Goal: Task Accomplishment & Management: Complete application form

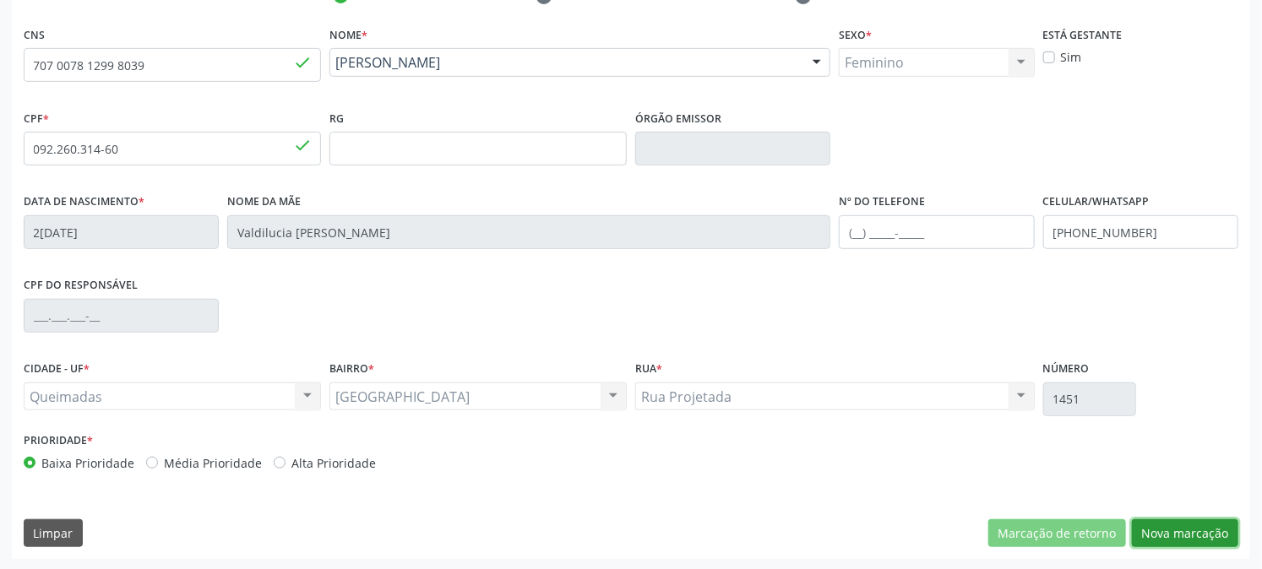
click at [1183, 530] on button "Nova marcação" at bounding box center [1185, 533] width 106 height 29
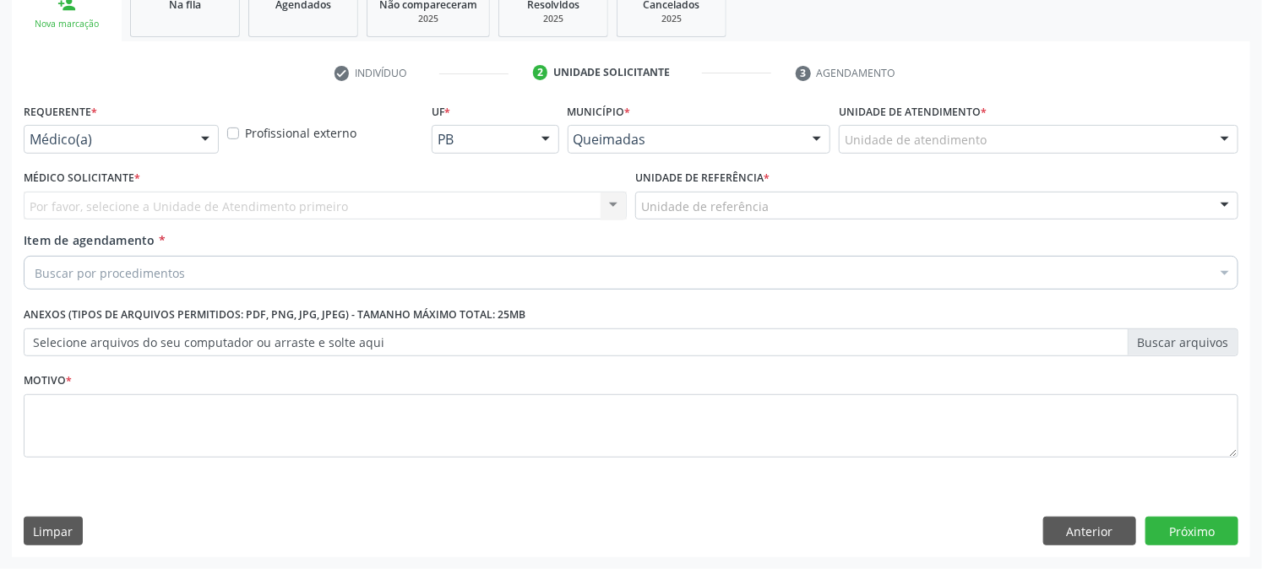
scroll to position [267, 0]
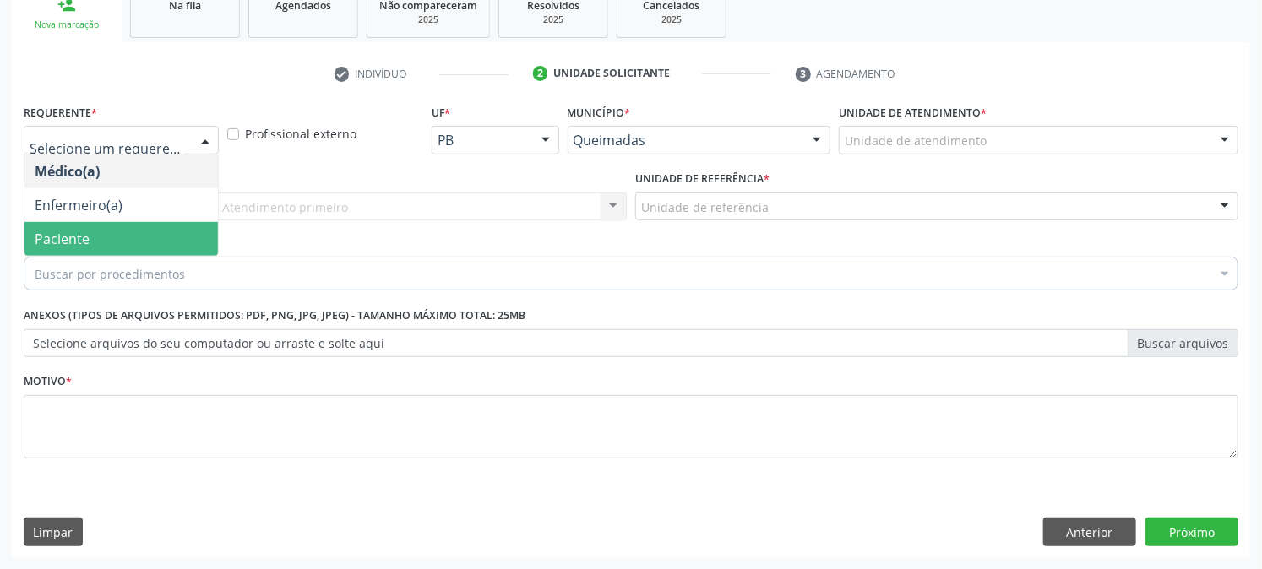
click at [121, 242] on span "Paciente" at bounding box center [120, 239] width 193 height 34
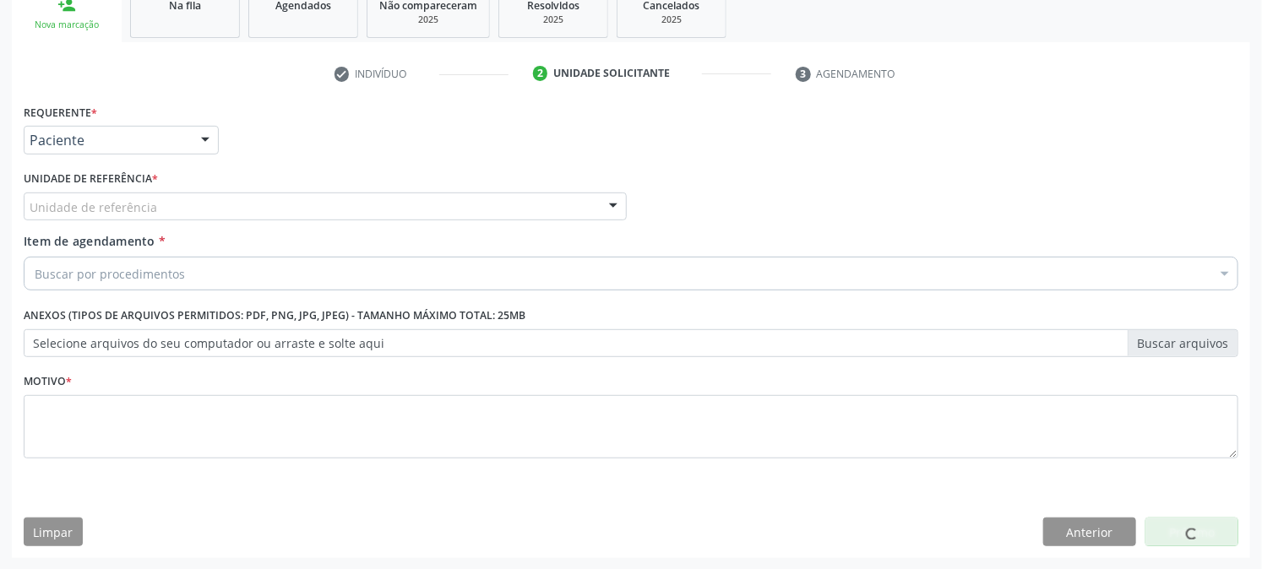
click at [176, 212] on div "Unidade de referência" at bounding box center [325, 207] width 603 height 29
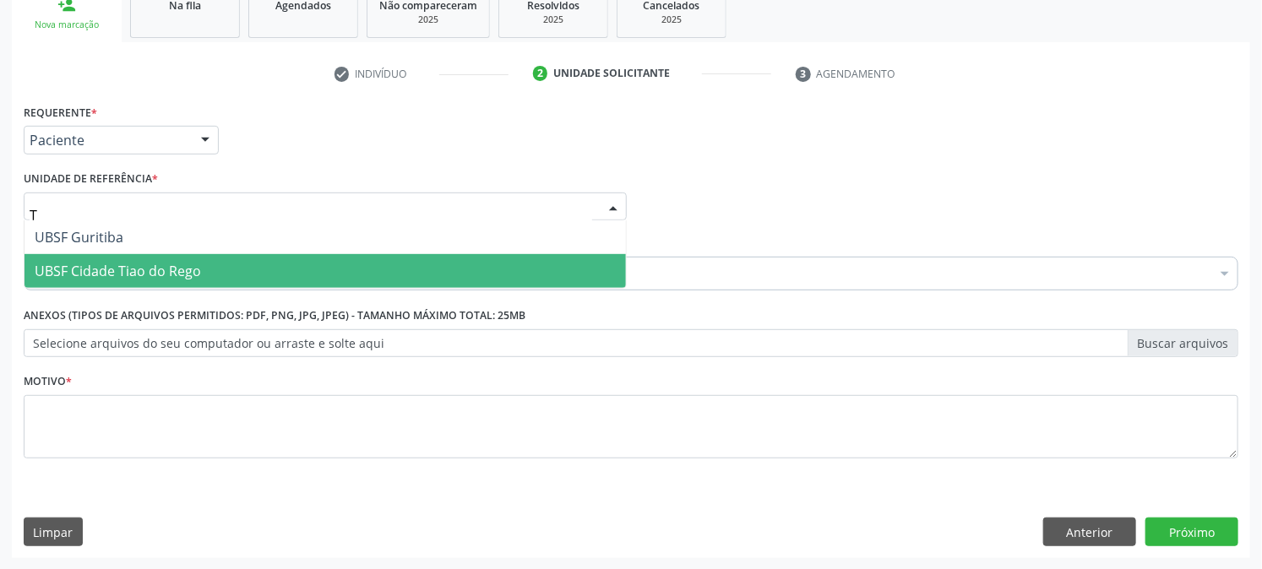
type input "TI"
click at [205, 265] on span "UBSF Cidade Tiao do Rego" at bounding box center [324, 271] width 601 height 34
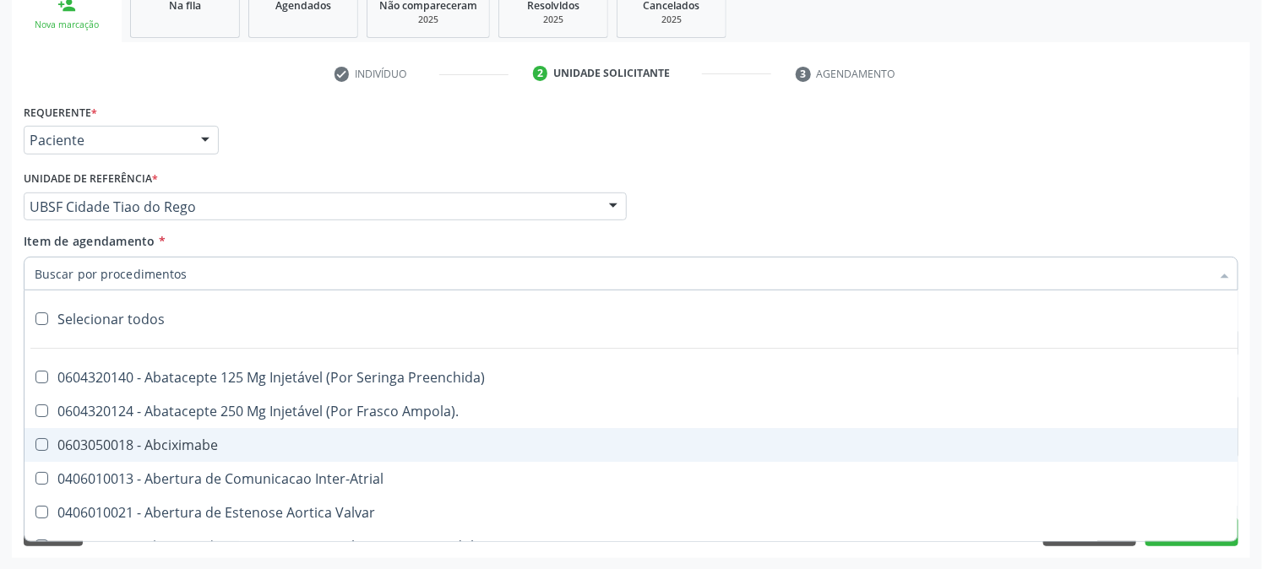
click at [149, 258] on input "Item de agendamento *" at bounding box center [623, 274] width 1176 height 34
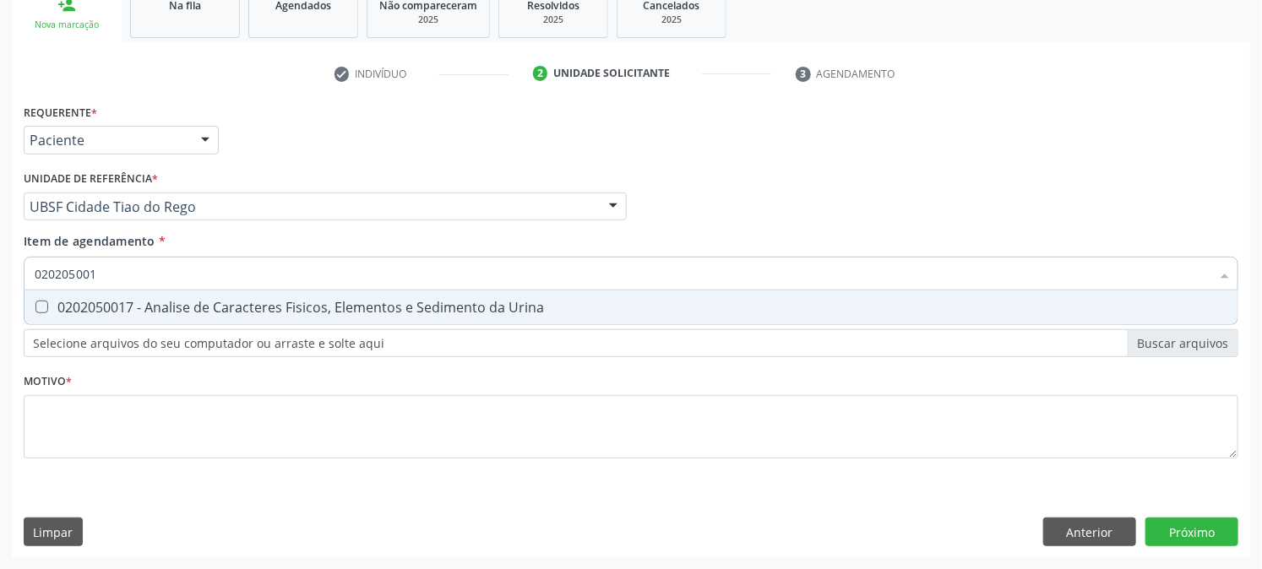
type input "0202050017"
click at [108, 315] on span "0202050017 - Analise de Caracteres Fisicos, Elementos e Sedimento da Urina" at bounding box center [630, 308] width 1213 height 34
checkbox Urina "true"
drag, startPoint x: 135, startPoint y: 276, endPoint x: 0, endPoint y: 327, distance: 144.3
click at [0, 327] on div "Acompanhamento Acompanhe a situação das marcações correntes e finalizadas Relat…" at bounding box center [631, 198] width 1262 height 744
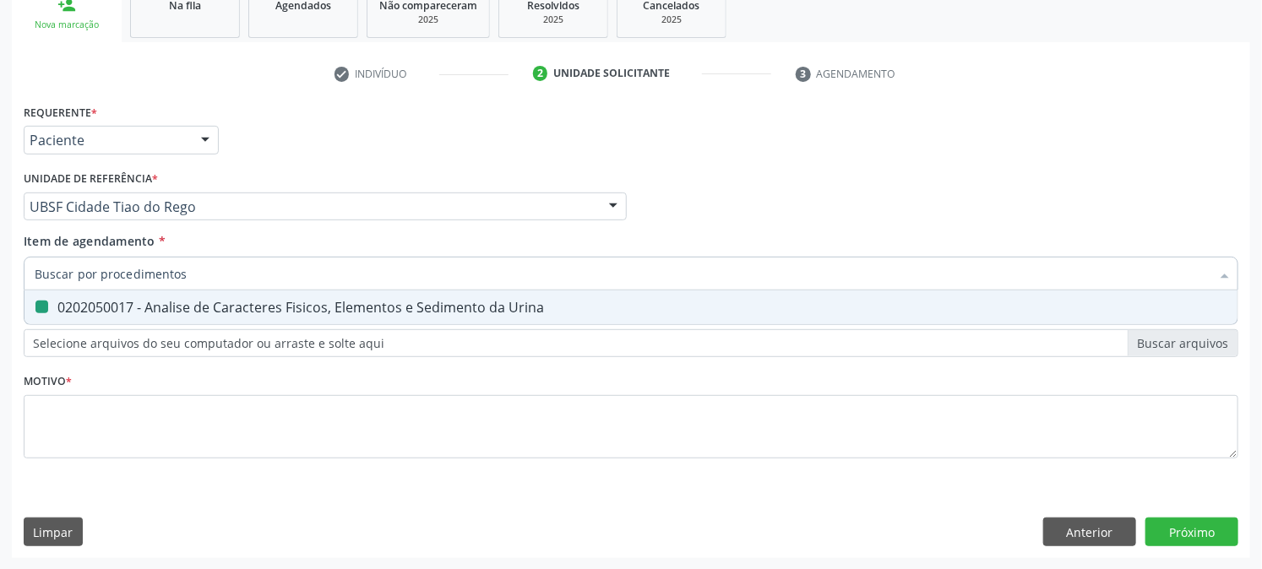
checkbox Urina "false"
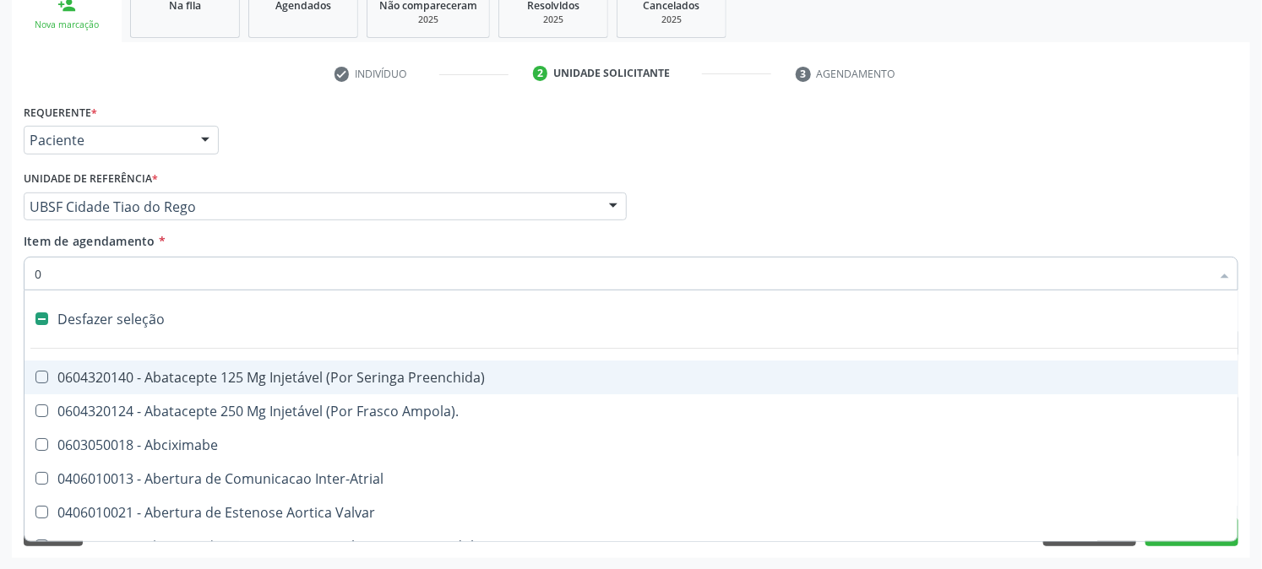
type input "02"
checkbox Psicossocial "true"
checkbox Urina "false"
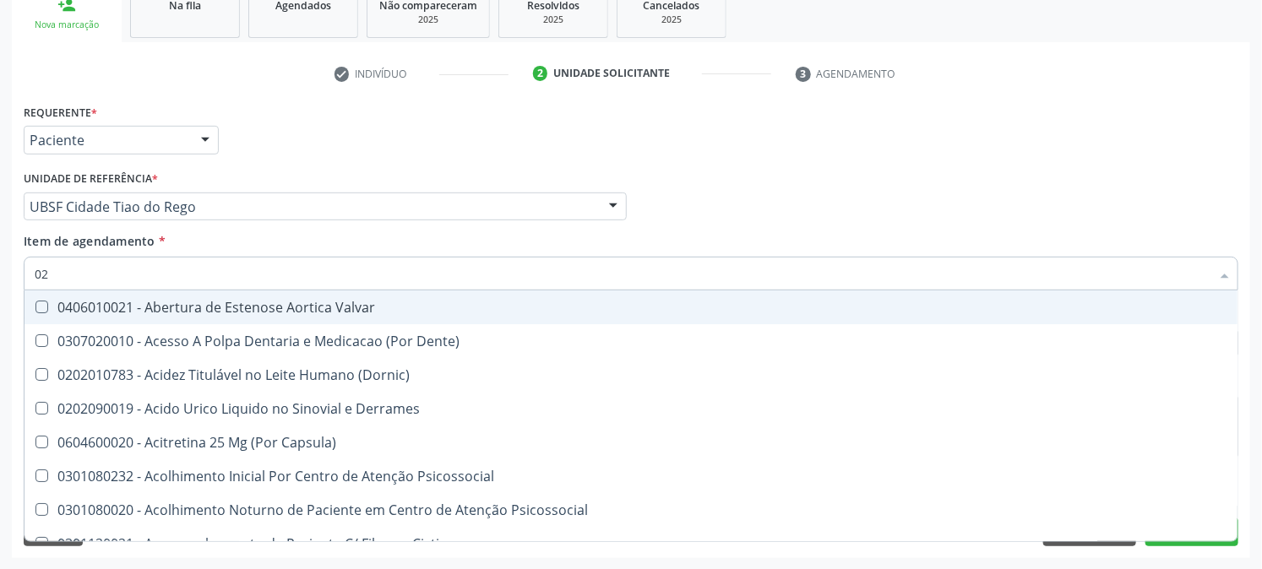
type input "020"
checkbox Frasco-Ampola\) "true"
checkbox Urina "false"
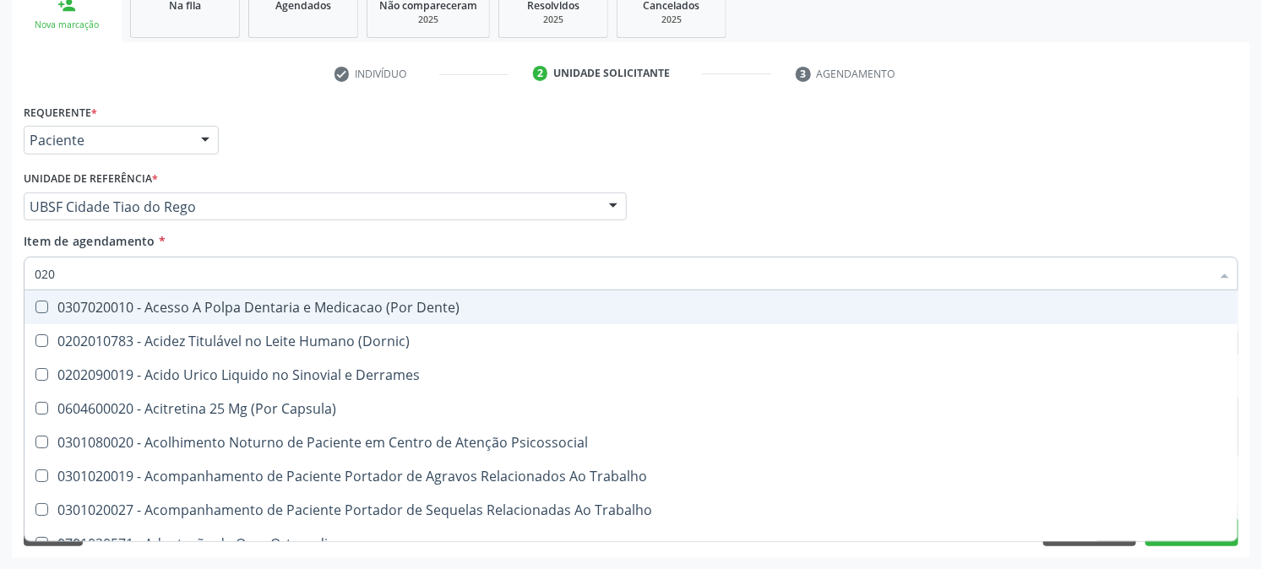
type input "0202"
checkbox Capsula\) "true"
checkbox Urina "false"
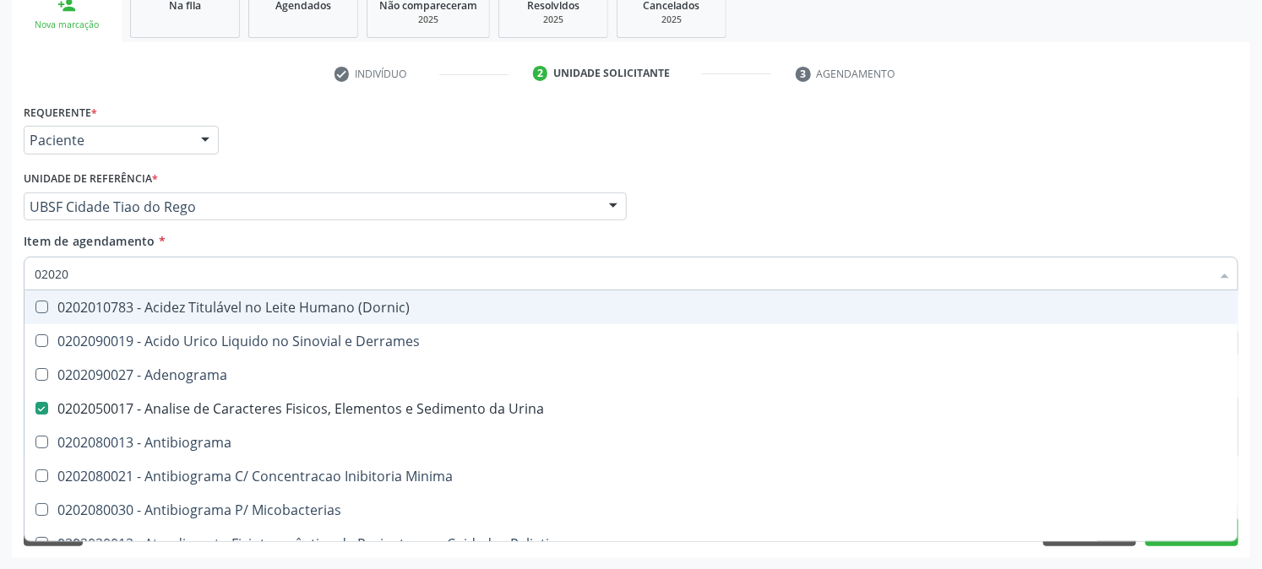
type input "020201"
checkbox Urina "false"
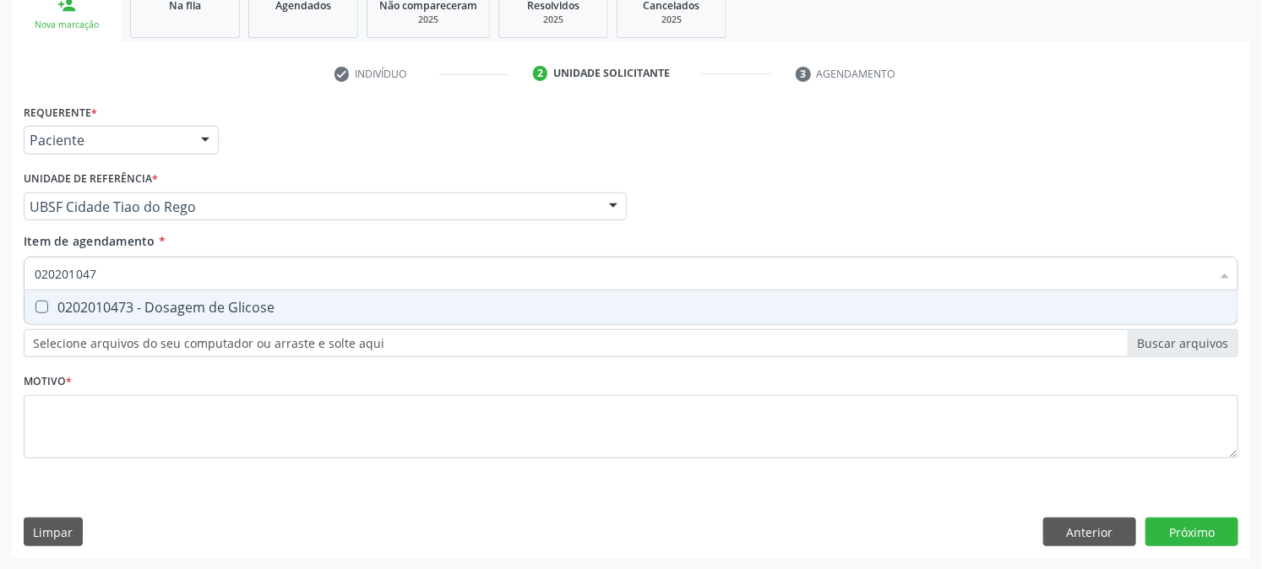
type input "0202010473"
drag, startPoint x: 45, startPoint y: 306, endPoint x: 71, endPoint y: 292, distance: 29.5
click at [46, 305] on Glicose at bounding box center [41, 307] width 13 height 13
click at [35, 305] on Glicose "checkbox" at bounding box center [29, 307] width 11 height 11
checkbox Glicose "true"
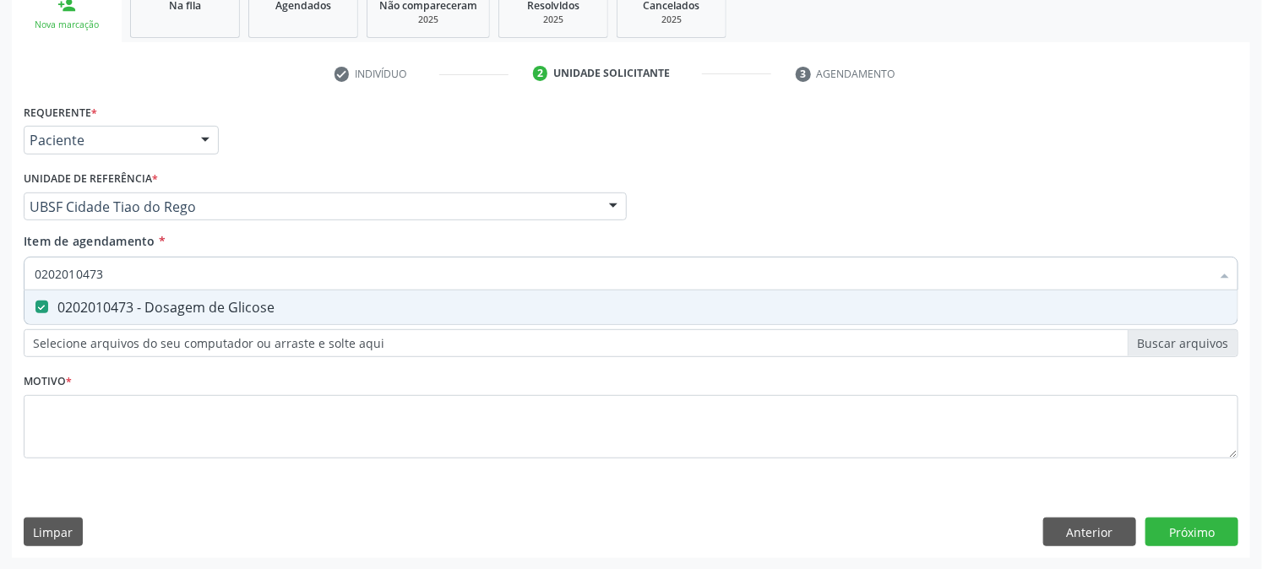
drag, startPoint x: 170, startPoint y: 262, endPoint x: 0, endPoint y: 310, distance: 176.5
click at [0, 310] on div "Acompanhamento Acompanhe a situação das marcações correntes e finalizadas Relat…" at bounding box center [631, 198] width 1262 height 744
checkbox Glicose "false"
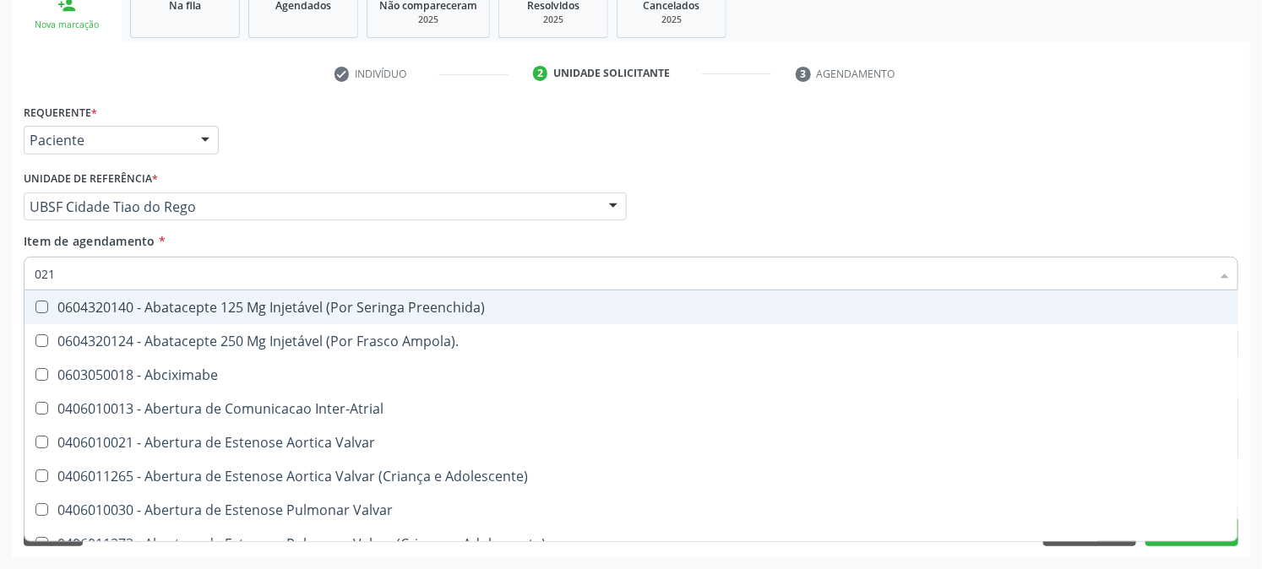
type input "0210"
checkbox Psicossocial "false"
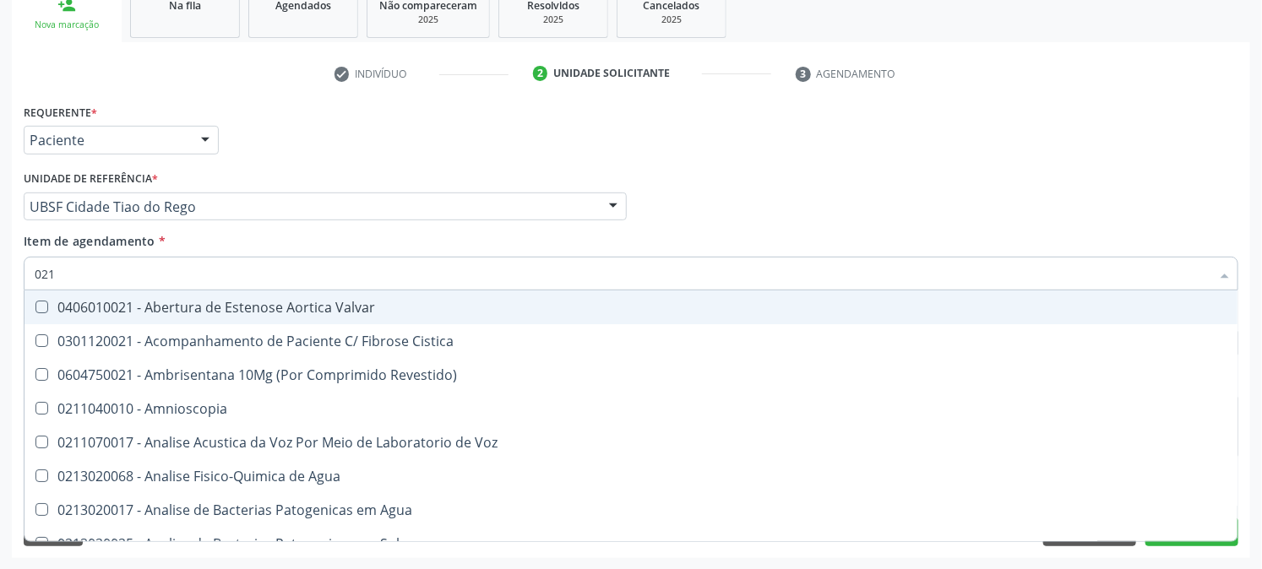
type input "02"
checkbox Metabolissmo "true"
type input "0"
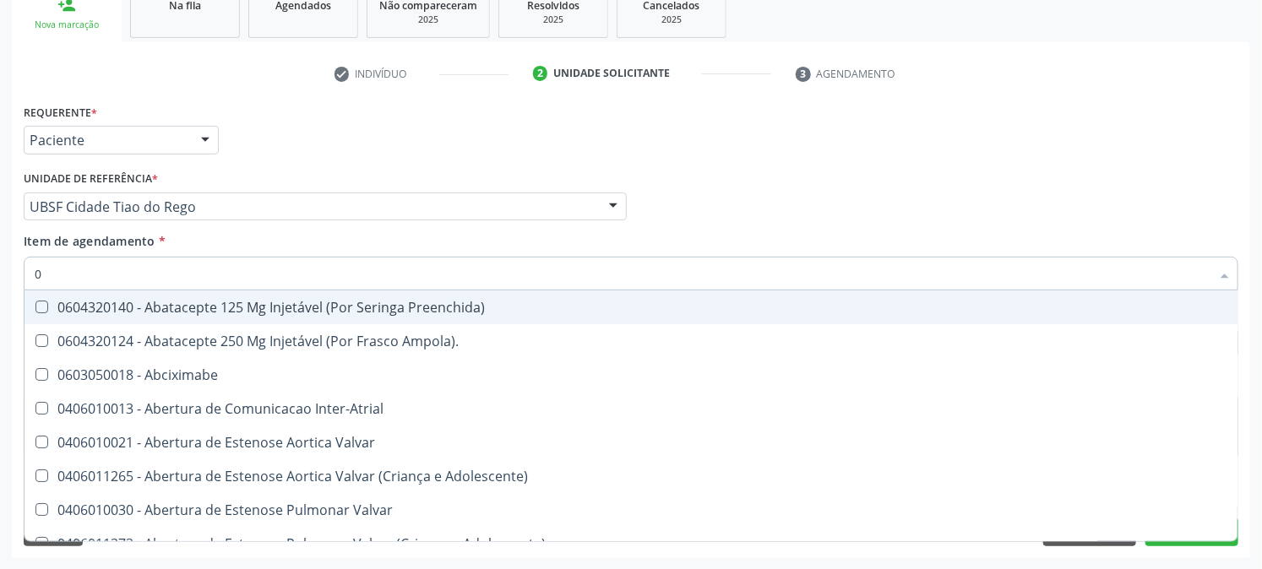
checkbox Psicossocial "false"
checkbox Urina "true"
type input "02"
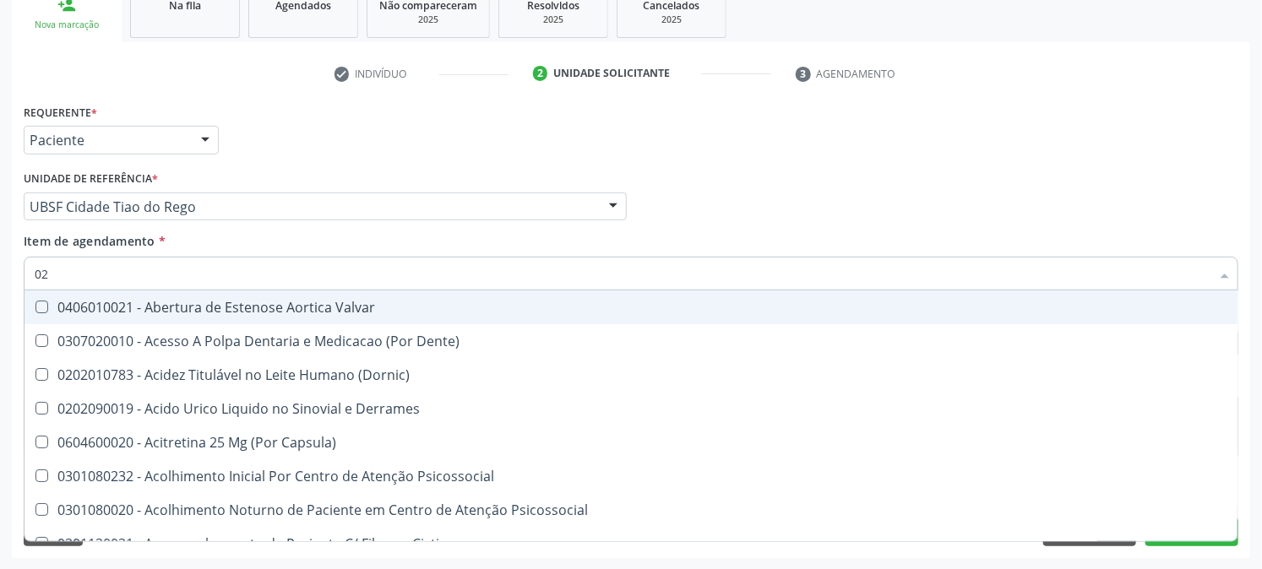
checkbox Urina "true"
checkbox Sistêmicas "false"
checkbox Glicose "true"
type input "020"
checkbox Frasco-Ampola\) "true"
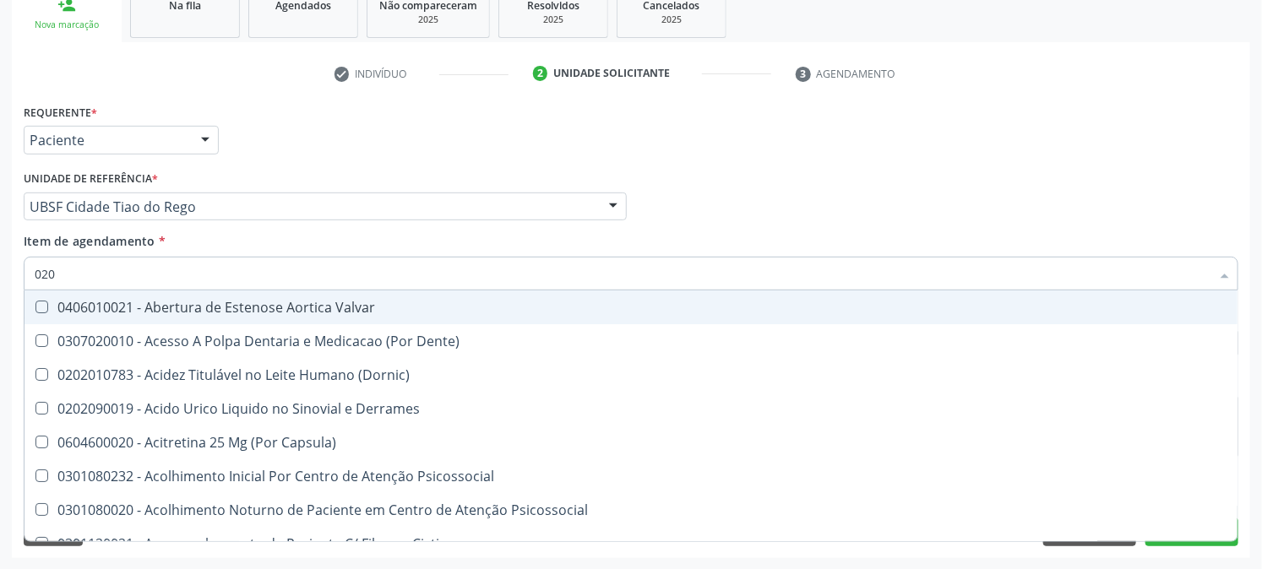
checkbox Urina "false"
checkbox Osmolaridade "true"
checkbox Glicose "false"
type input "0202"
checkbox Derrames "true"
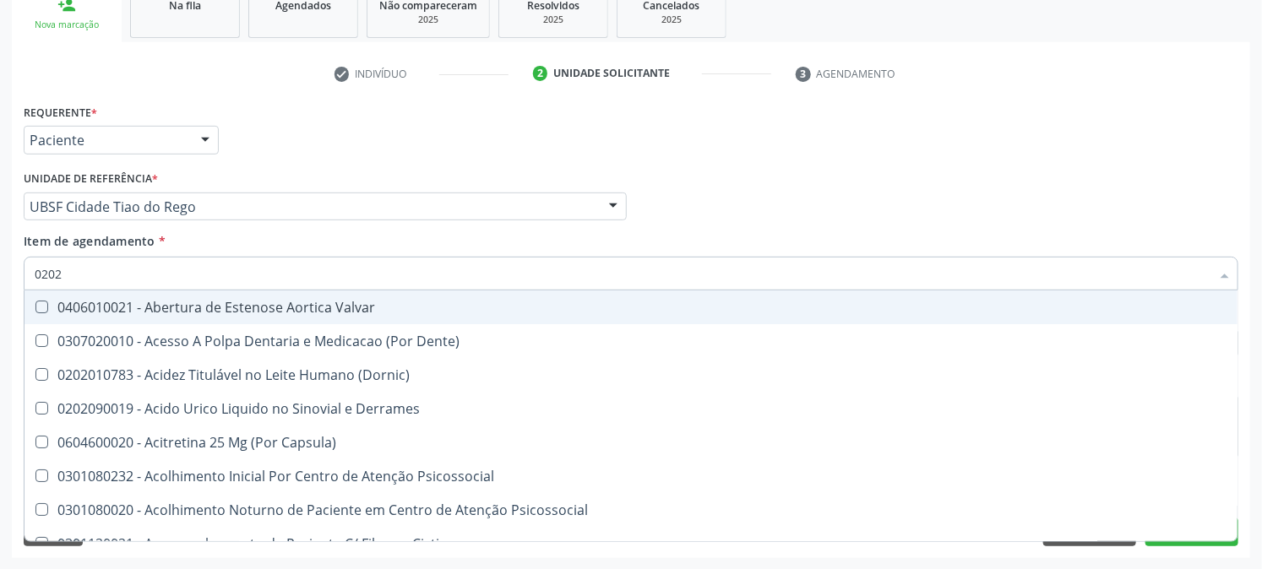
checkbox Frasco-Ampola\) "false"
checkbox Epidemiológica "true"
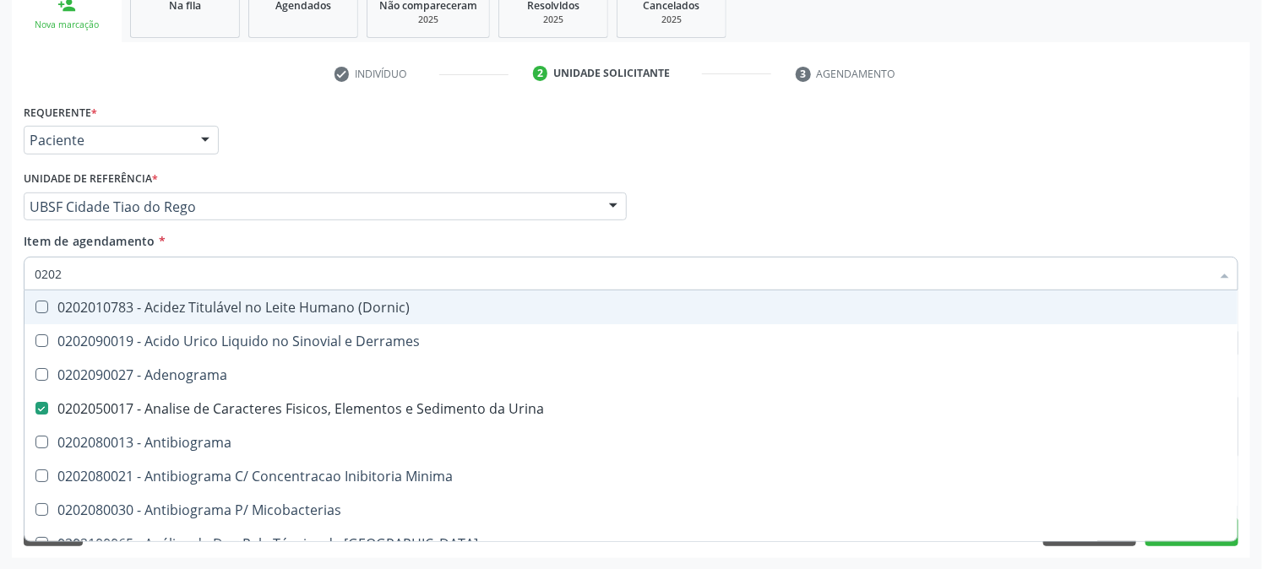
type input "02020"
checkbox Xiii "true"
checkbox Glicose "false"
type input "020203"
checkbox Urina "false"
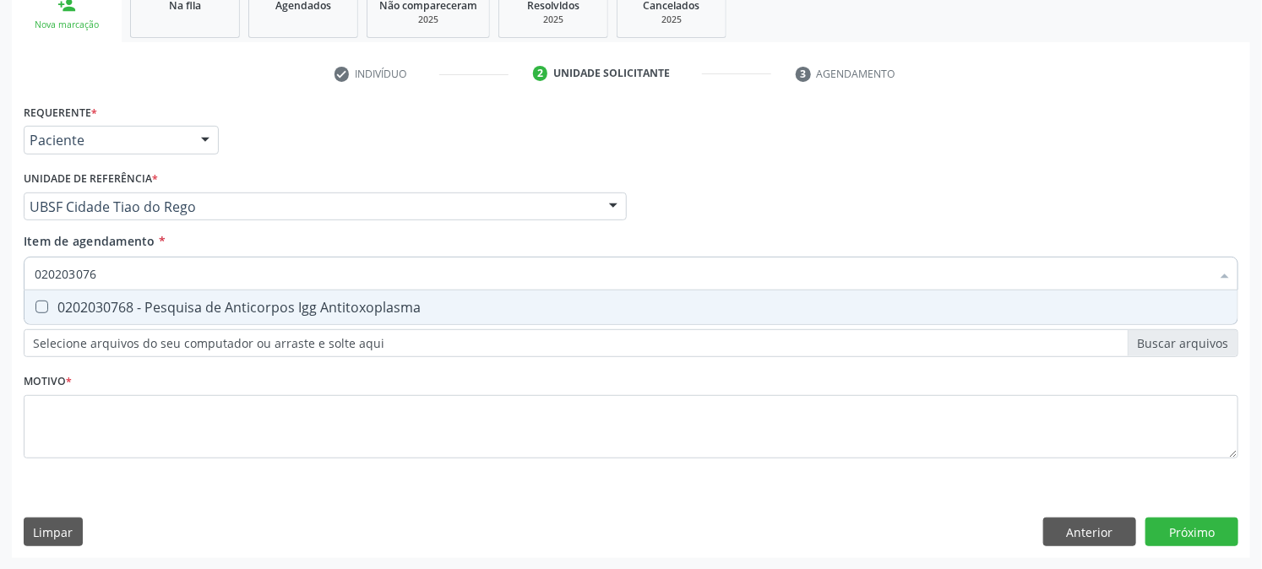
type input "0202030768"
click at [73, 306] on div "0202030768 - Pesquisa de Anticorpos Igg Antitoxoplasma" at bounding box center [631, 308] width 1193 height 14
checkbox Antitoxoplasma "true"
drag, startPoint x: 149, startPoint y: 275, endPoint x: 64, endPoint y: 307, distance: 90.4
click at [64, 286] on div "0202030768 Desfazer seleção 0202030768 - Pesquisa de Anticorpos Igg Antitoxopla…" at bounding box center [631, 271] width 1215 height 29
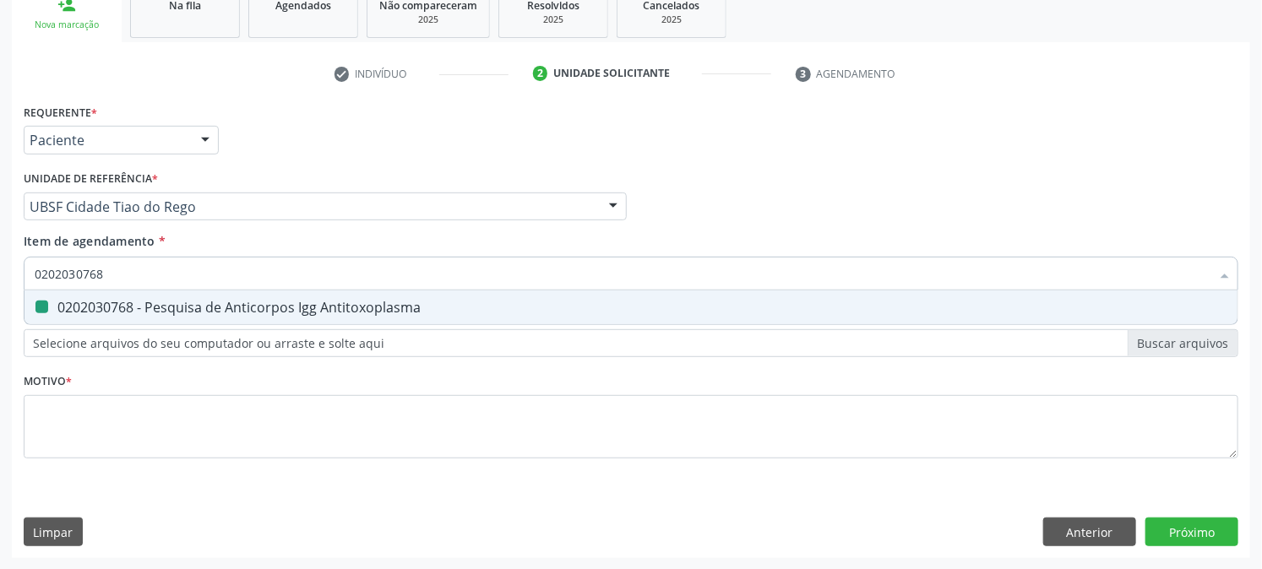
type input "0202"
checkbox Antitoxoplasma "false"
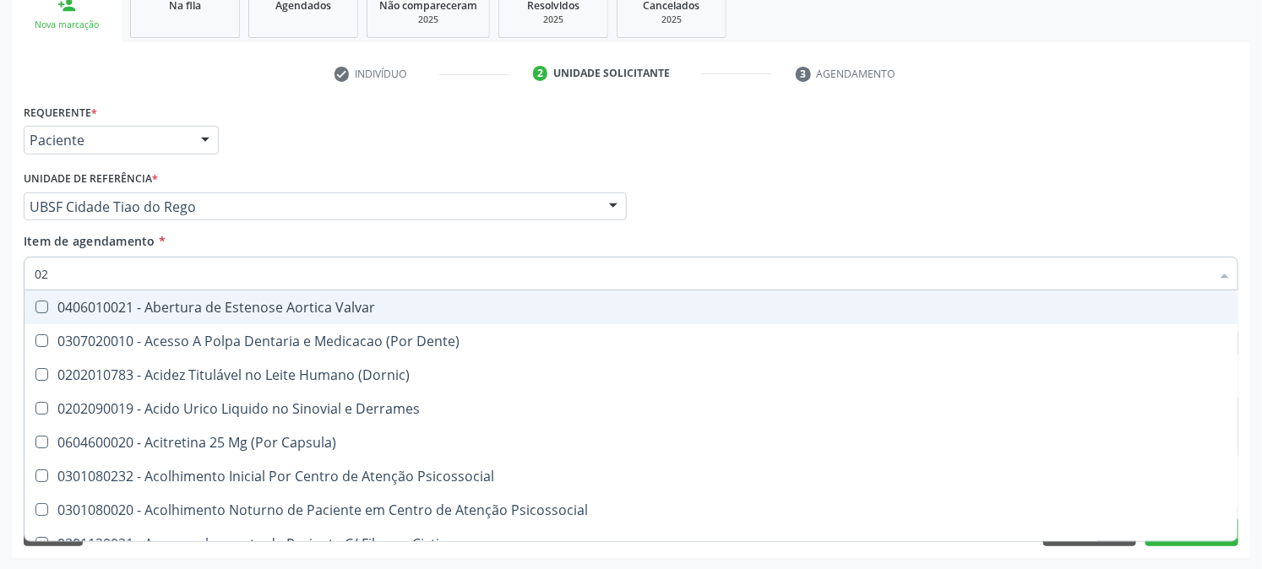
type input "0"
checkbox Urina "false"
checkbox Sistêmicas "true"
checkbox Glicose "false"
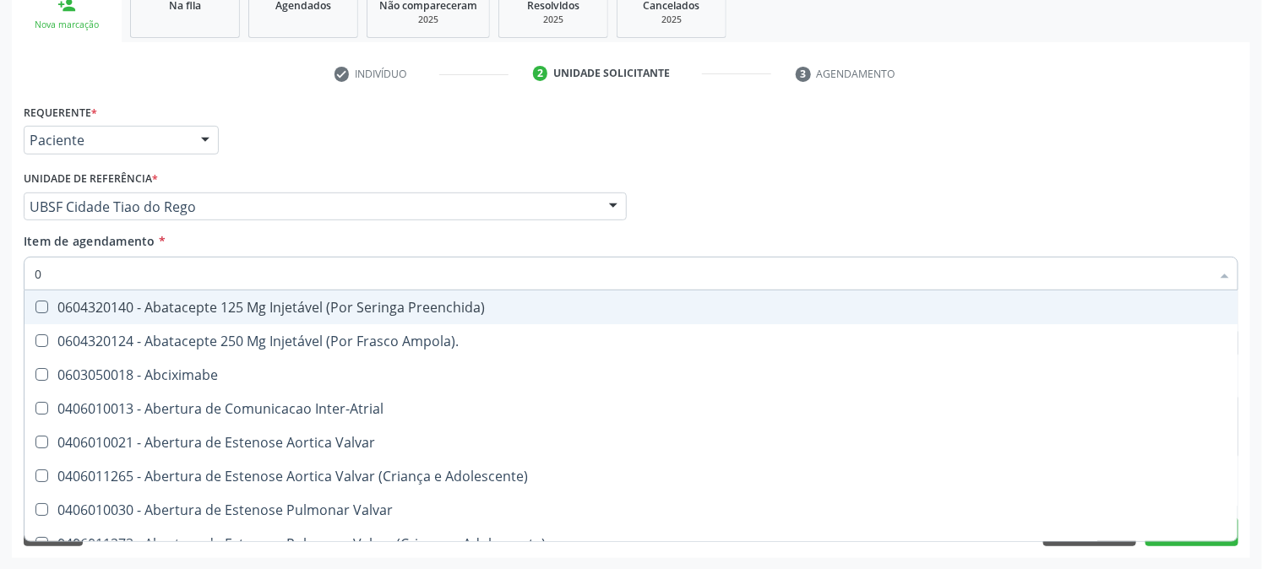
type input "02"
checkbox Psicossocial "true"
checkbox Urina "false"
checkbox Comprimido\) "true"
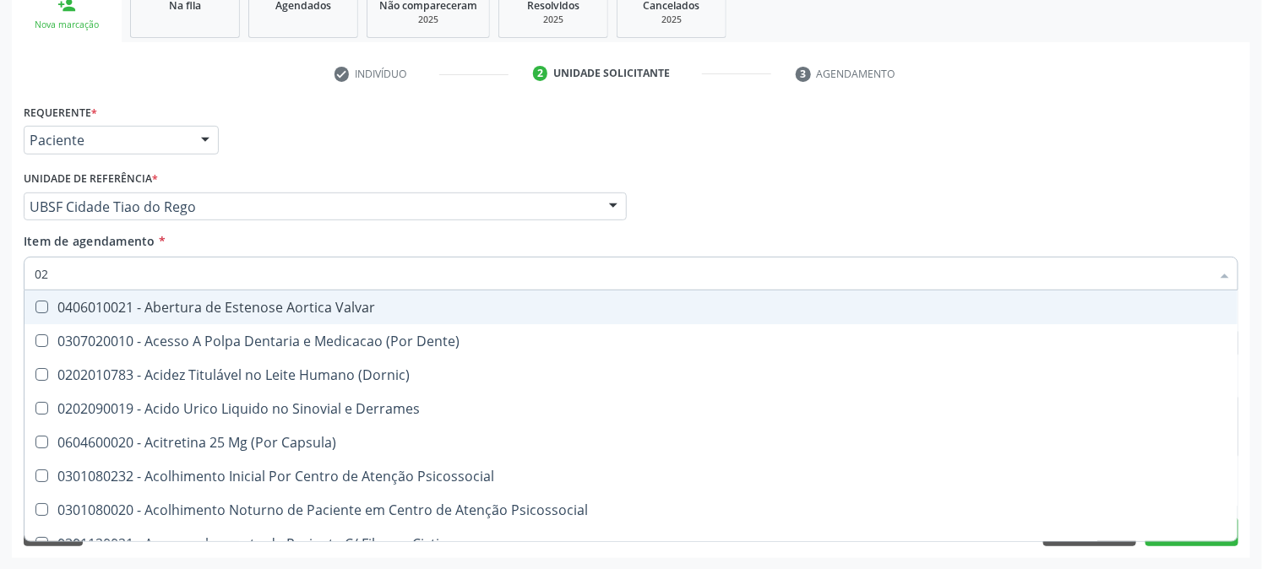
type input "020"
checkbox Frasco-Ampola\) "true"
checkbox Urina "false"
checkbox Osmolaridade "true"
checkbox Glicose "false"
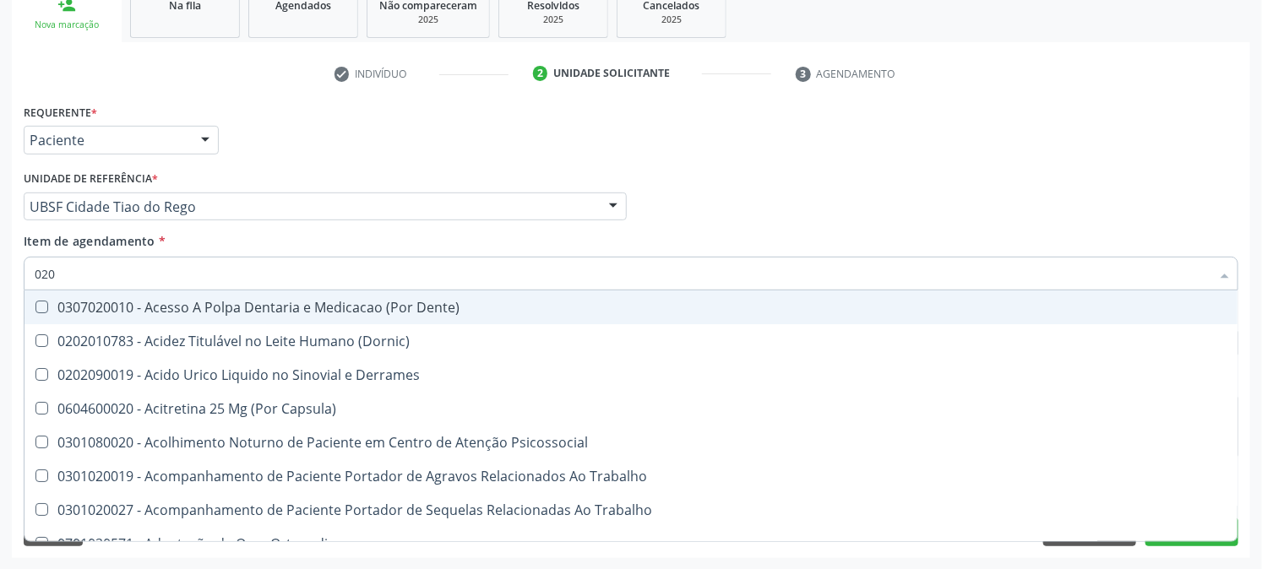
type input "0202"
checkbox Capsula\) "true"
checkbox Urina "false"
checkbox Cortante "true"
checkbox Bandas\) "true"
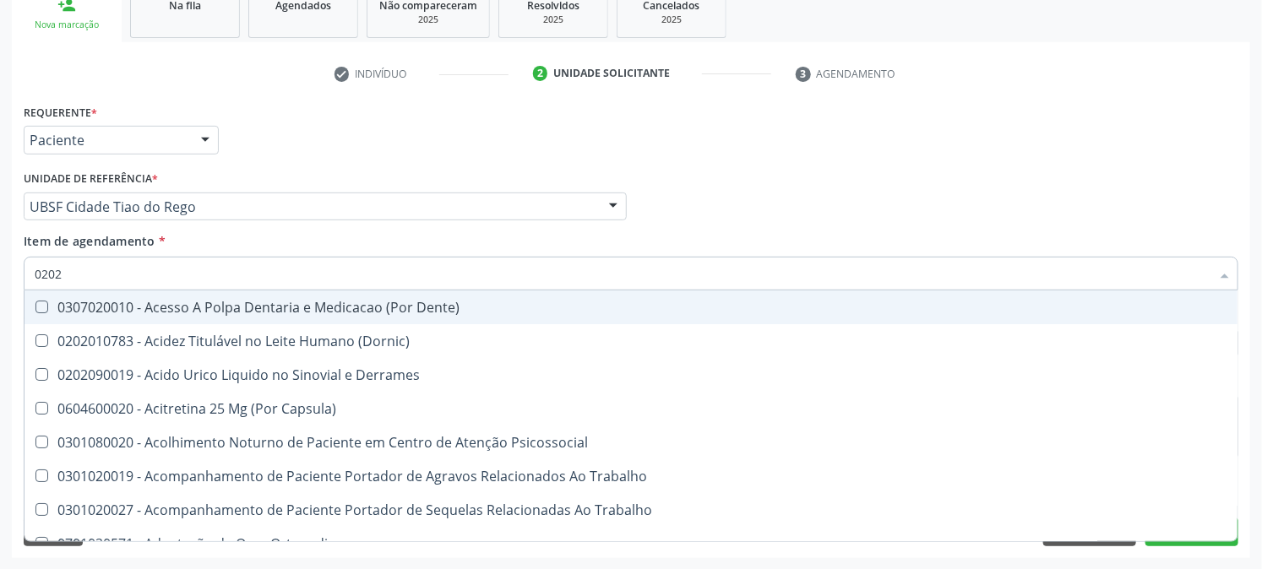
type input "02020"
checkbox Assistida "true"
checkbox Cortante "false"
checkbox Perfil "true"
checkbox Bandas\) "false"
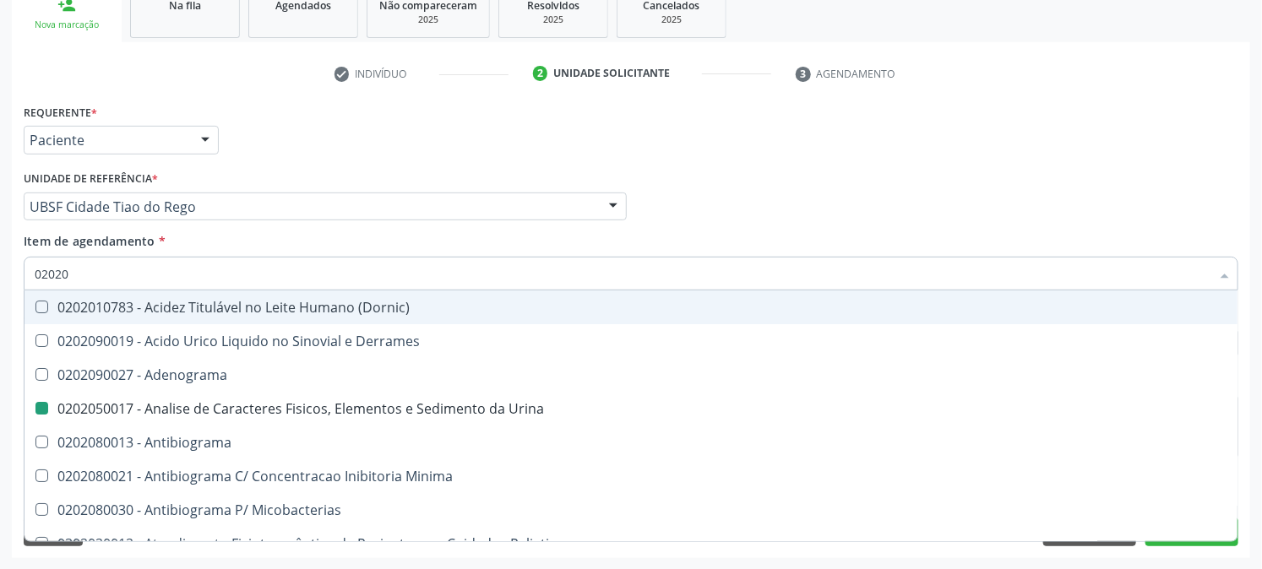
type input "020203"
checkbox Urina "false"
checkbox Aluminio "true"
type input "0202030"
checkbox \(Serotonina\) "true"
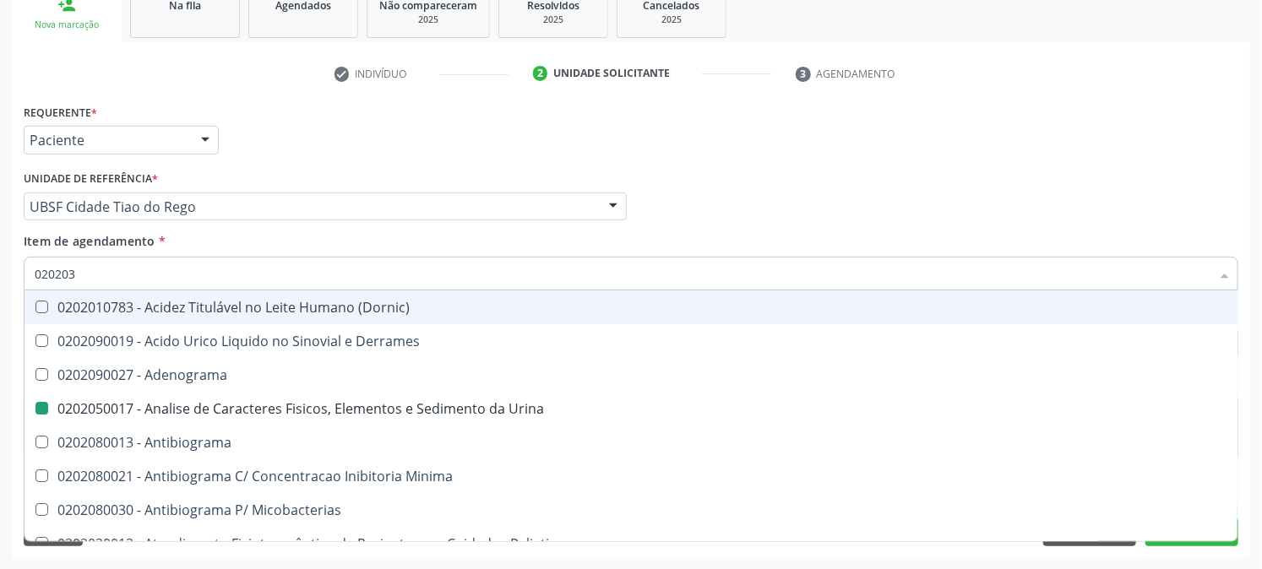
checkbox Aluminio "false"
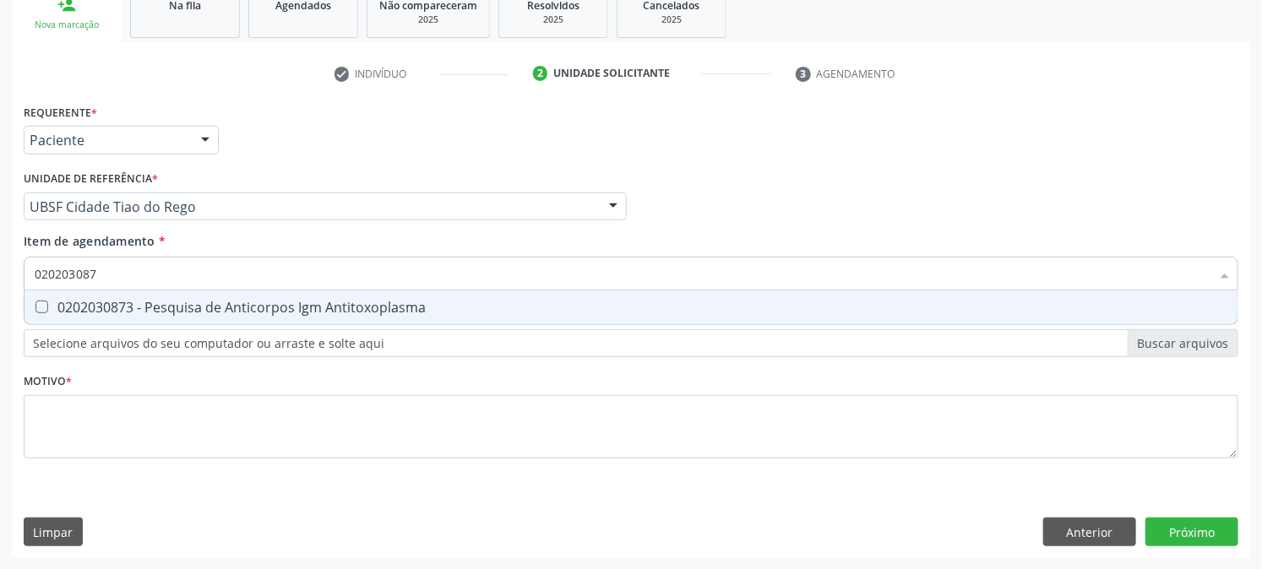
type input "0202030873"
click at [40, 311] on Antitoxoplasma at bounding box center [41, 307] width 13 height 13
click at [35, 311] on Antitoxoplasma "checkbox" at bounding box center [29, 307] width 11 height 11
checkbox Antitoxoplasma "true"
drag, startPoint x: 129, startPoint y: 268, endPoint x: 0, endPoint y: 313, distance: 137.1
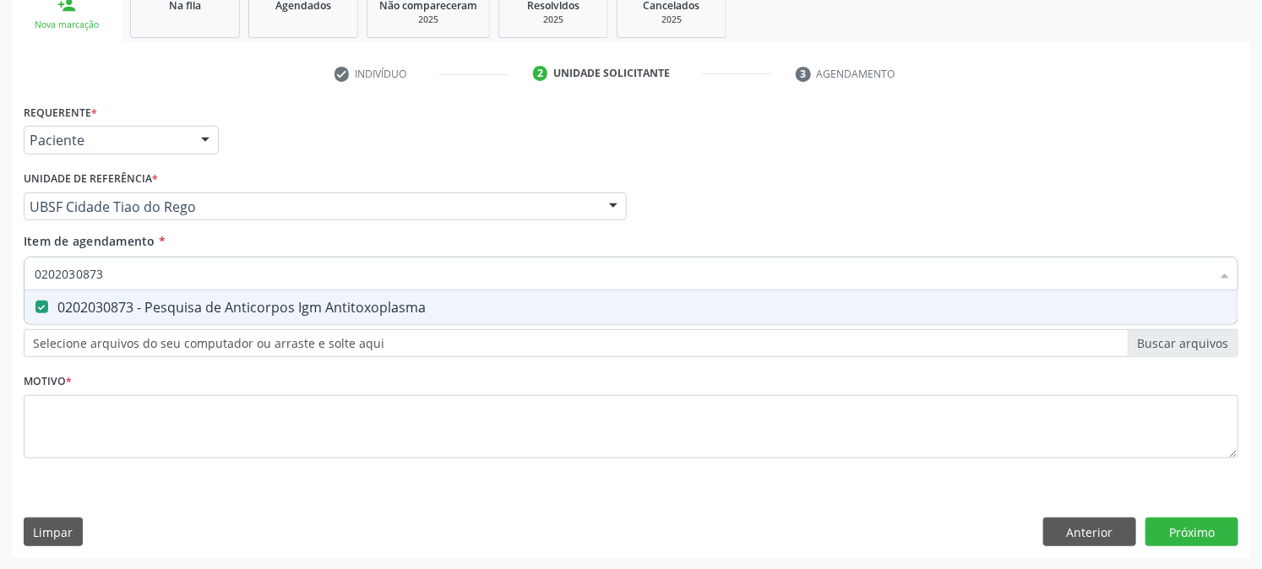
click at [0, 313] on div "Acompanhamento Acompanhe a situação das marcações correntes e finalizadas Relat…" at bounding box center [631, 198] width 1262 height 744
checkbox Antitoxoplasma "false"
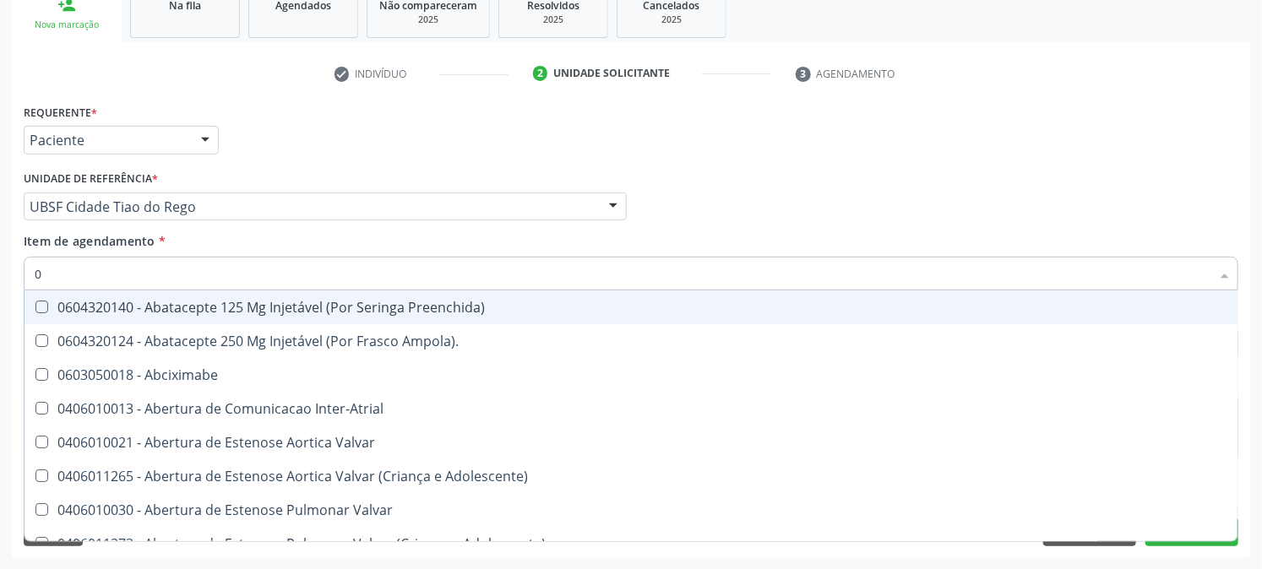
type input "02"
checkbox Psicossocial "true"
checkbox Urina "false"
checkbox Comprimido\) "true"
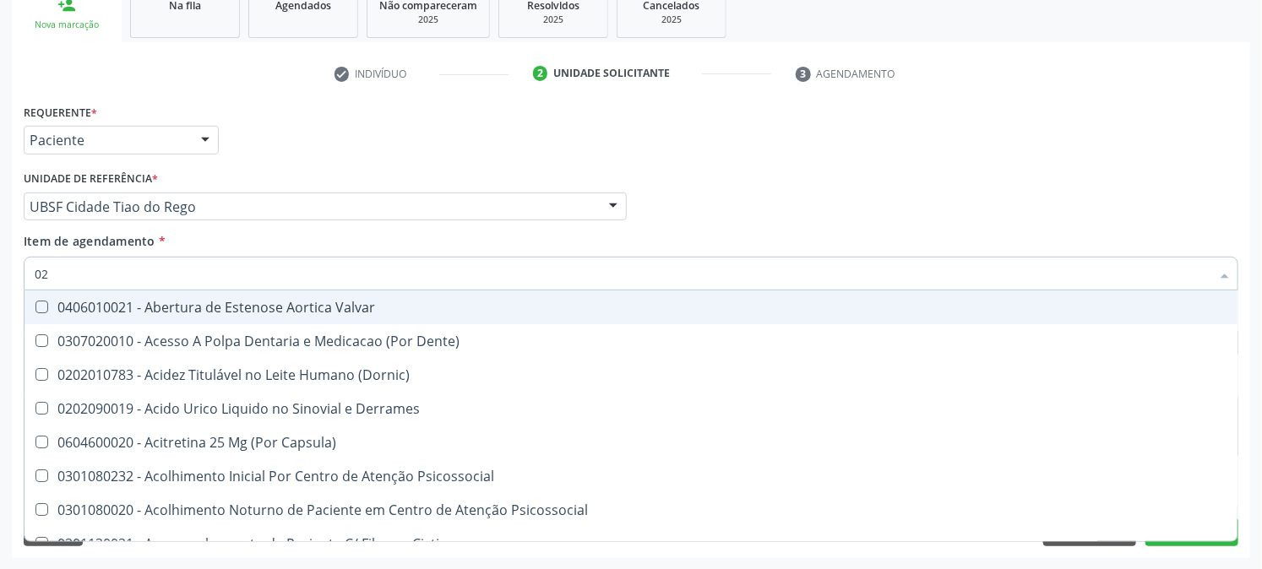
type input "020"
checkbox Frasco-Ampola\) "true"
checkbox Urina "false"
checkbox Osmolaridade "true"
checkbox Glicose "false"
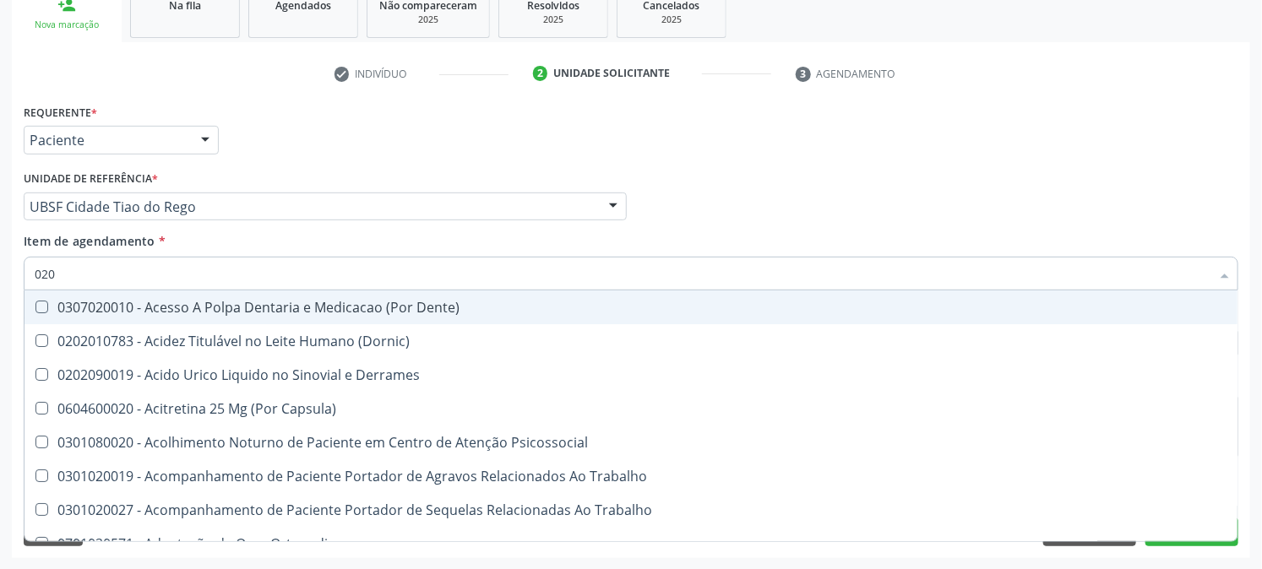
type input "0202"
checkbox Capsula\) "true"
checkbox Urina "false"
checkbox Cortante "true"
checkbox Bandas\) "true"
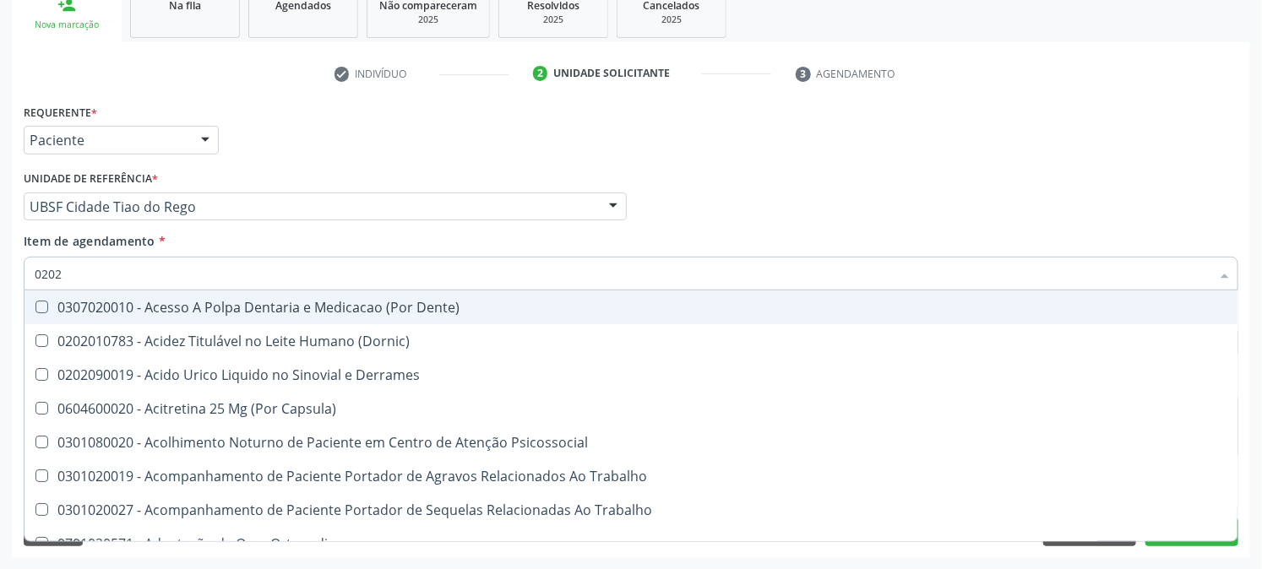
checkbox Glomerular "true"
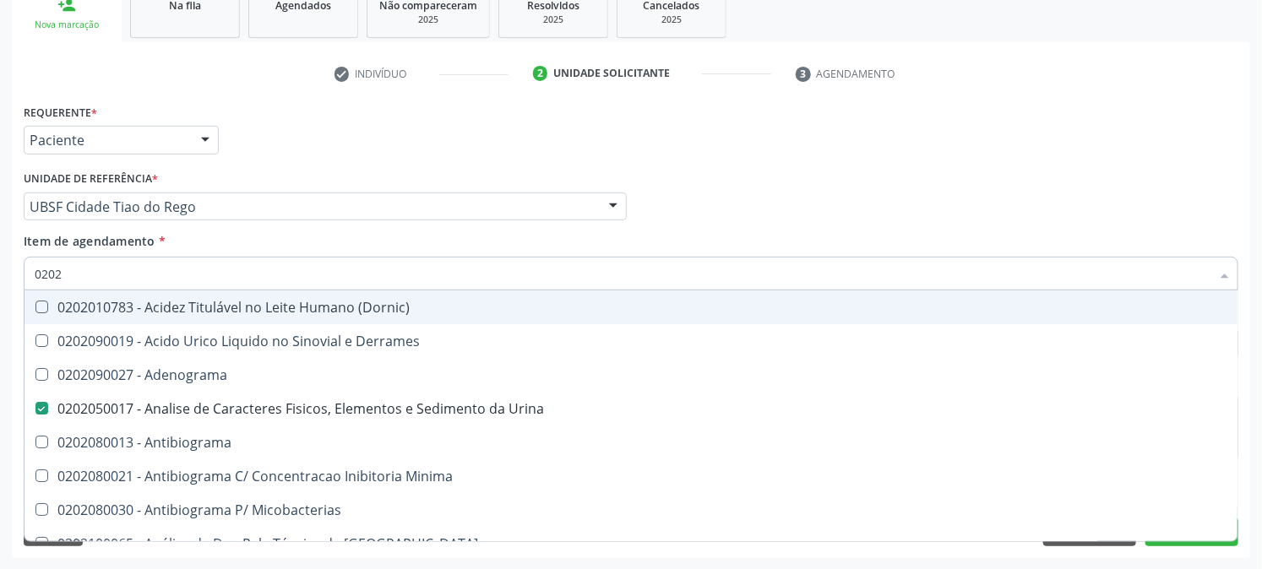
type input "02020"
checkbox Xiii "true"
checkbox Glicose "false"
checkbox Oncologia "true"
checkbox Anticardiolipina "true"
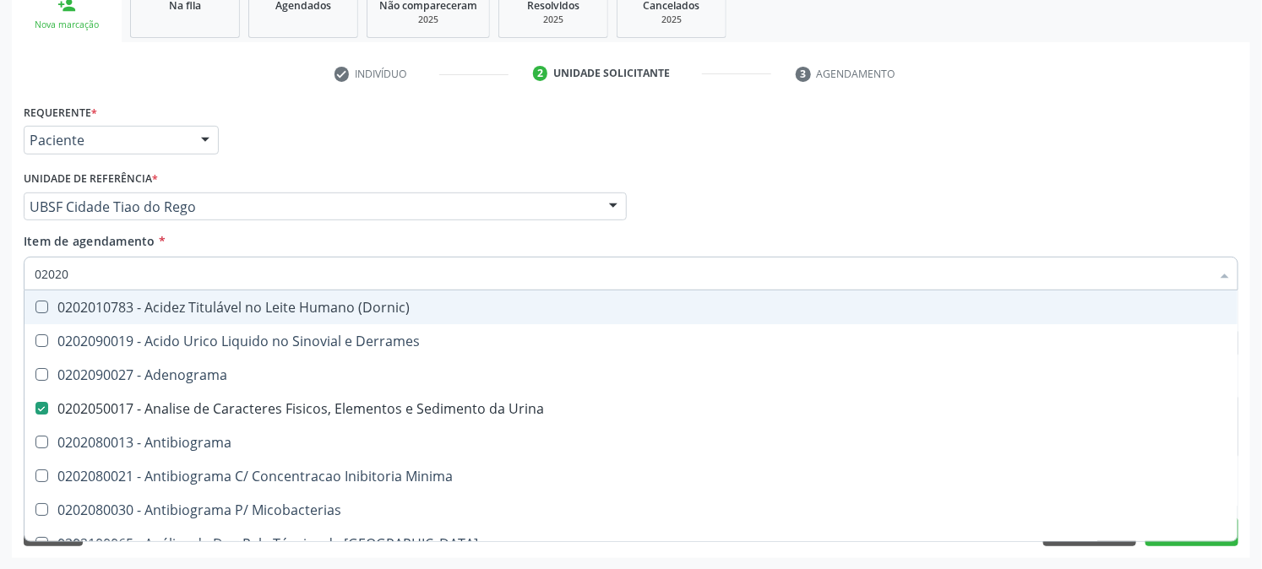
checkbox Antitoxoplasma "false"
type input "020203"
checkbox Urina "false"
checkbox \(Serotonina\) "true"
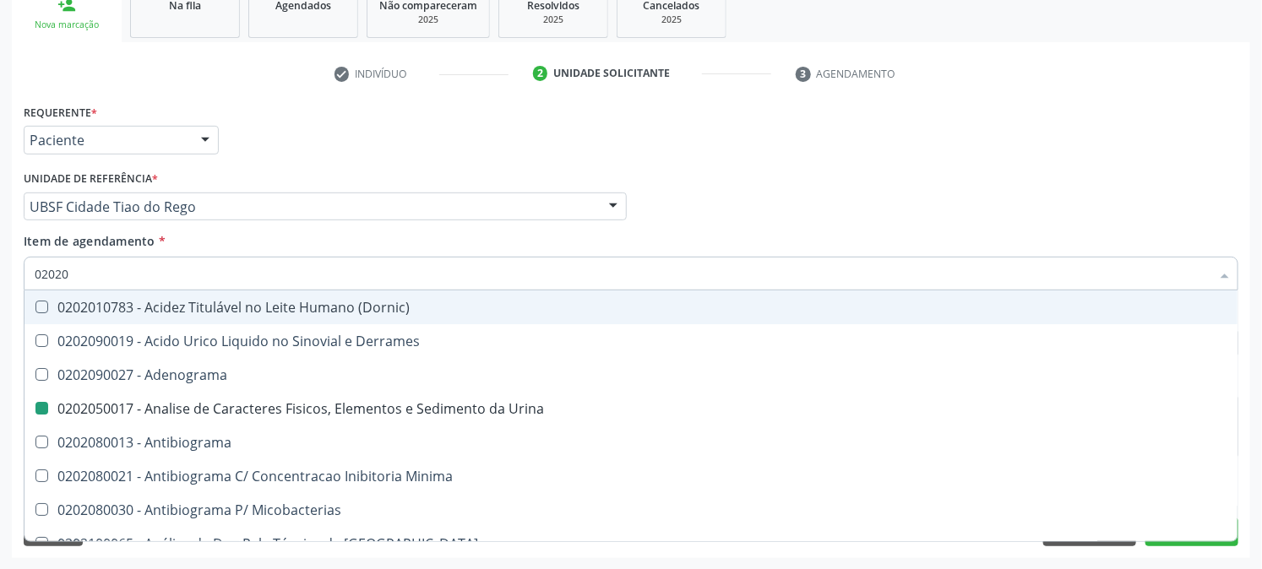
checkbox Etilico "true"
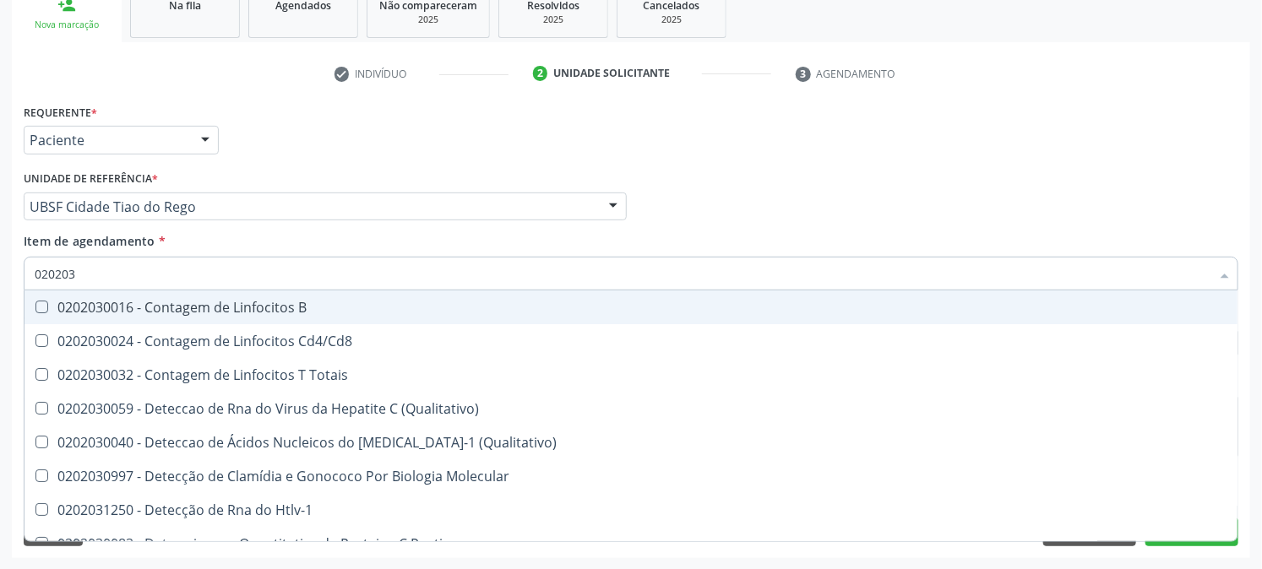
type input "0202030"
checkbox Liso "true"
checkbox \(Anti-Hdv\) "true"
checkbox Antitoxoplasma "false"
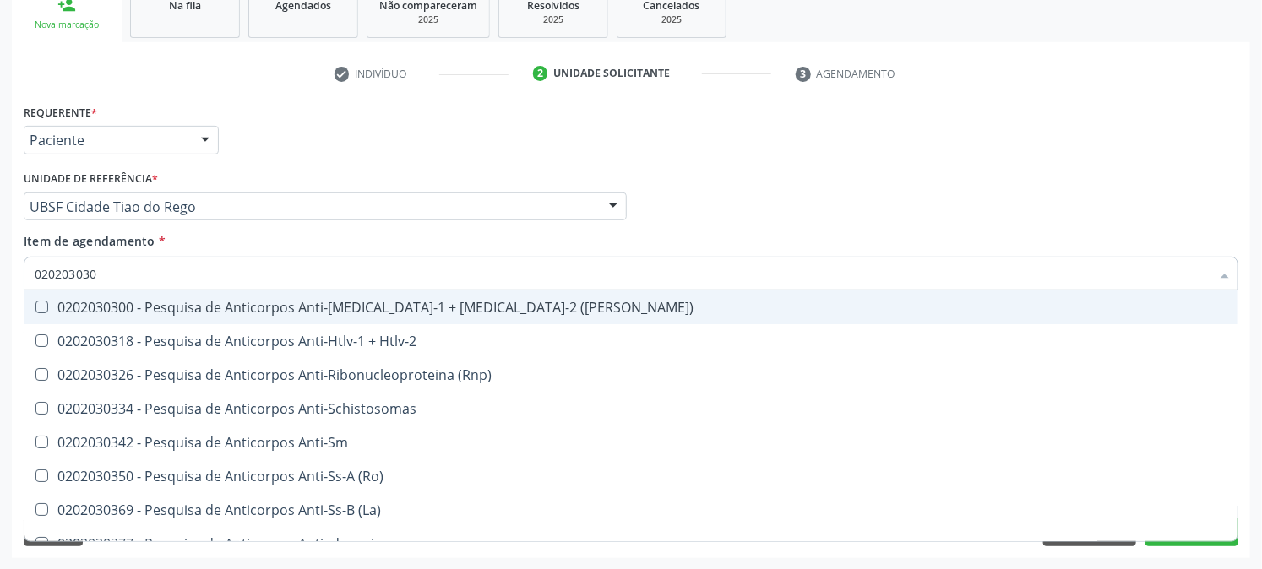
type input "0202030300"
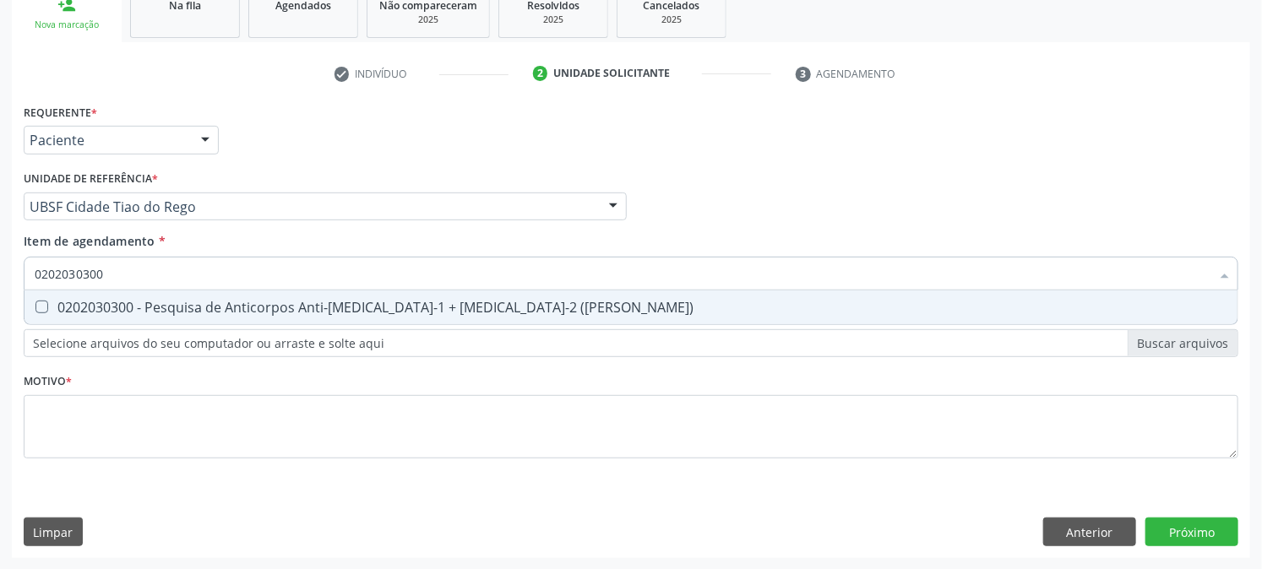
click at [72, 307] on div "0202030300 - Pesquisa de Anticorpos Anti-[MEDICAL_DATA]-1 + [MEDICAL_DATA]-2 ([…" at bounding box center [631, 308] width 1193 height 14
checkbox \(Elisa\) "true"
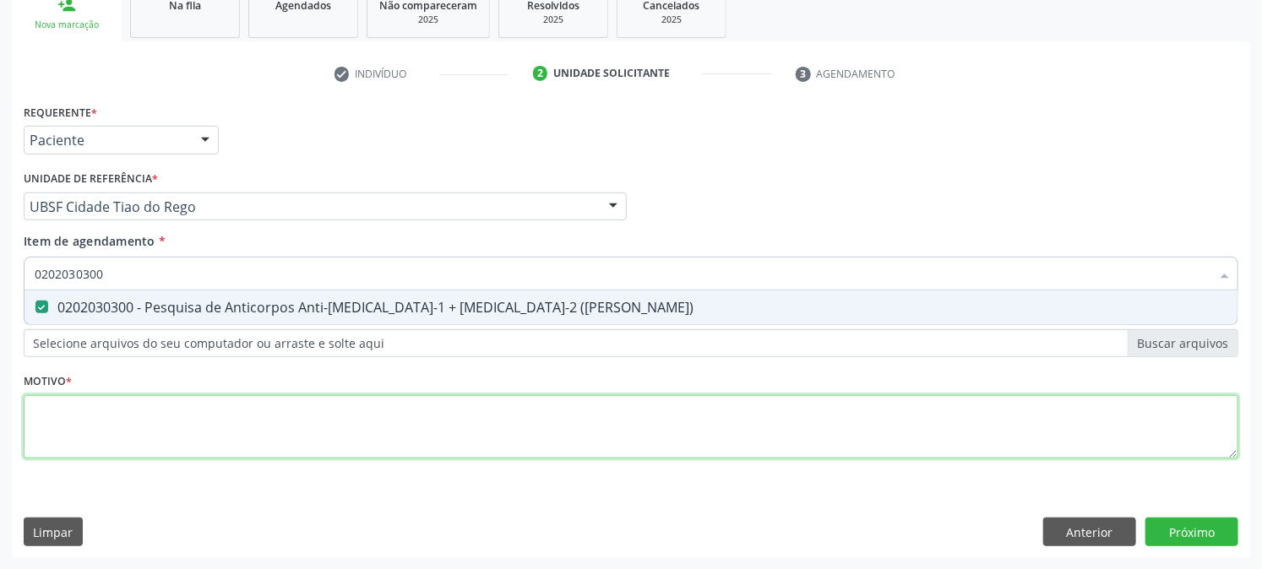
click at [97, 437] on div "Requerente * Paciente Médico(a) Enfermeiro(a) Paciente Nenhum resultado encontr…" at bounding box center [631, 291] width 1215 height 383
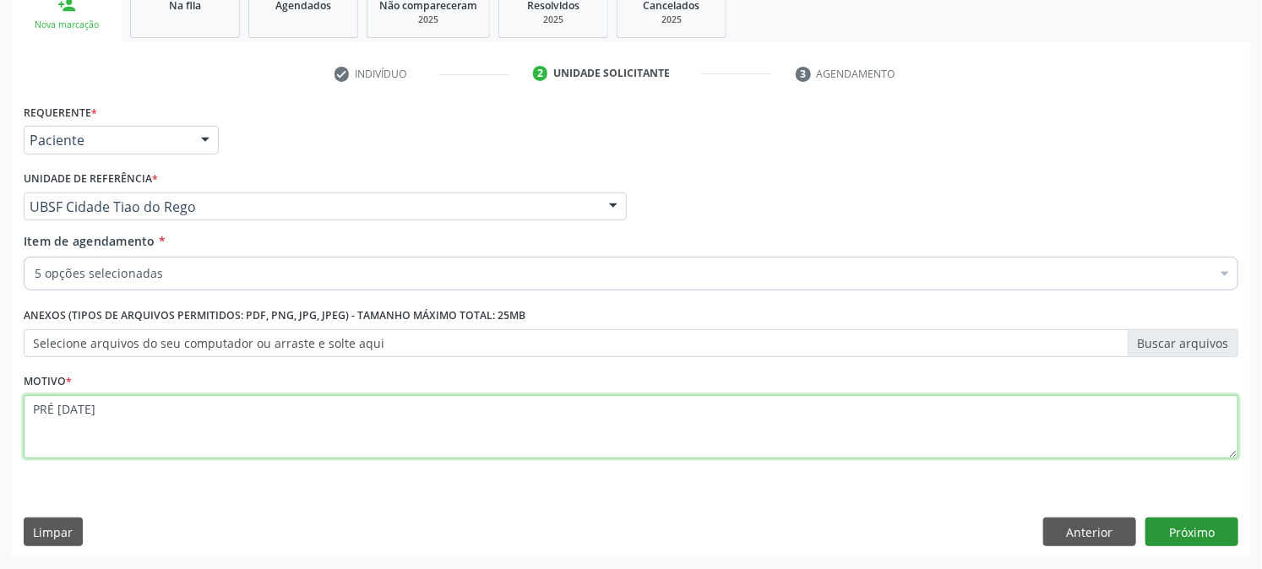
type textarea "PRÉ [DATE]"
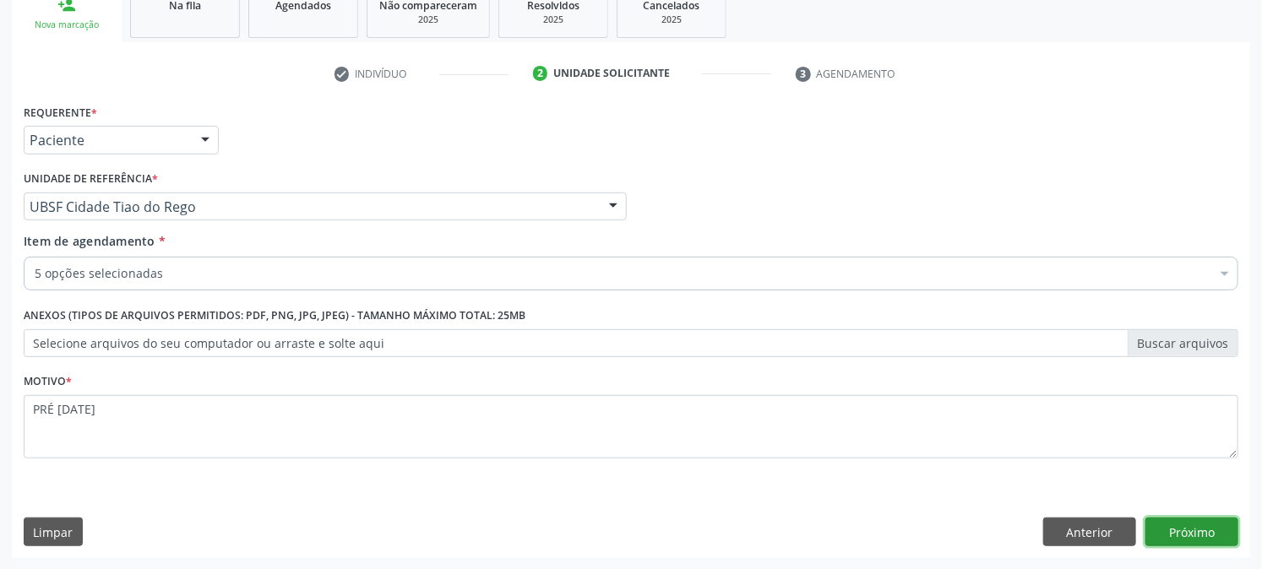
click at [1180, 537] on button "Próximo" at bounding box center [1191, 532] width 93 height 29
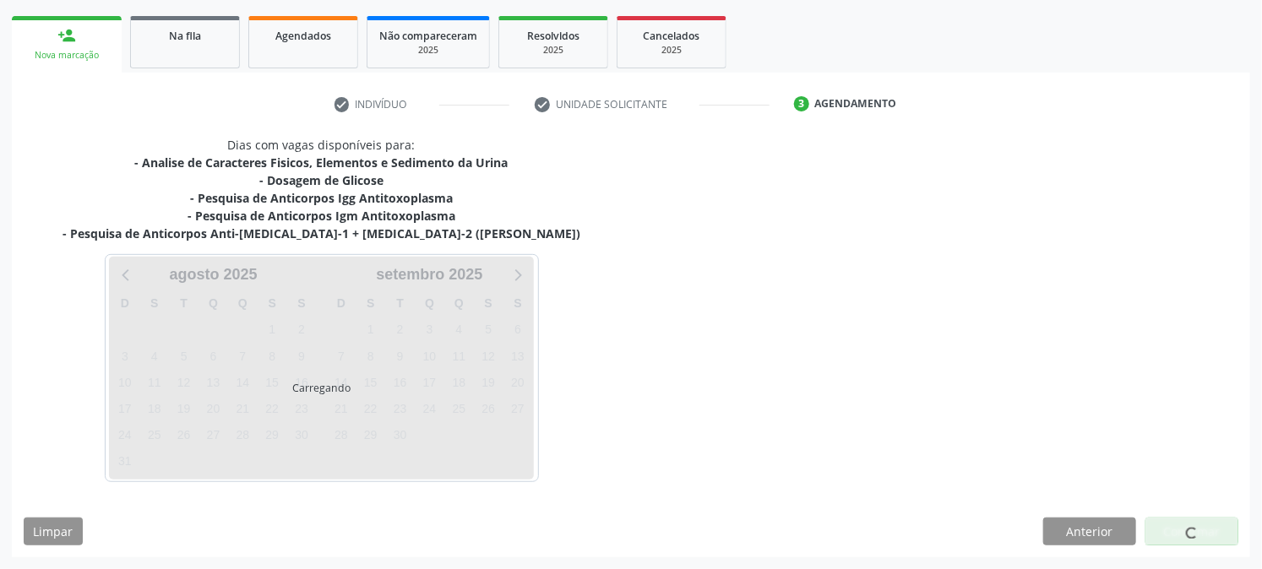
scroll to position [235, 0]
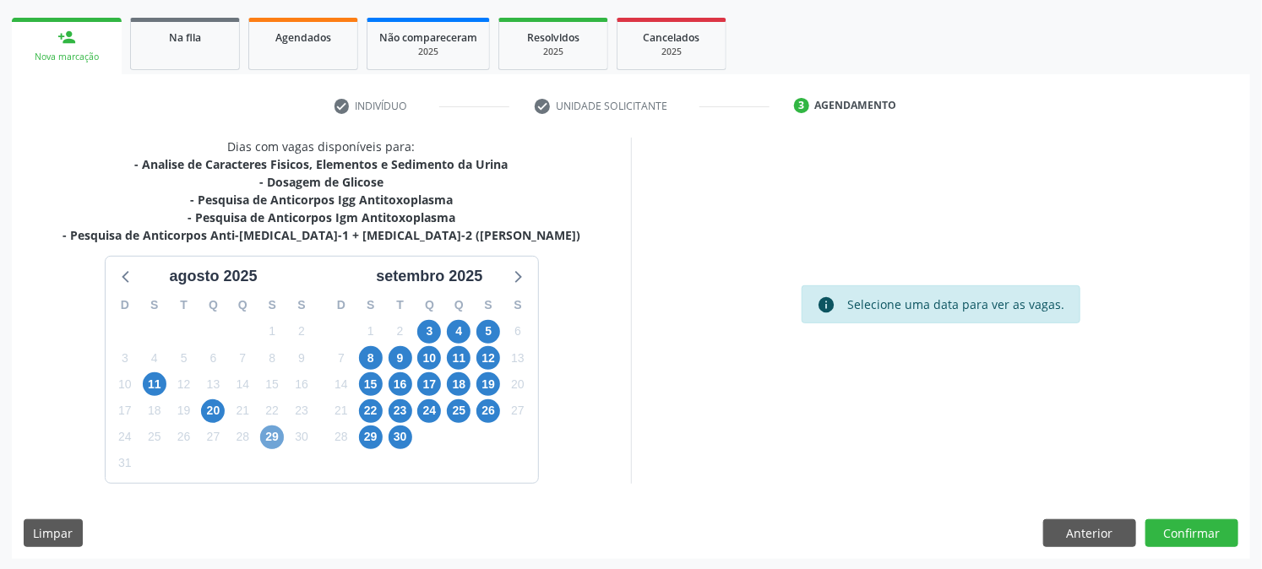
click at [275, 437] on span "29" at bounding box center [272, 438] width 24 height 24
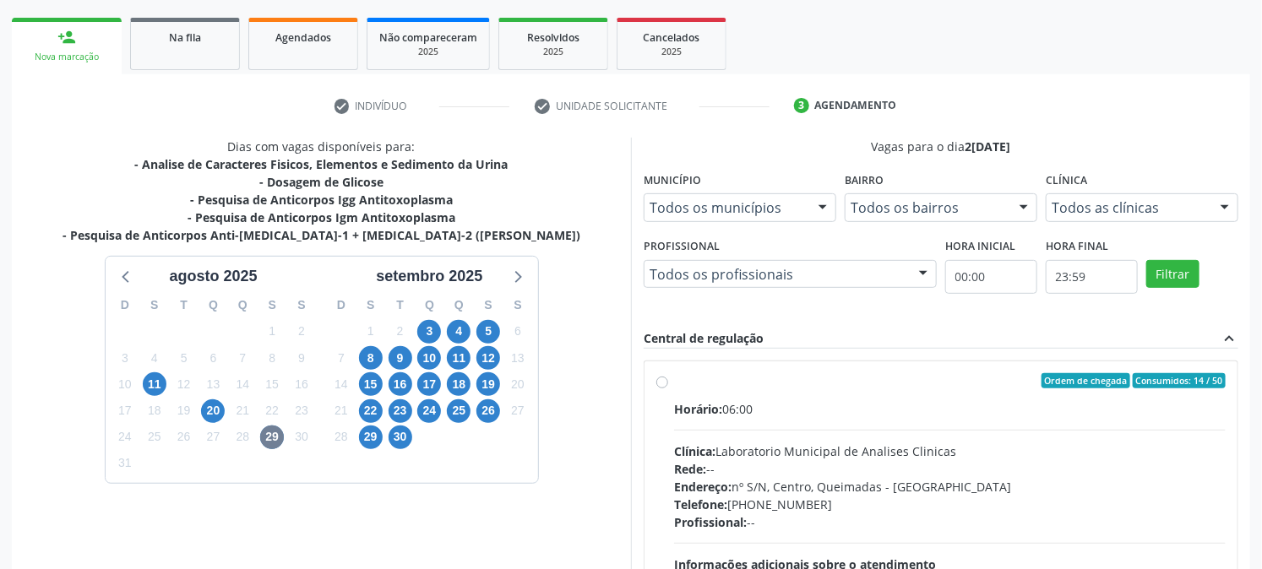
click at [701, 401] on span "Horário:" at bounding box center [698, 409] width 48 height 16
click at [668, 389] on input "Ordem de chegada Consumidos: 14 / 50 Horário: 06:00 Clínica: Laboratorio Munici…" at bounding box center [662, 380] width 12 height 15
radio input "true"
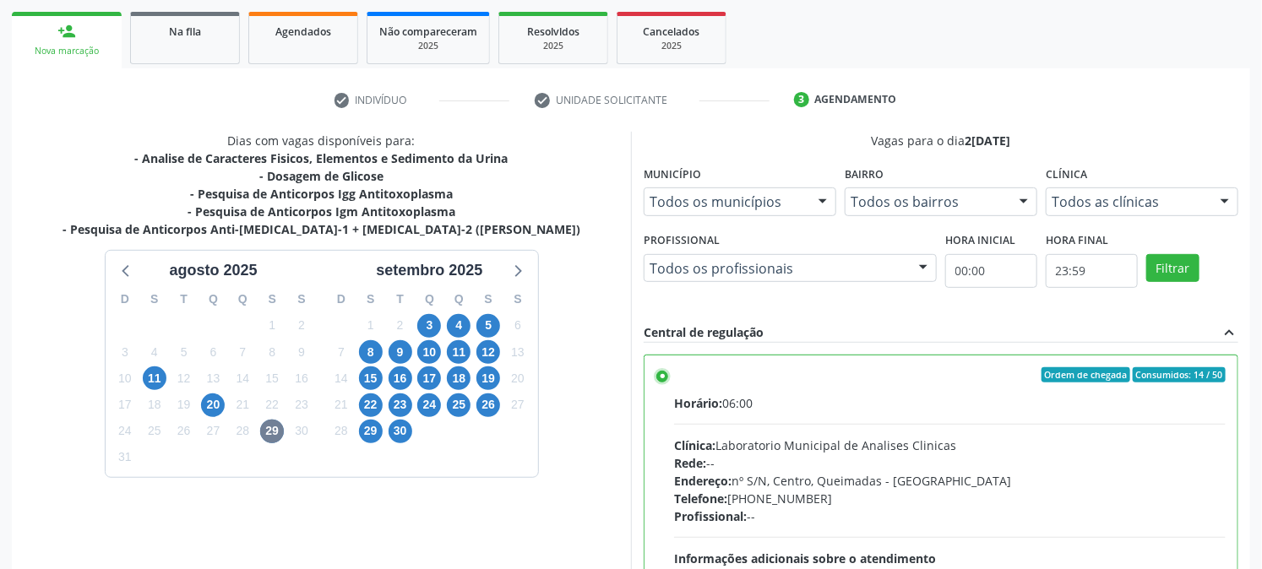
scroll to position [439, 0]
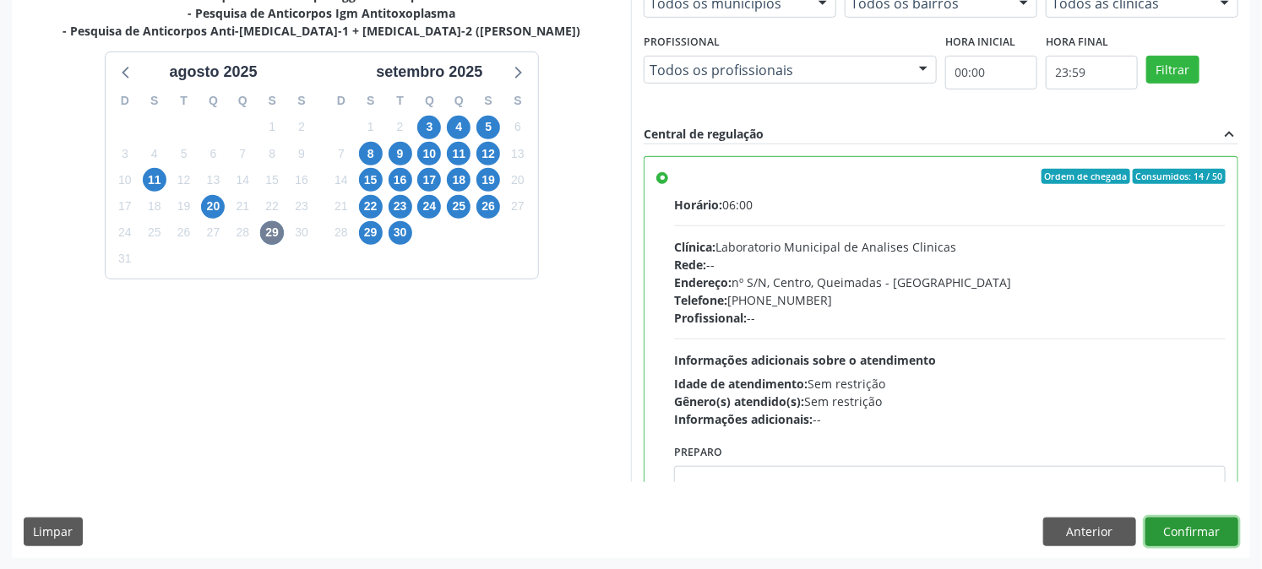
click at [1215, 528] on button "Confirmar" at bounding box center [1191, 532] width 93 height 29
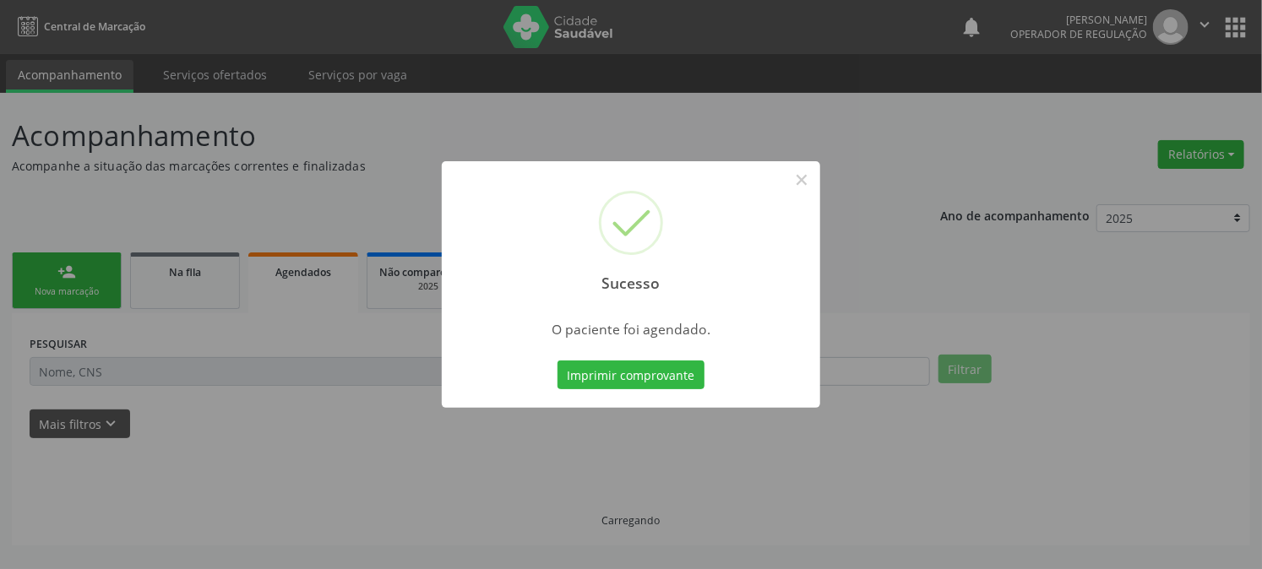
scroll to position [0, 0]
click at [565, 361] on button "Imprimir comprovante" at bounding box center [638, 375] width 147 height 29
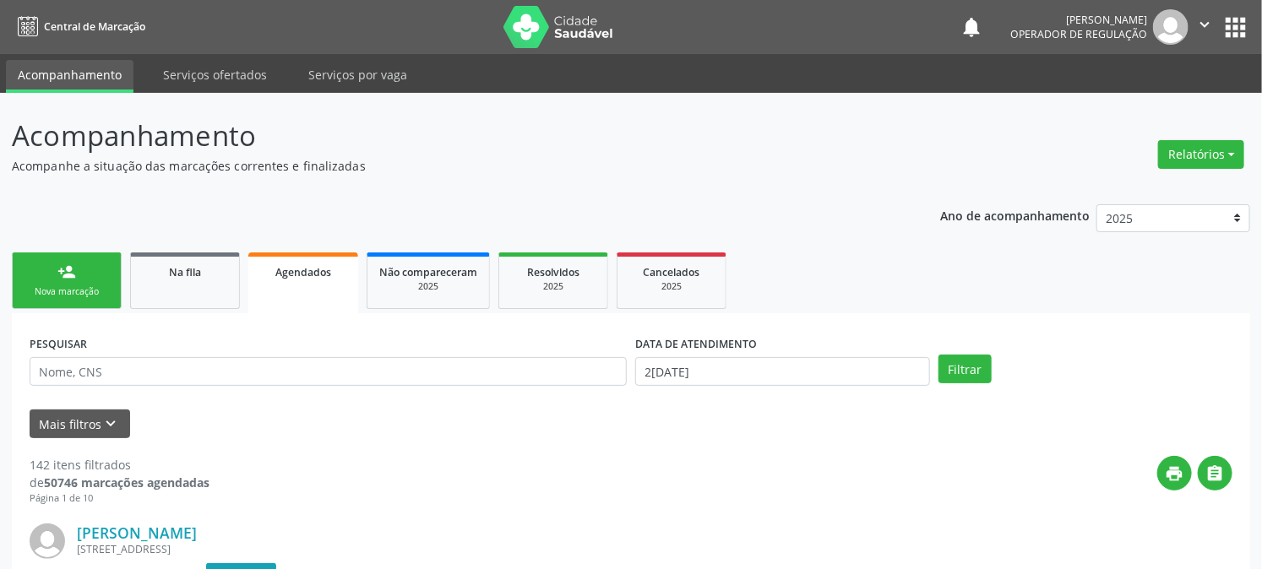
click at [70, 271] on div "person_add" at bounding box center [66, 272] width 19 height 19
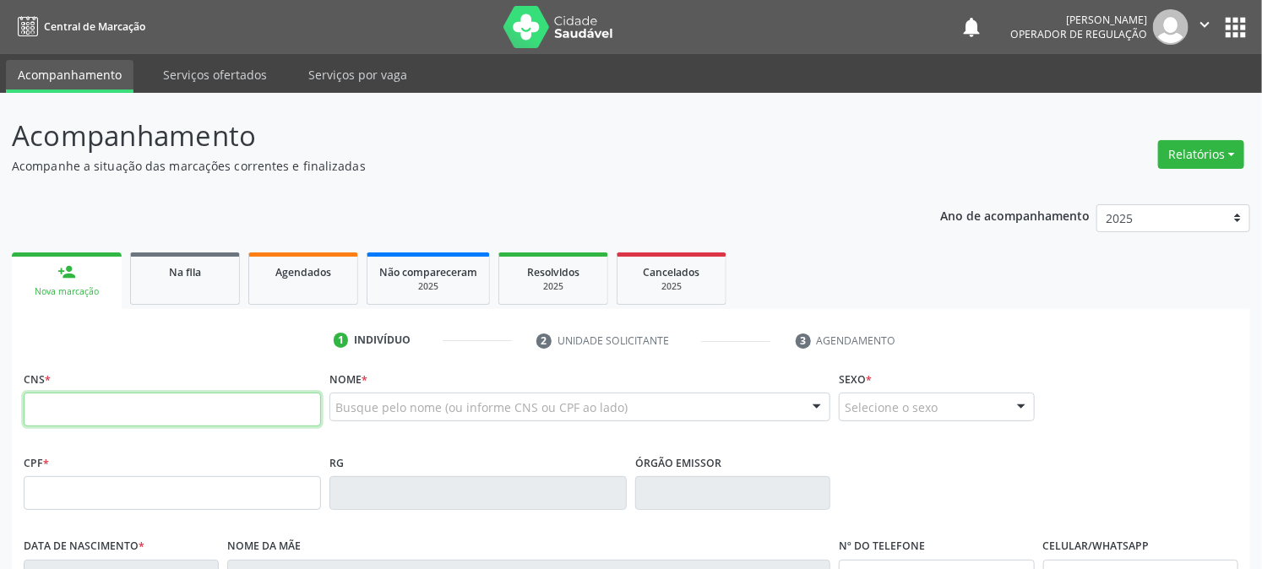
click at [79, 423] on input "text" at bounding box center [172, 410] width 297 height 34
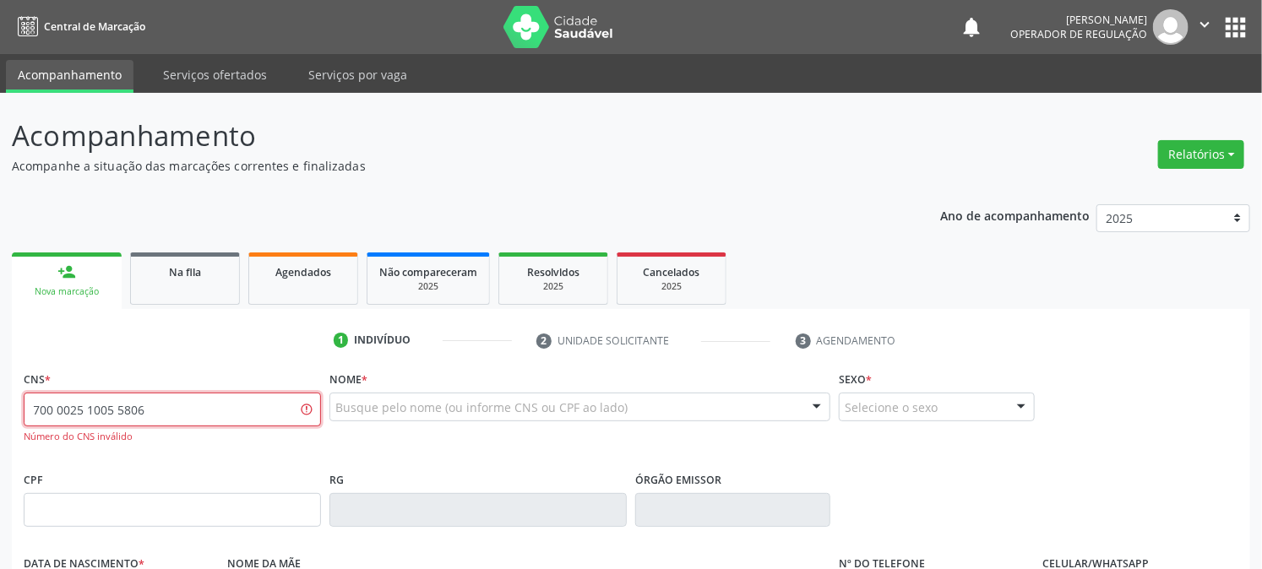
type input "700 0025 1005 5806"
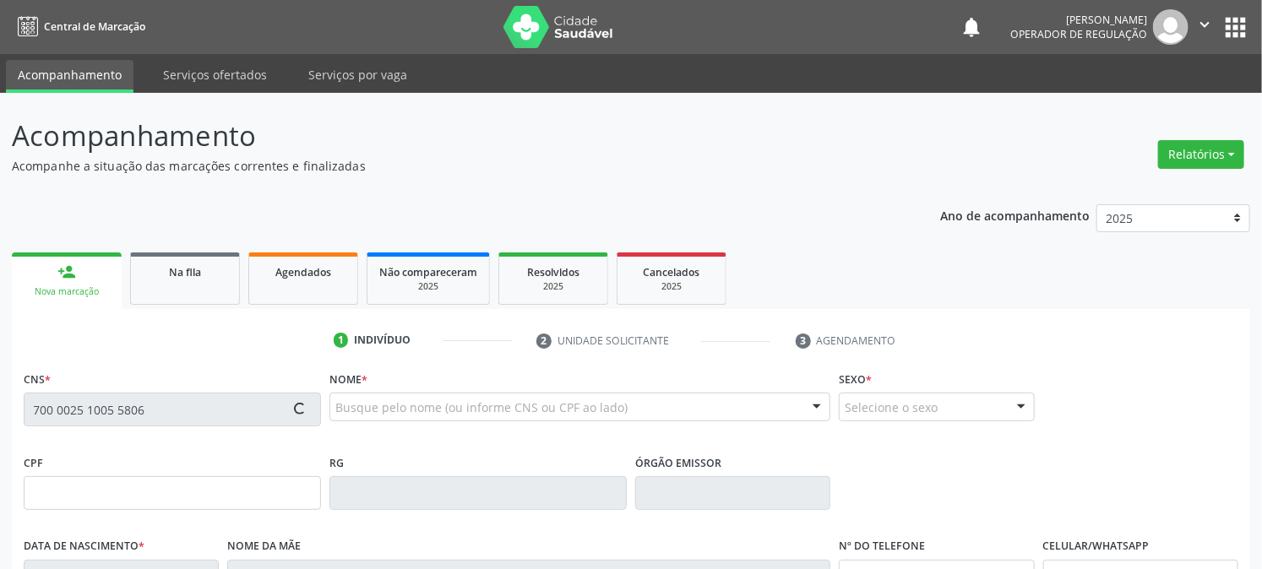
type input "107.569.954-18"
type input "1[DATE]"
type input "[PERSON_NAME]"
type input "[PHONE_NUMBER]"
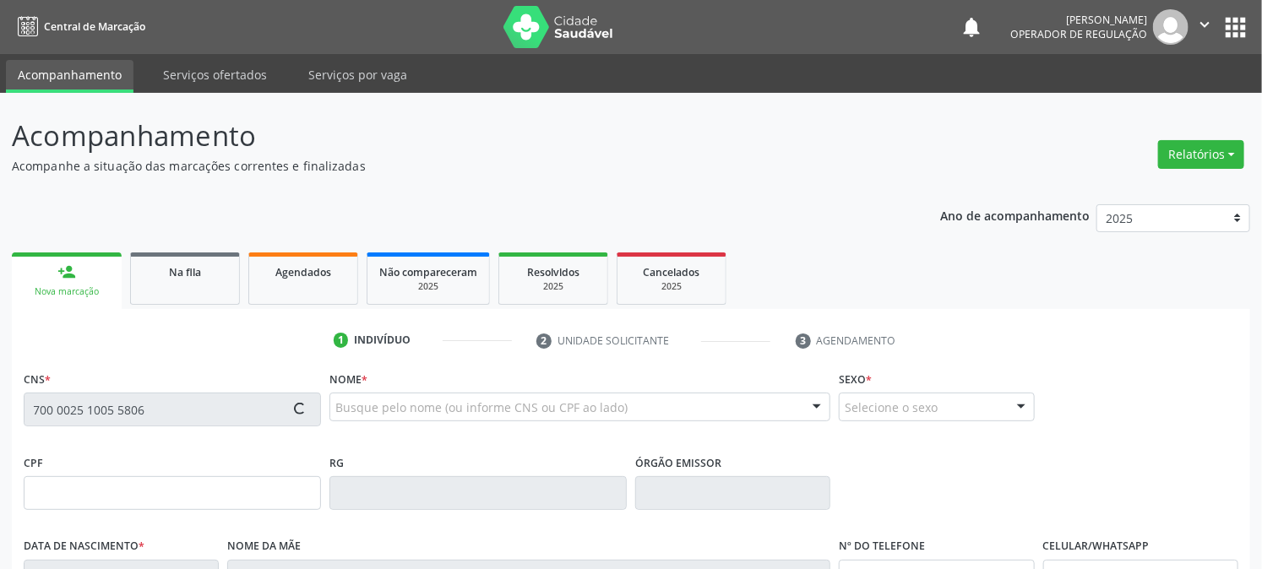
type input "S/N"
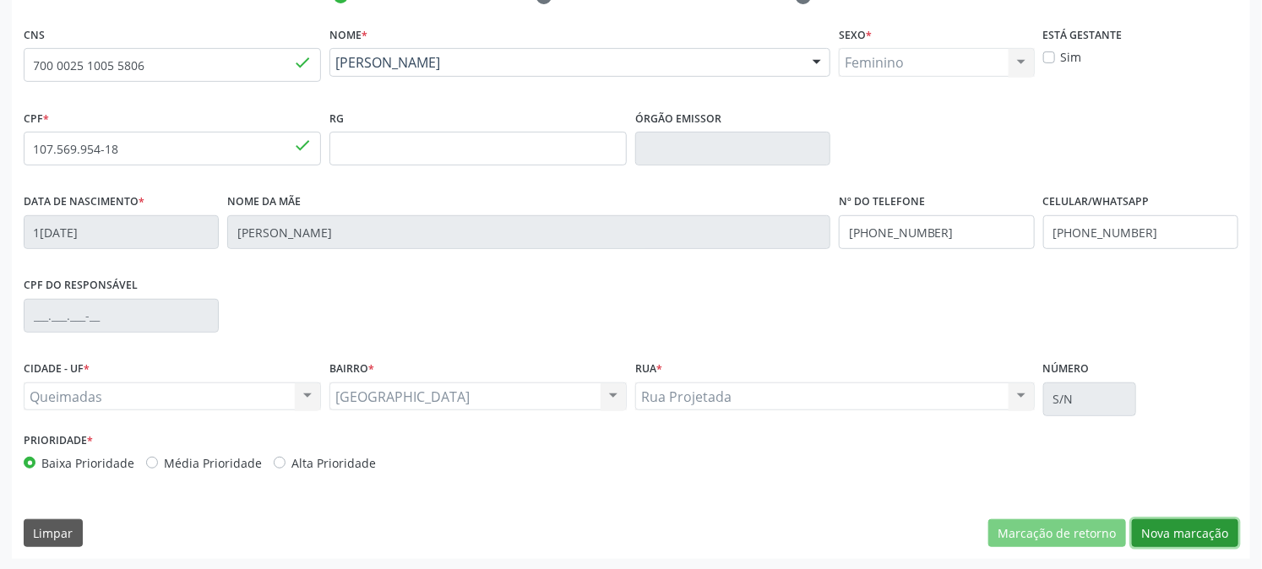
drag, startPoint x: 1167, startPoint y: 534, endPoint x: 1006, endPoint y: 459, distance: 177.2
click at [1167, 535] on button "Nova marcação" at bounding box center [1185, 533] width 106 height 29
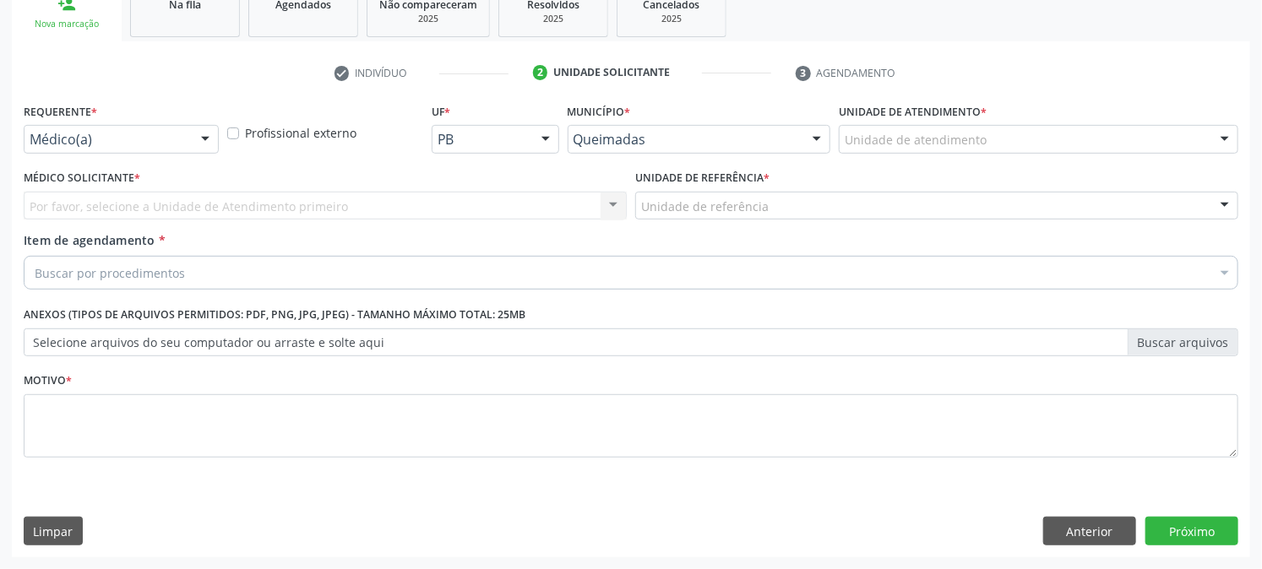
scroll to position [267, 0]
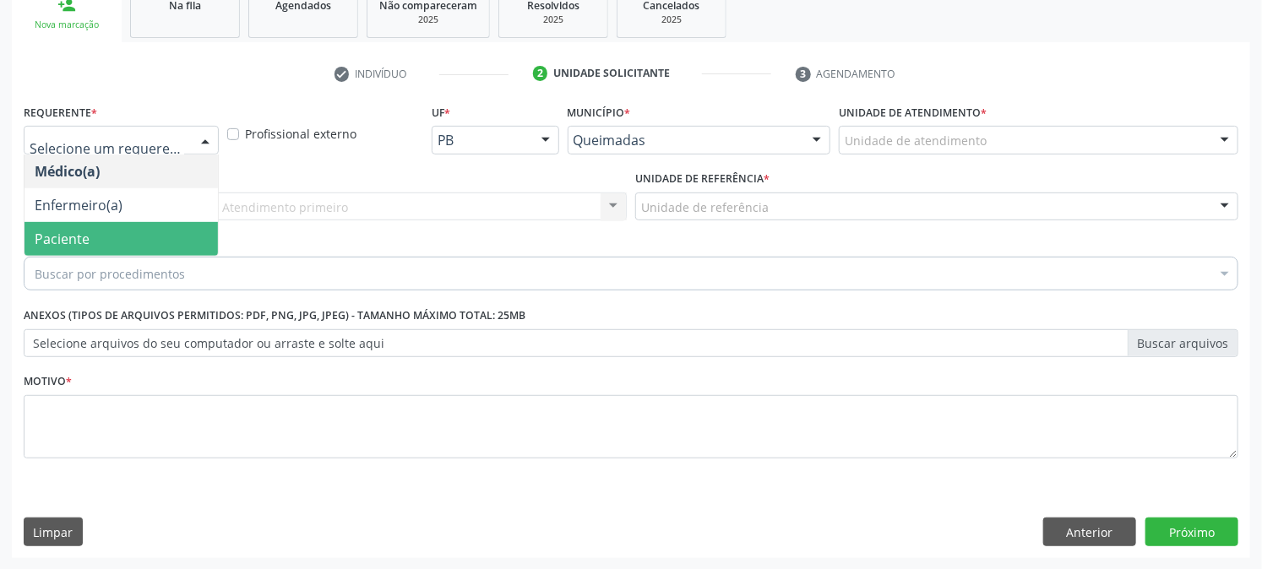
click at [97, 238] on span "Paciente" at bounding box center [120, 239] width 193 height 34
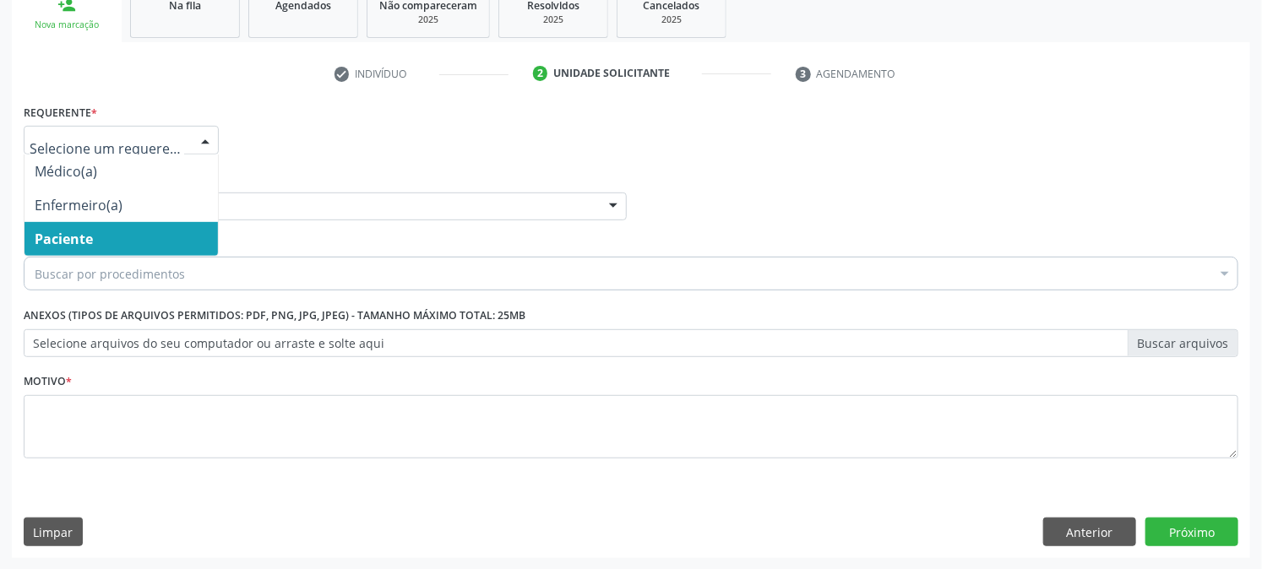
click at [106, 234] on span "Paciente" at bounding box center [120, 239] width 193 height 34
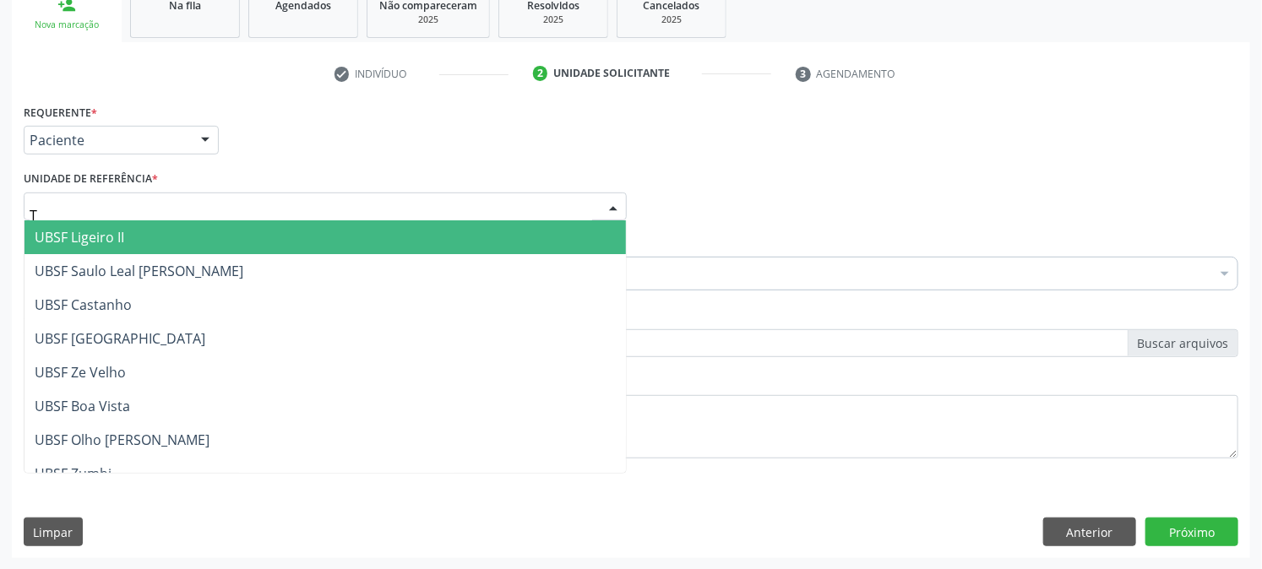
type input "TI"
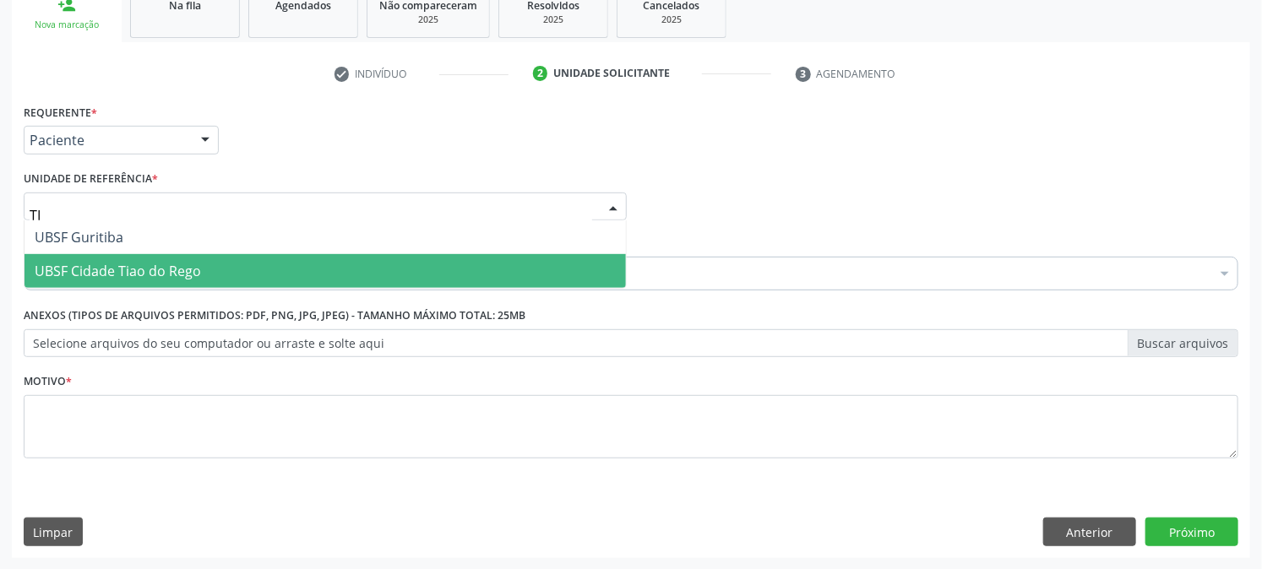
click at [117, 275] on span "UBSF Cidade Tiao do Rego" at bounding box center [118, 271] width 166 height 19
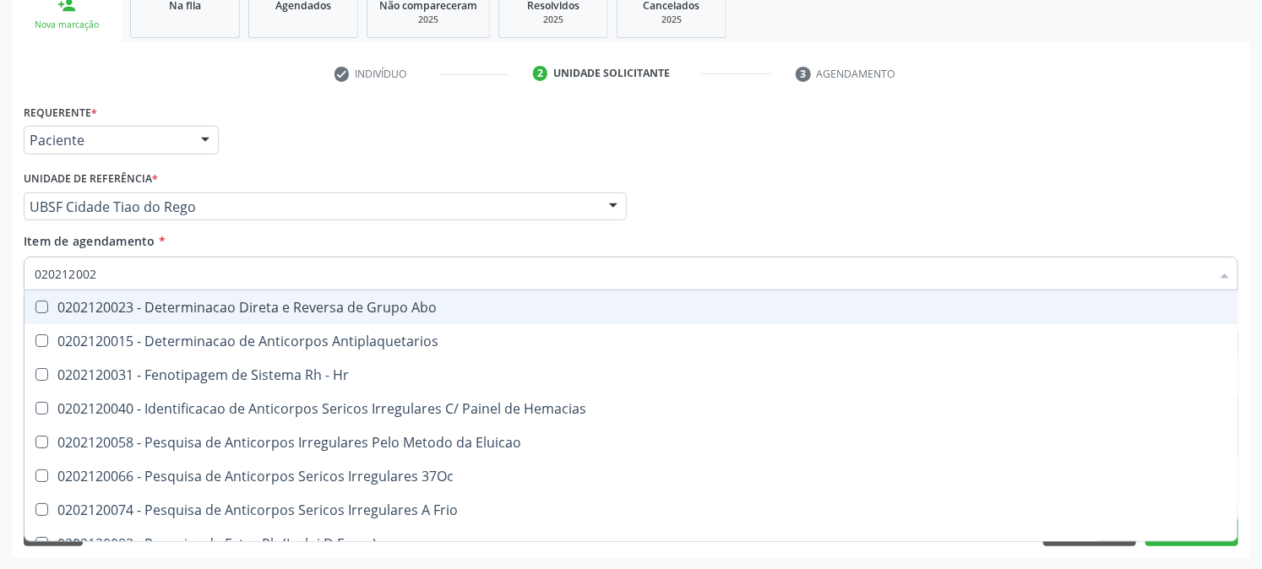
type input "0202120023"
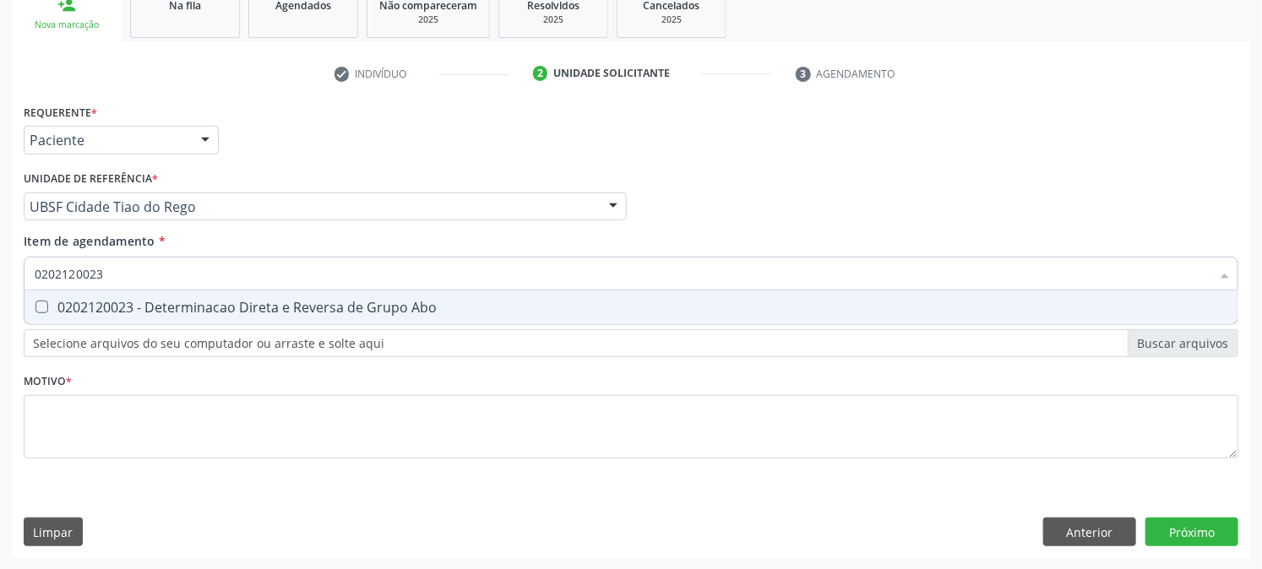
click at [99, 314] on span "0202120023 - Determinacao Direta e Reversa de Grupo Abo" at bounding box center [630, 308] width 1213 height 34
checkbox Abo "true"
drag, startPoint x: 119, startPoint y: 275, endPoint x: 3, endPoint y: 296, distance: 118.5
click at [0, 279] on div "Acompanhamento Acompanhe a situação das marcações correntes e finalizadas Relat…" at bounding box center [631, 198] width 1262 height 744
checkbox Abo "false"
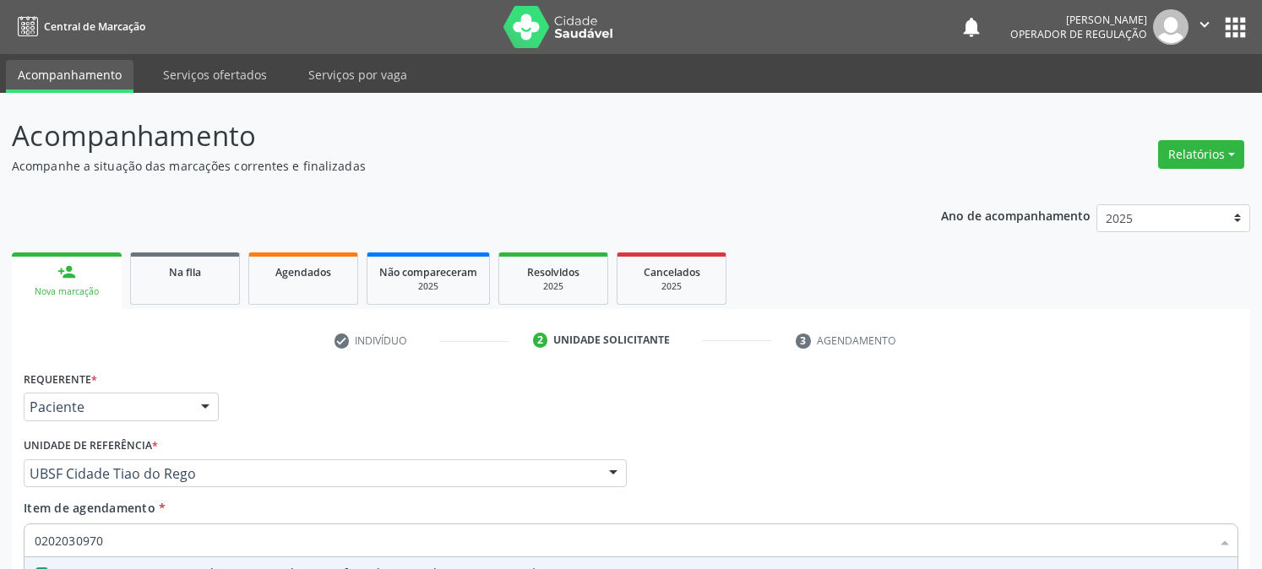
scroll to position [267, 0]
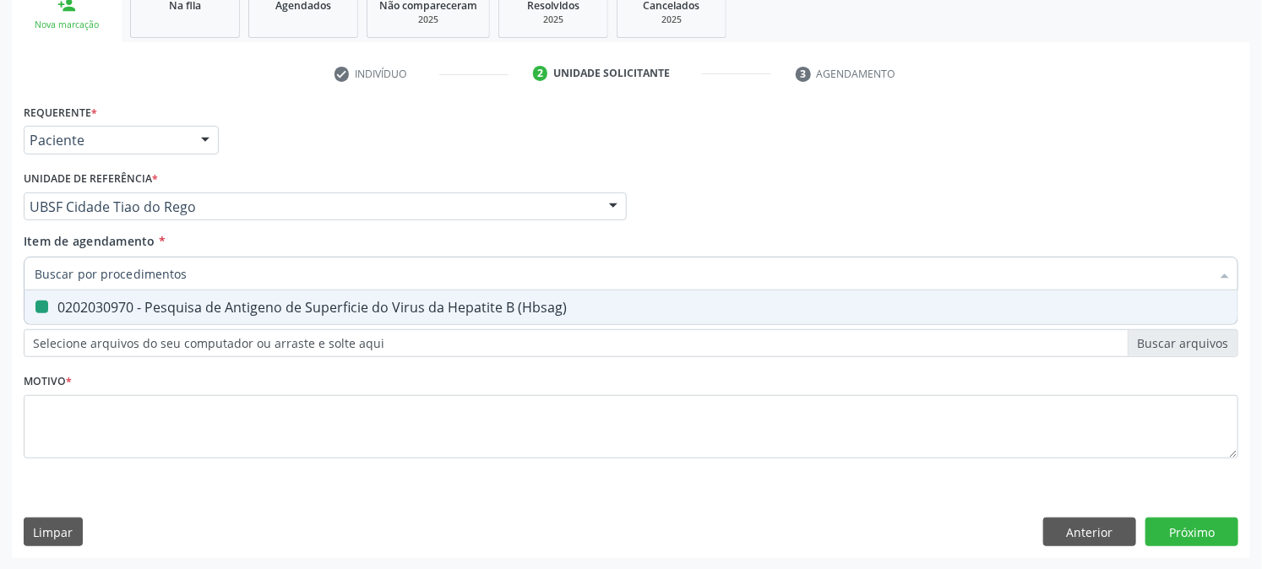
checkbox \(Hbsag\) "false"
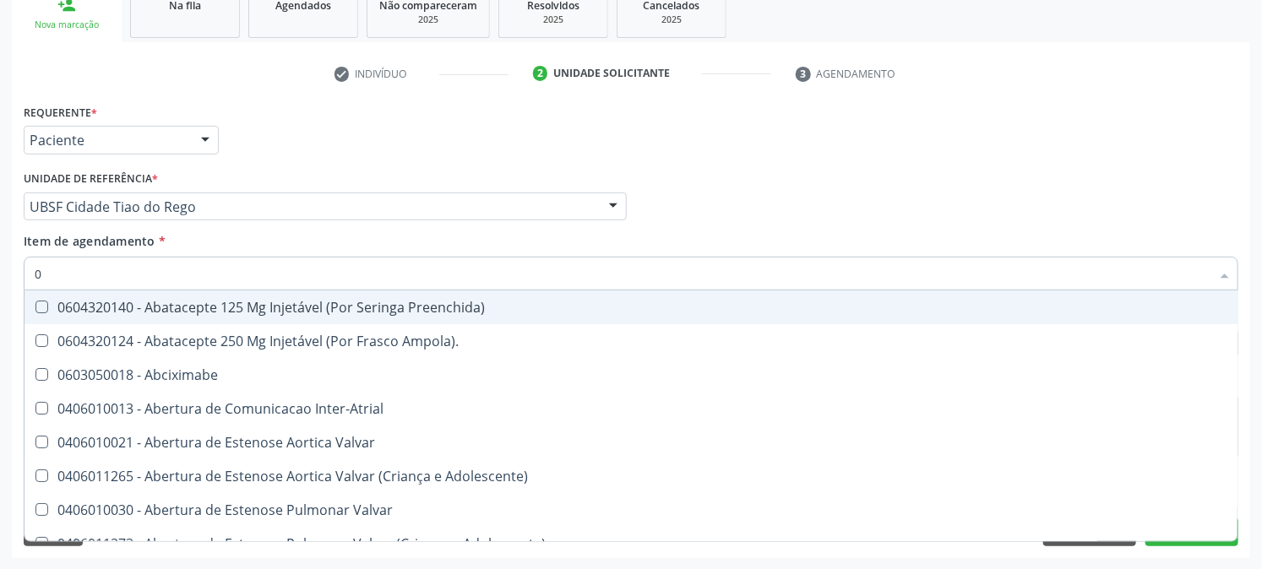
type input "02"
checkbox Psicossocial "true"
checkbox Urina "false"
checkbox Ativa "true"
checkbox Comprimido\) "true"
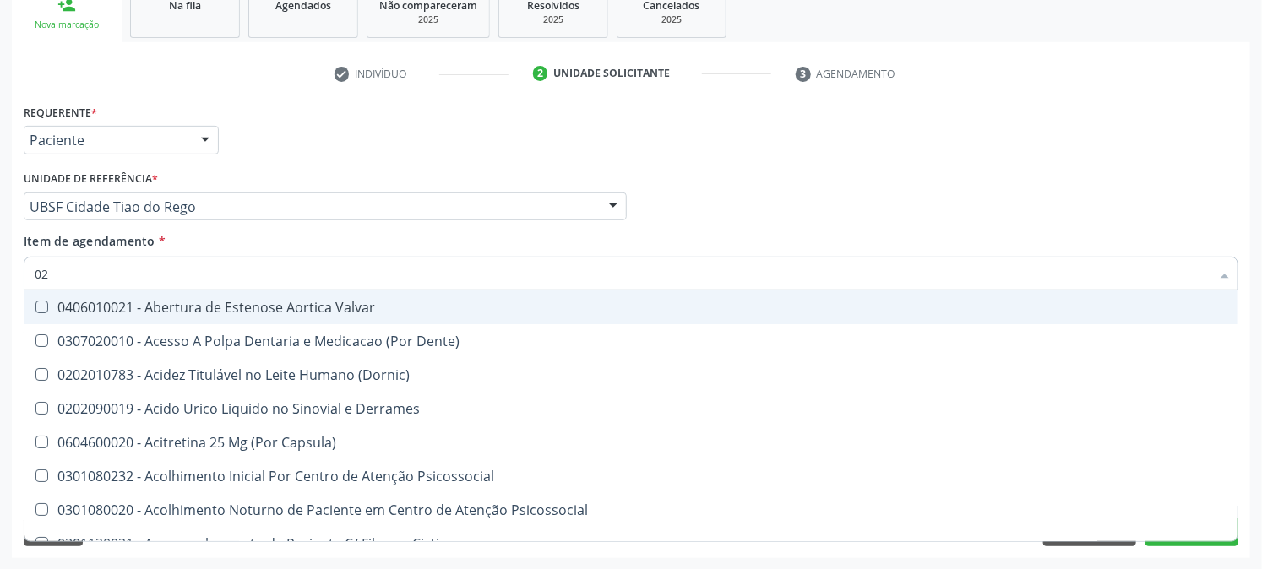
type input "020"
checkbox Frasco-Ampola\) "true"
checkbox Urina "false"
checkbox Creatinina "true"
checkbox Abo "false"
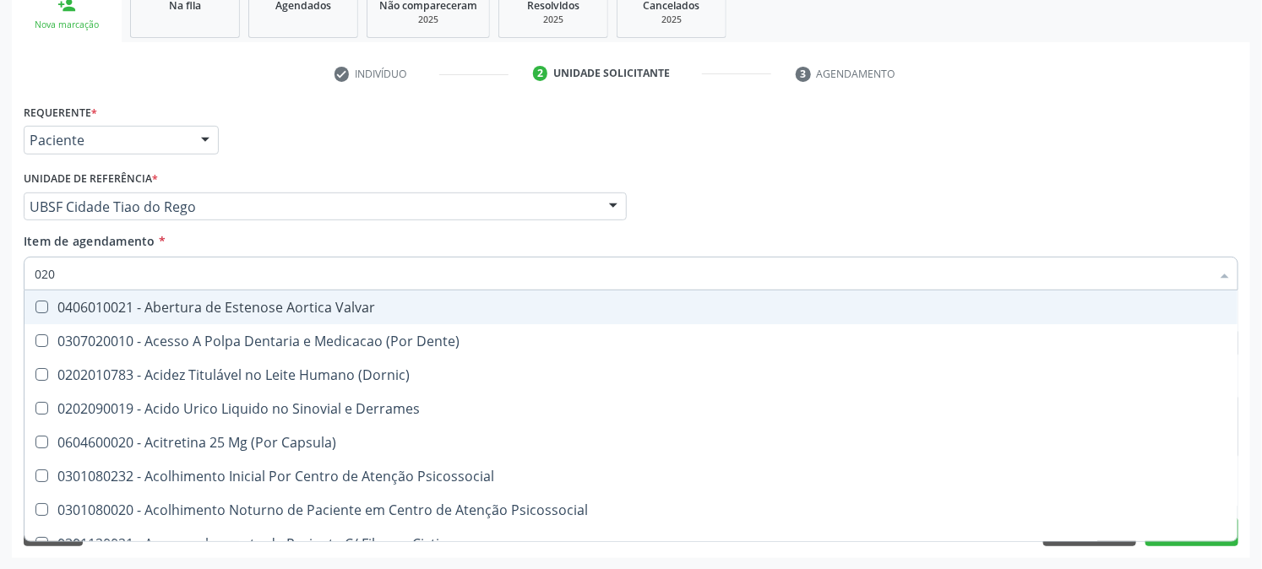
checkbox Osmolaridade "true"
checkbox Glicose "false"
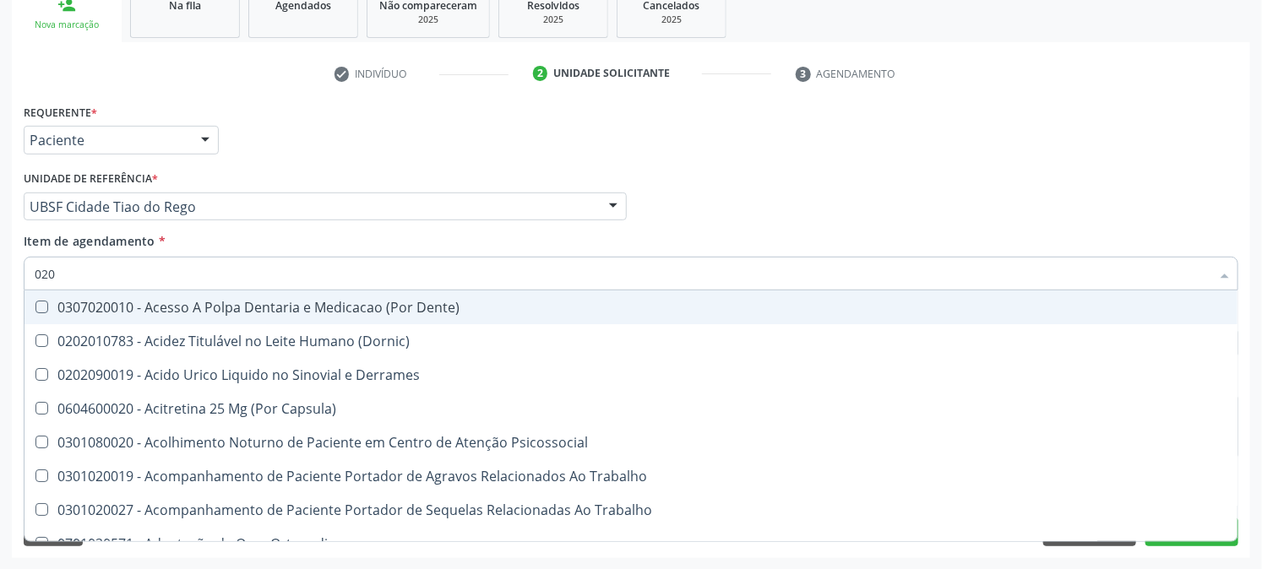
type input "0202"
checkbox Capsula\) "true"
checkbox Urina "false"
checkbox Coagulacao "true"
checkbox Cortante "true"
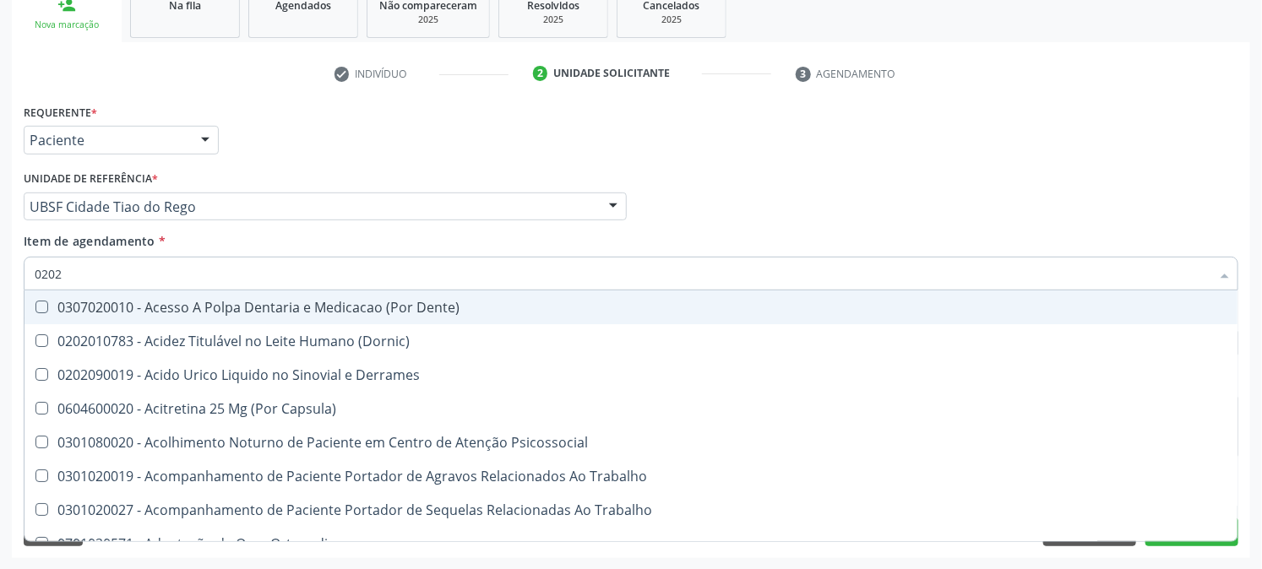
checkbox Abo "false"
checkbox Bandas\) "true"
checkbox Glomerular "true"
checkbox Euglobulina "true"
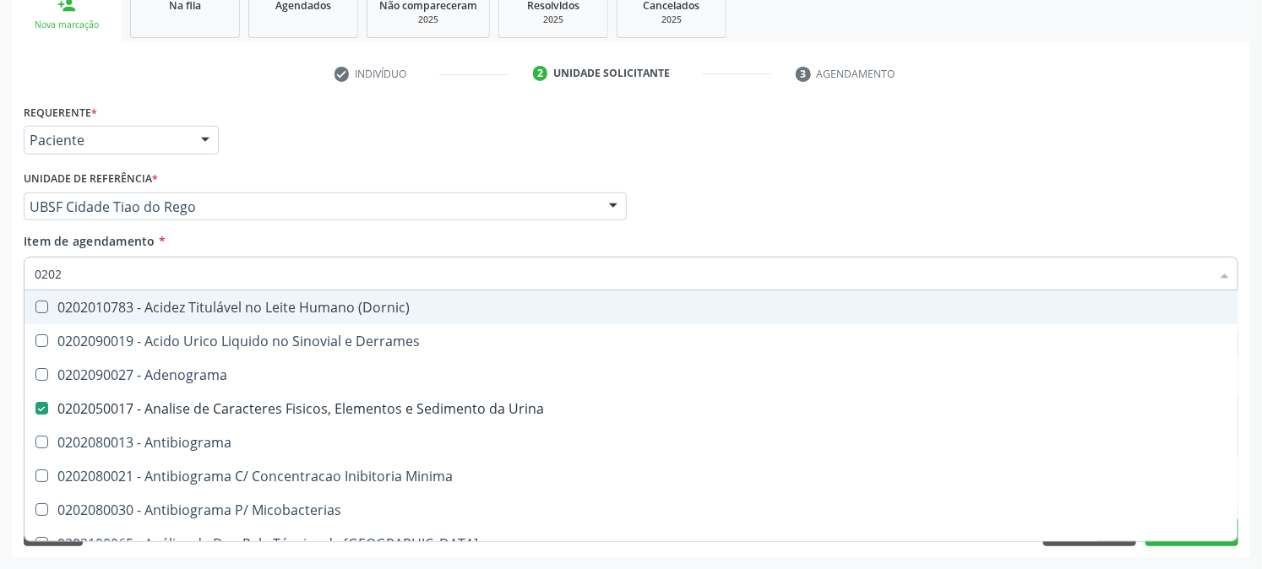
type input "02020"
checkbox Abo "false"
checkbox Xiii "true"
checkbox Glicose "false"
checkbox Oncologia "true"
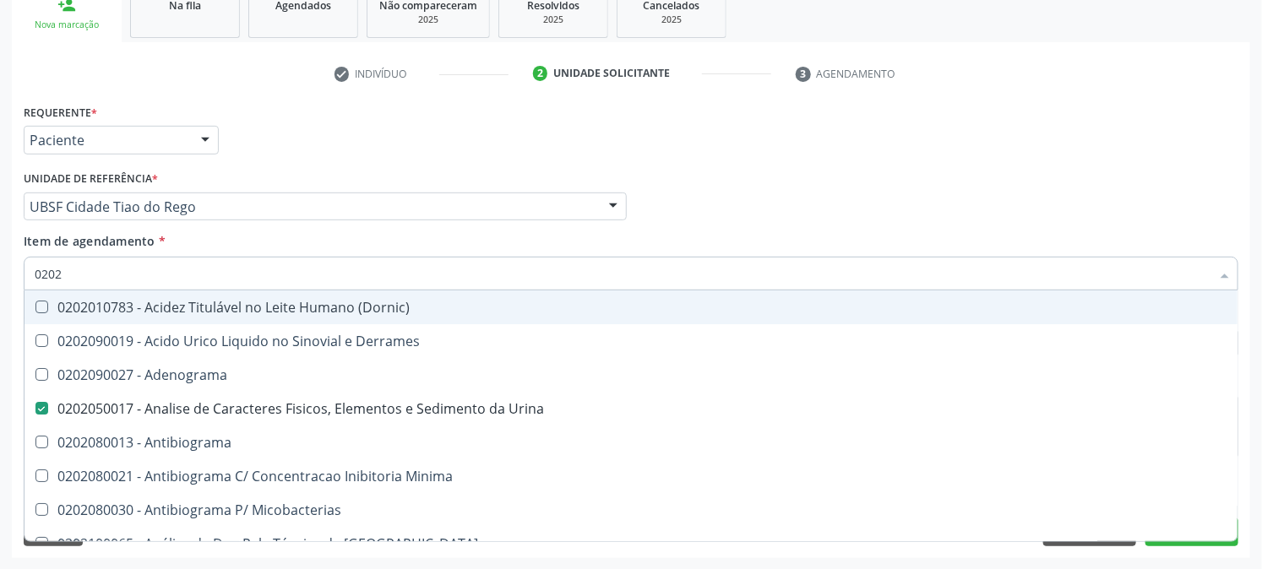
checkbox Anticardiolipina "true"
checkbox \(Ro\) "true"
checkbox Antitoxoplasma "false"
checkbox \(Hbsag\) "false"
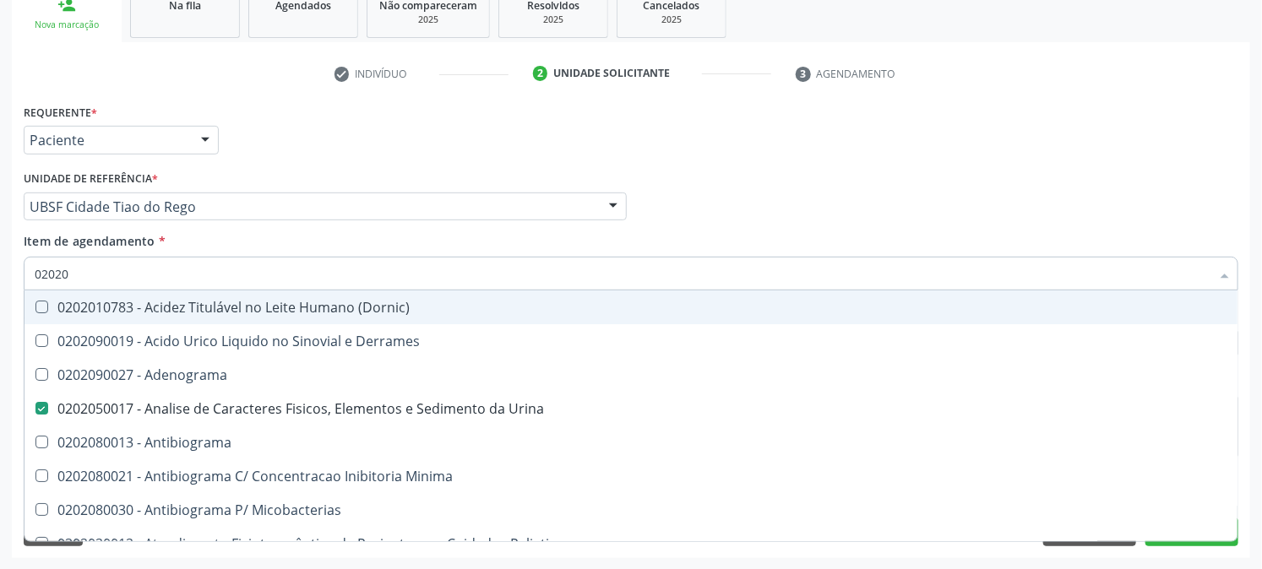
type input "0202"
checkbox Dosagens\) "true"
checkbox Glicose "false"
checkbox Insulina "true"
checkbox Antitoxoplasma "false"
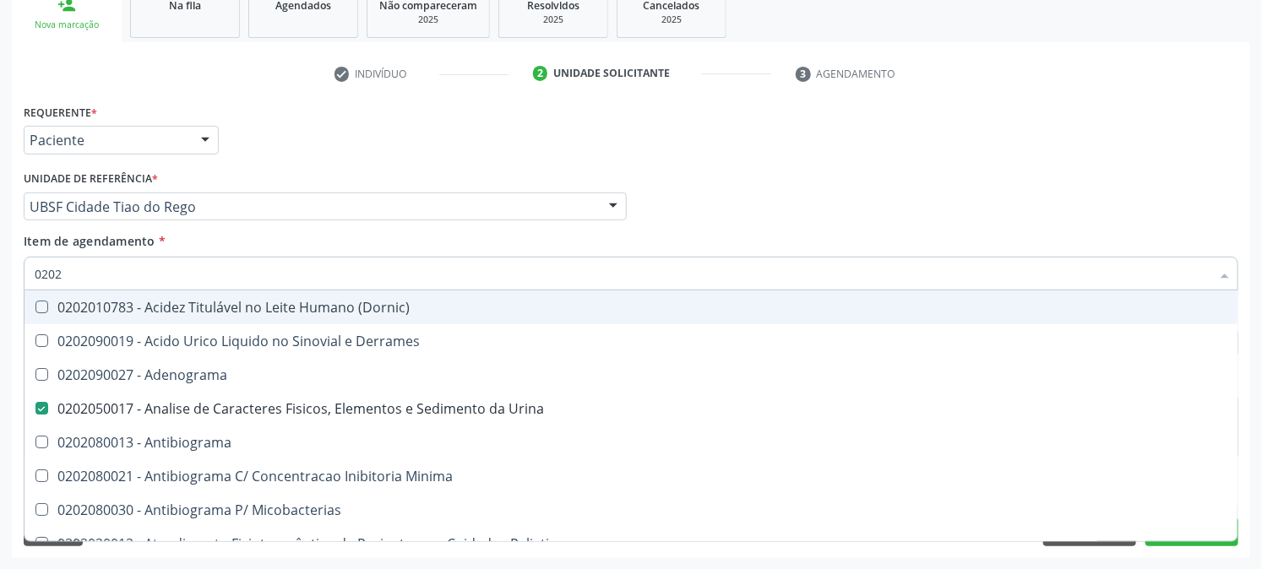
checkbox Antitoxoplasma "false"
checkbox \(Hbsag\) "false"
checkbox Urina "true"
checkbox Imunofluorescencia\) "true"
checkbox \(Pk\) "true"
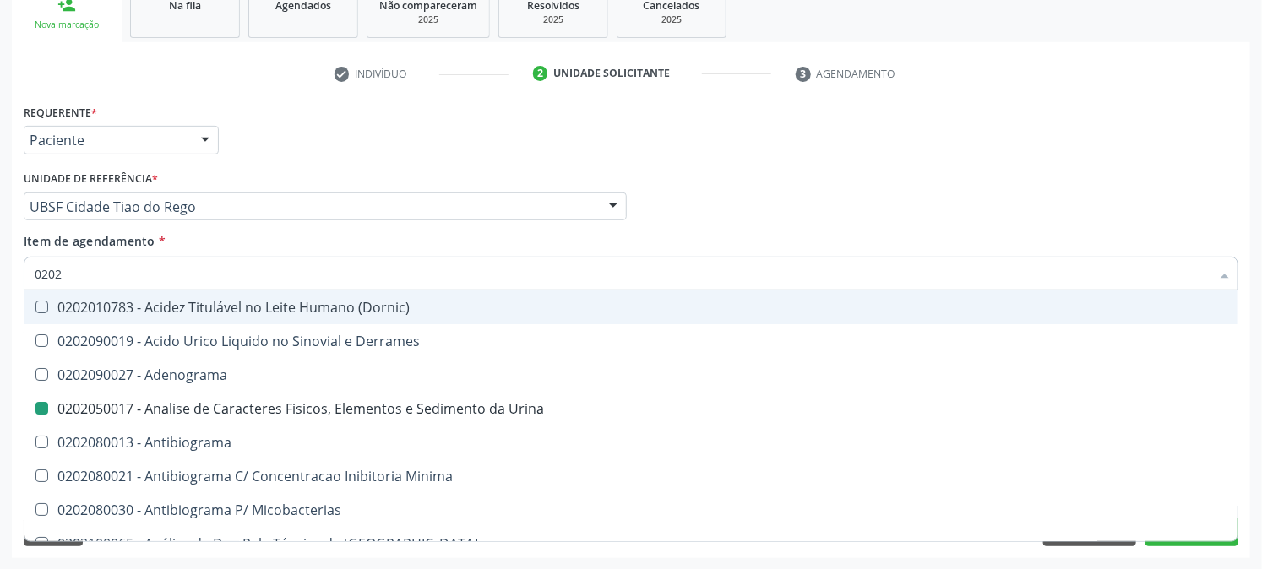
type input "02021"
checkbox Urina "false"
checkbox Blot "true"
checkbox Abo "false"
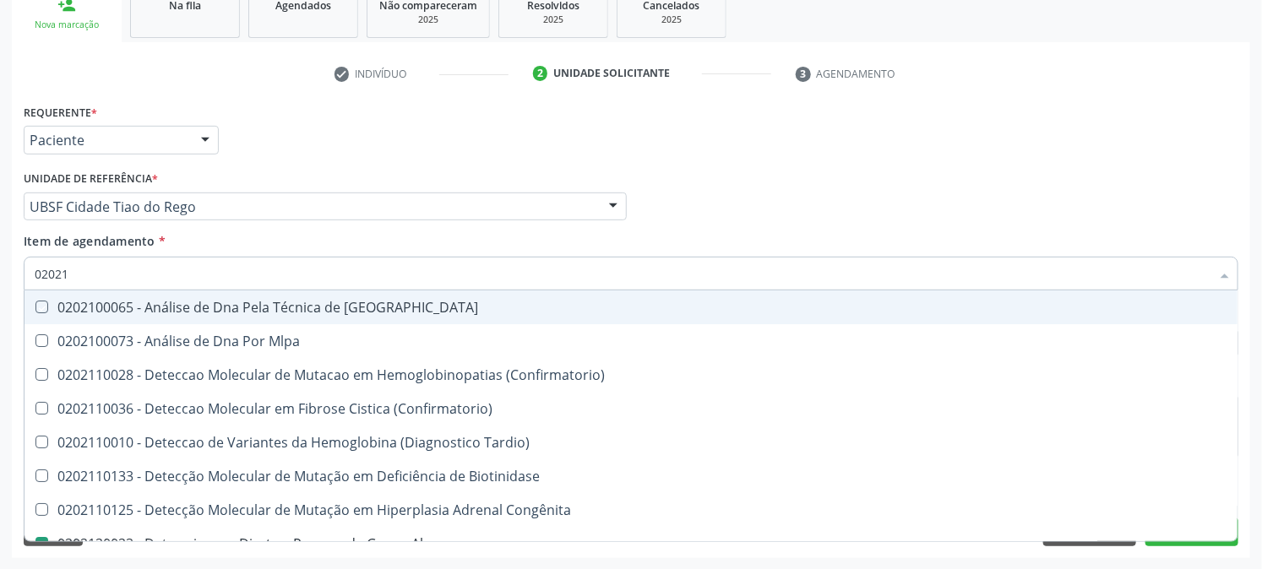
type input "020212"
checkbox Blot "true"
checkbox Abo "false"
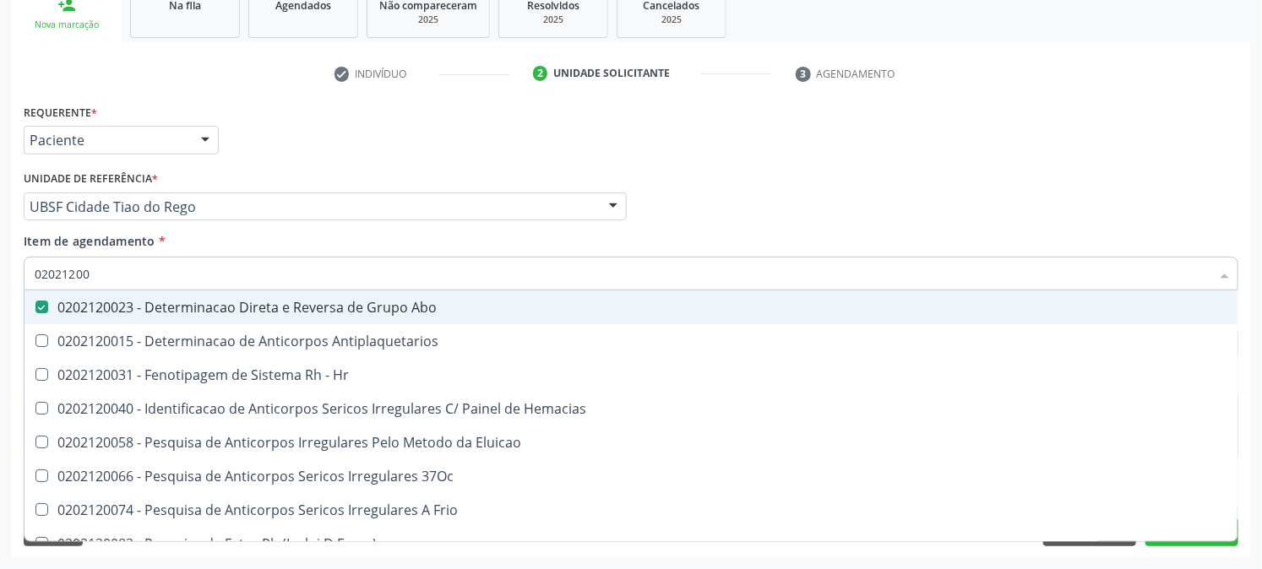
type input "020212008"
checkbox Abo "false"
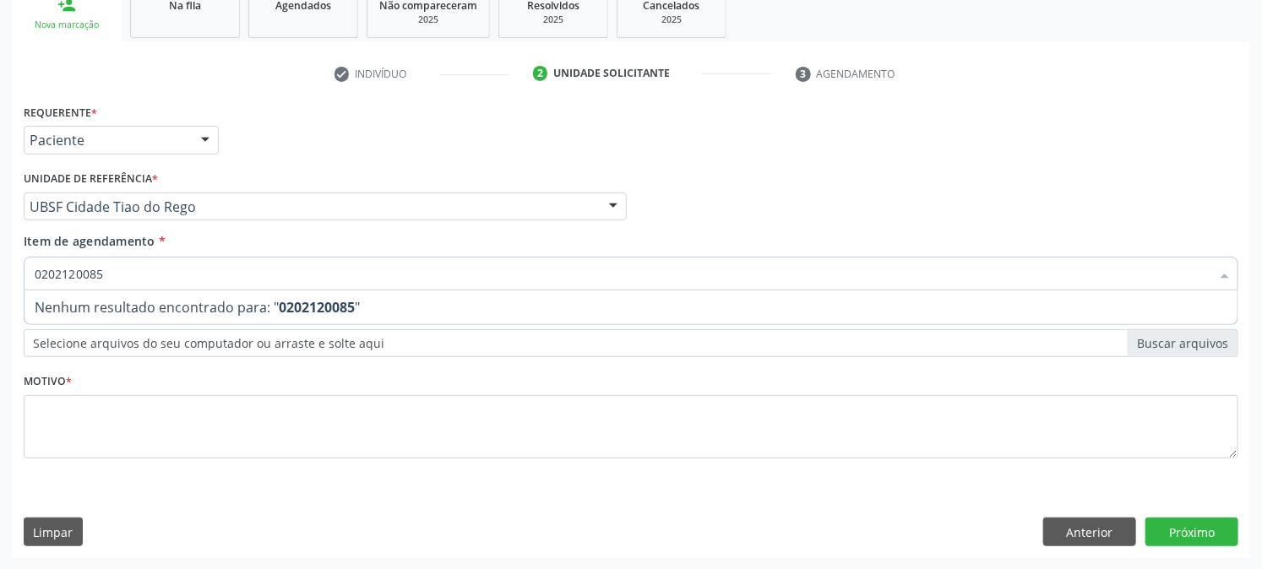
type input "020212008"
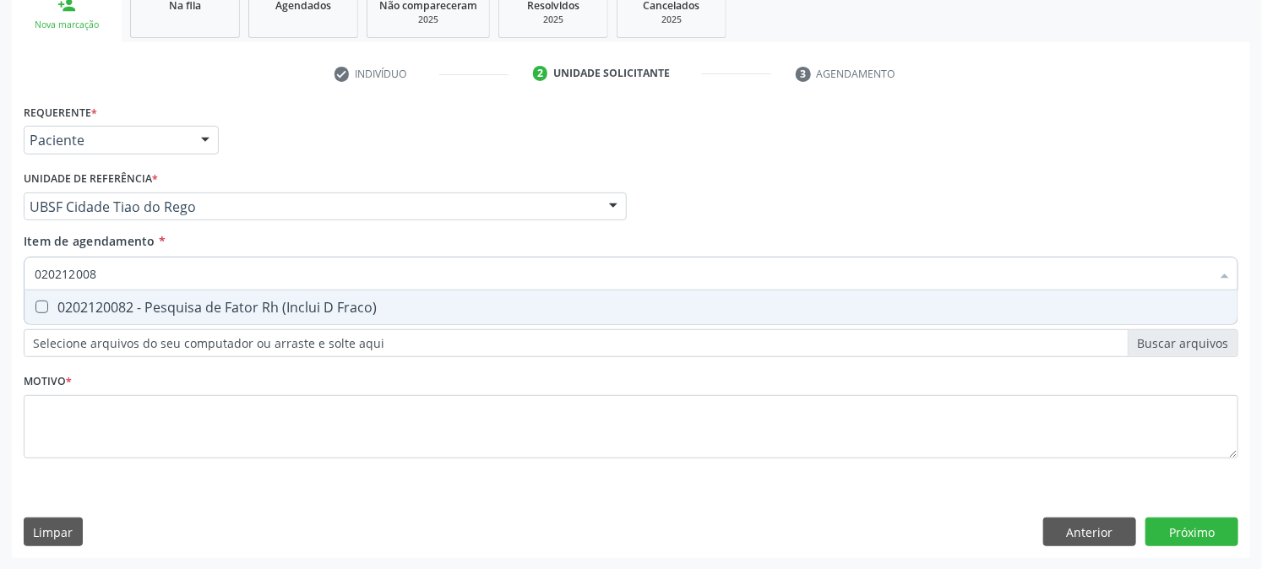
click at [66, 302] on div "0202120082 - Pesquisa de Fator Rh (Inclui D Fraco)" at bounding box center [631, 308] width 1193 height 14
checkbox Fraco\) "true"
drag, startPoint x: 128, startPoint y: 274, endPoint x: 0, endPoint y: 343, distance: 145.9
click at [0, 343] on div "Acompanhamento Acompanhe a situação das marcações correntes e finalizadas Relat…" at bounding box center [631, 198] width 1262 height 744
checkbox Fraco\) "false"
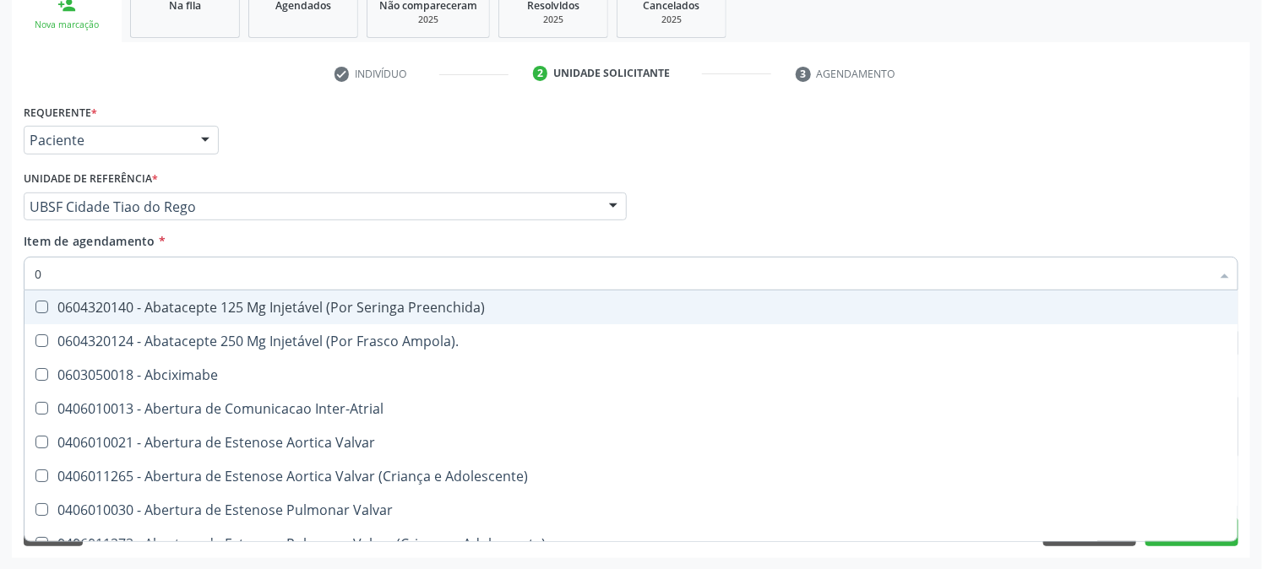
type input "02"
checkbox Psicossocial "true"
checkbox Urina "false"
checkbox Ativa "true"
checkbox Comprimido\) "true"
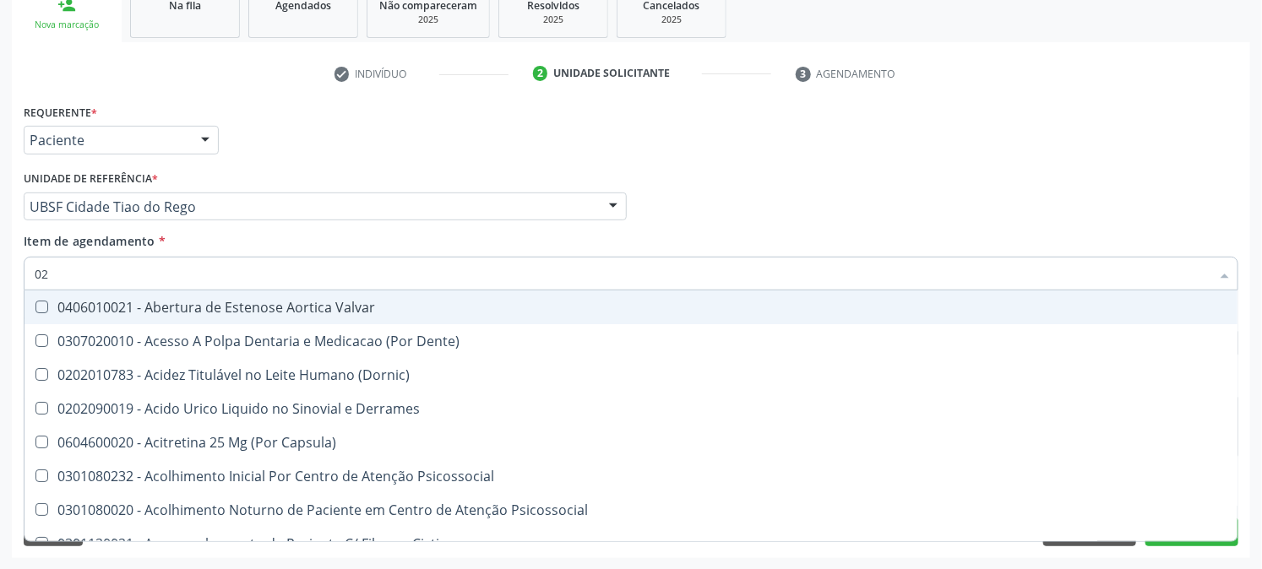
type input "020"
checkbox Frasco-Ampola\) "true"
checkbox Urina "false"
checkbox Creatinina "true"
checkbox Abo "false"
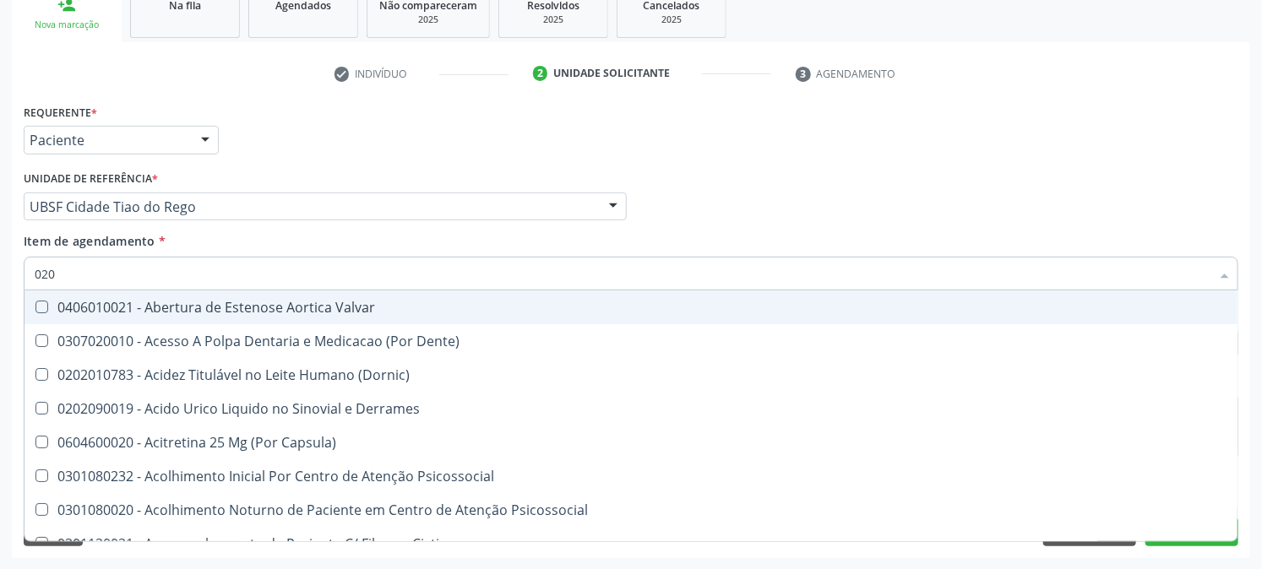
checkbox Osmolaridade "true"
checkbox Glicose "false"
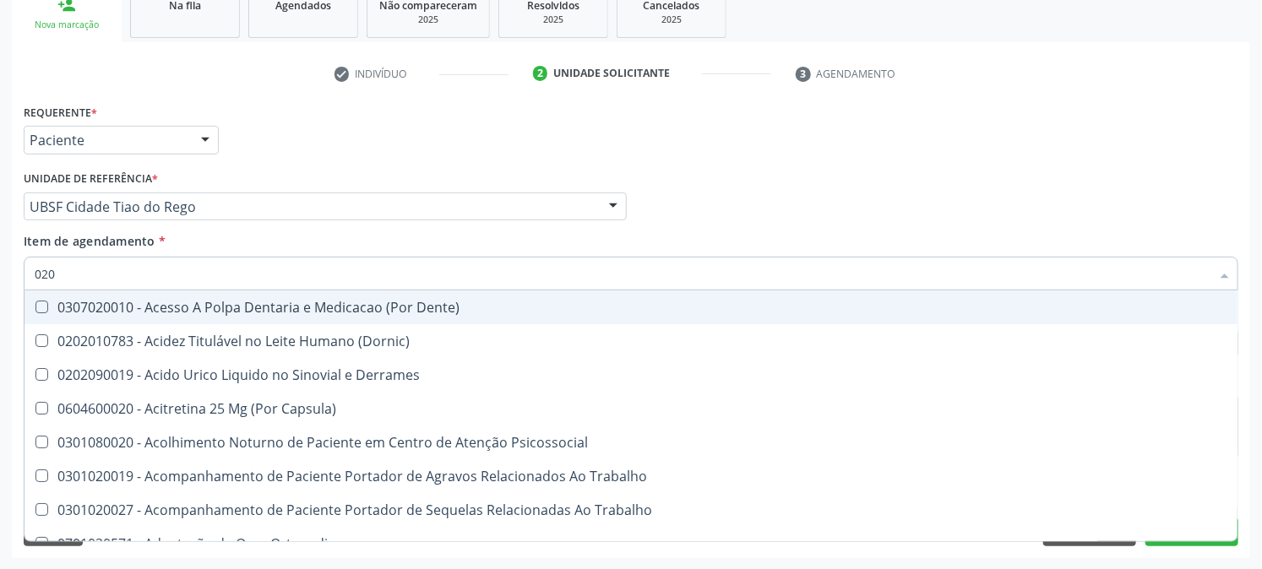
type input "0202"
checkbox Capsula\) "true"
checkbox Urina "false"
checkbox Coagulacao "true"
checkbox Cortante "true"
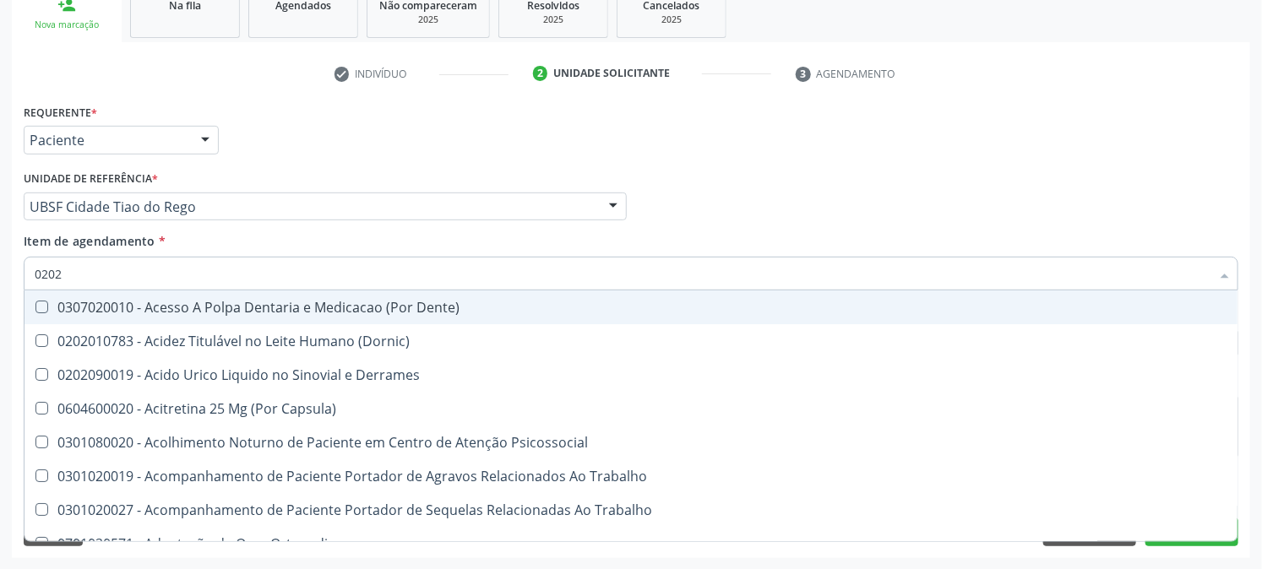
checkbox Abo "false"
checkbox Bandas\) "true"
checkbox Glomerular "true"
checkbox Euglobulina "true"
checkbox I\) "true"
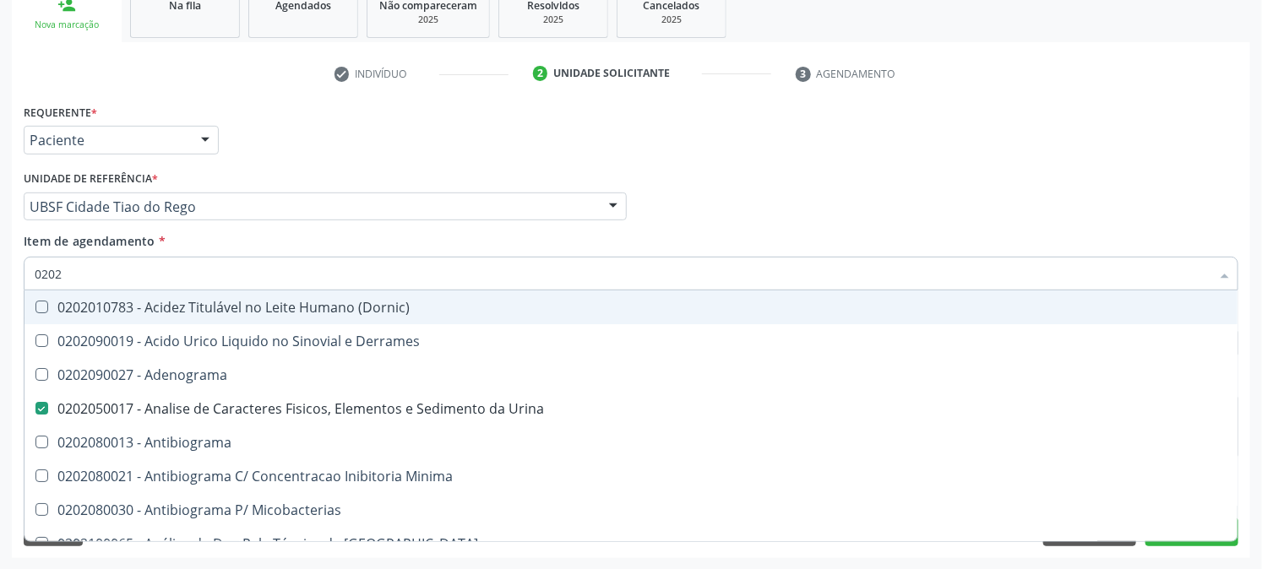
type input "02020"
checkbox Abo "false"
checkbox Xiii "true"
checkbox Glicose "false"
checkbox Oncologia "true"
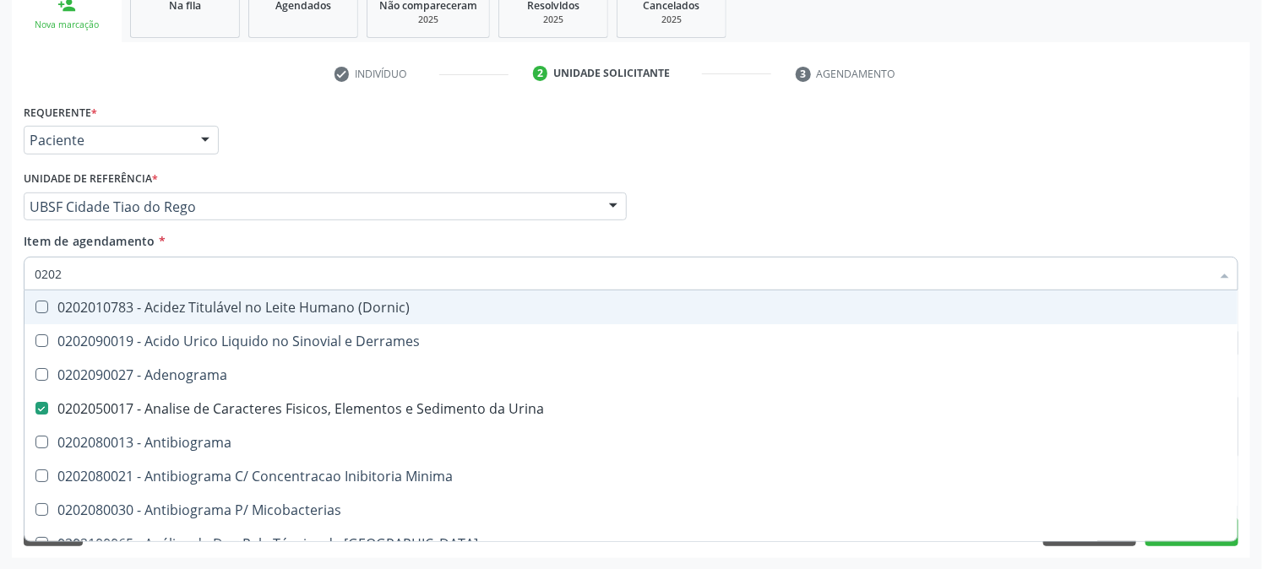
checkbox Anticardiolipina "true"
checkbox \(Ro\) "true"
checkbox Antitoxoplasma "false"
checkbox \(Hbsag\) "false"
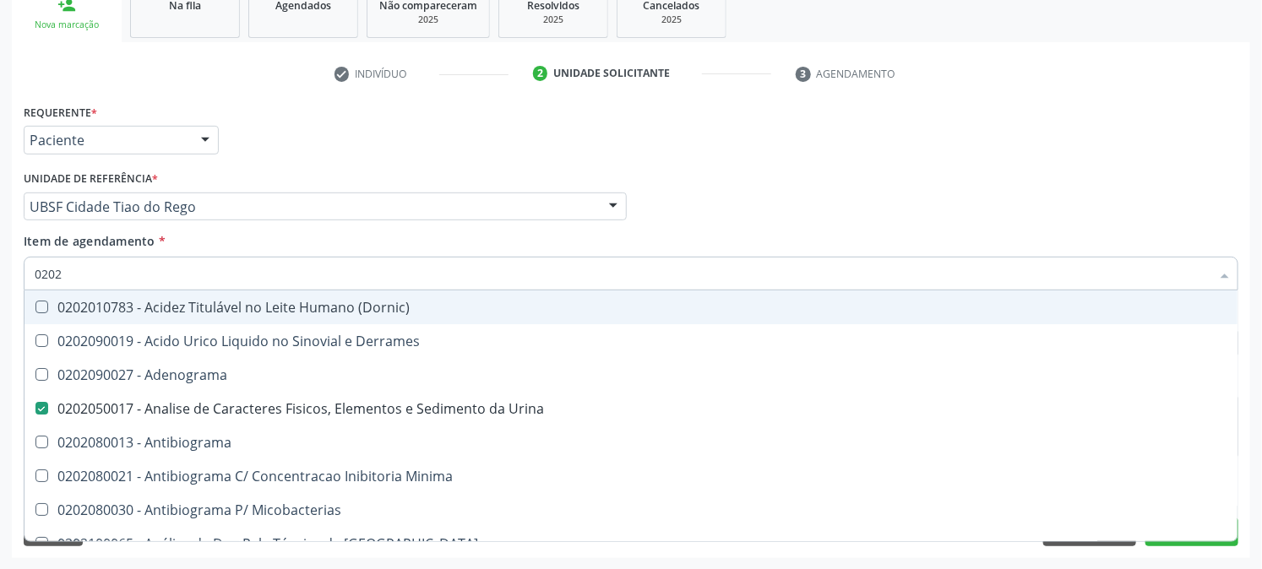
checkbox Fraco\) "false"
type input "020203"
checkbox Urina "false"
checkbox Aluminio "true"
checkbox III "true"
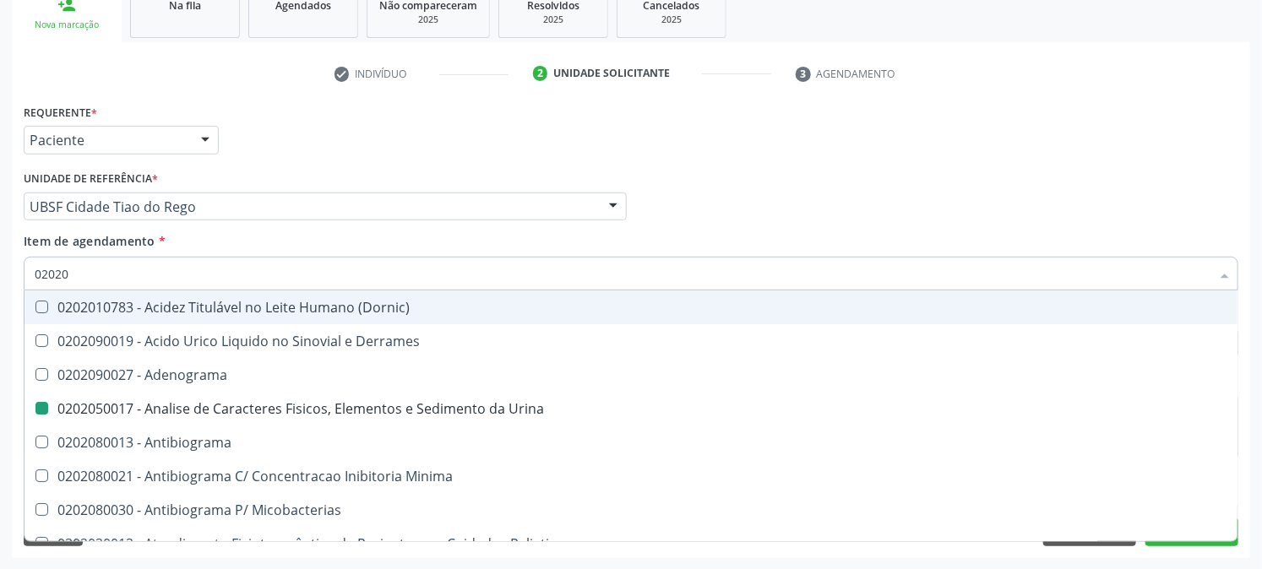
checkbox Carboxi-Hemoglobina "true"
type input "0202030"
checkbox \(Serotonina\) "true"
checkbox Etilico "true"
checkbox Aluminio "false"
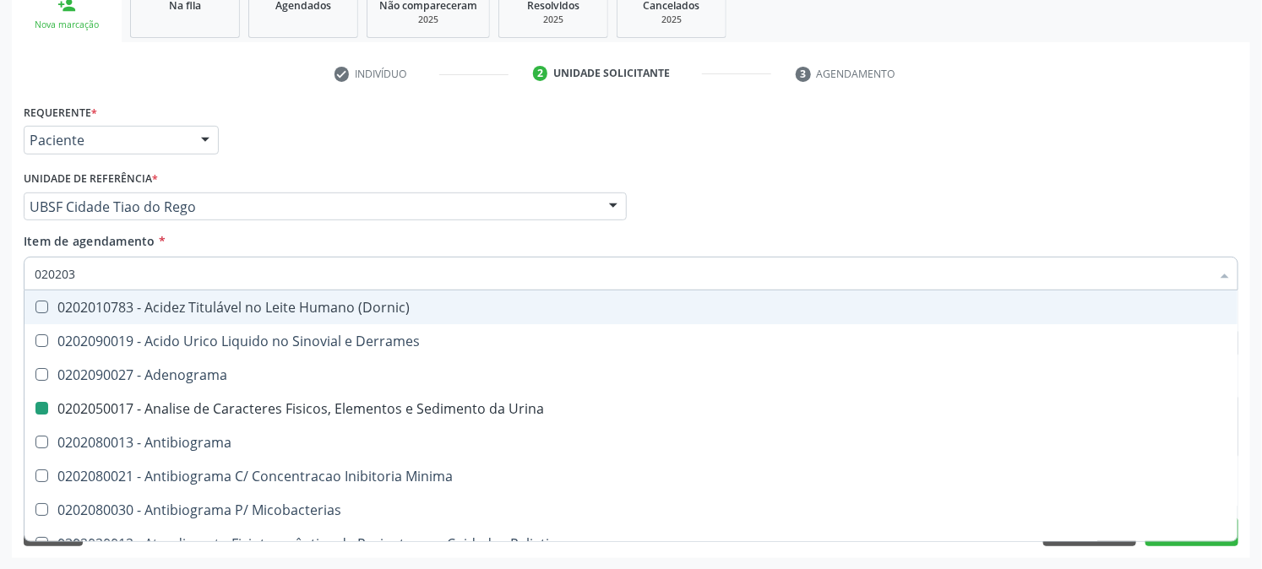
checkbox Amonia "true"
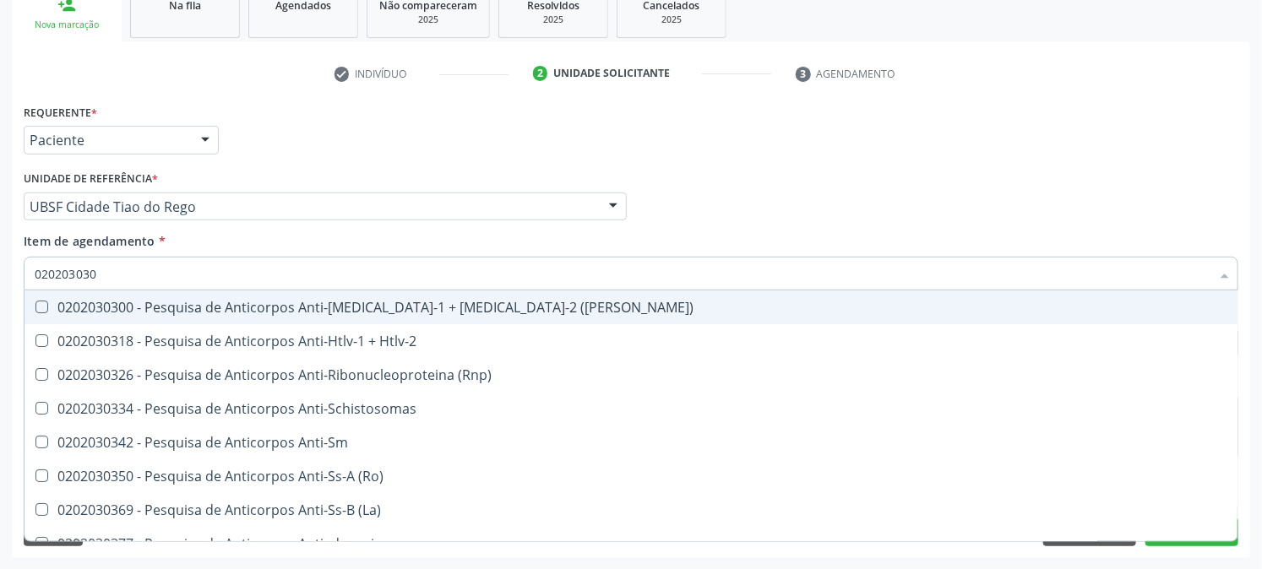
type input "0202030300"
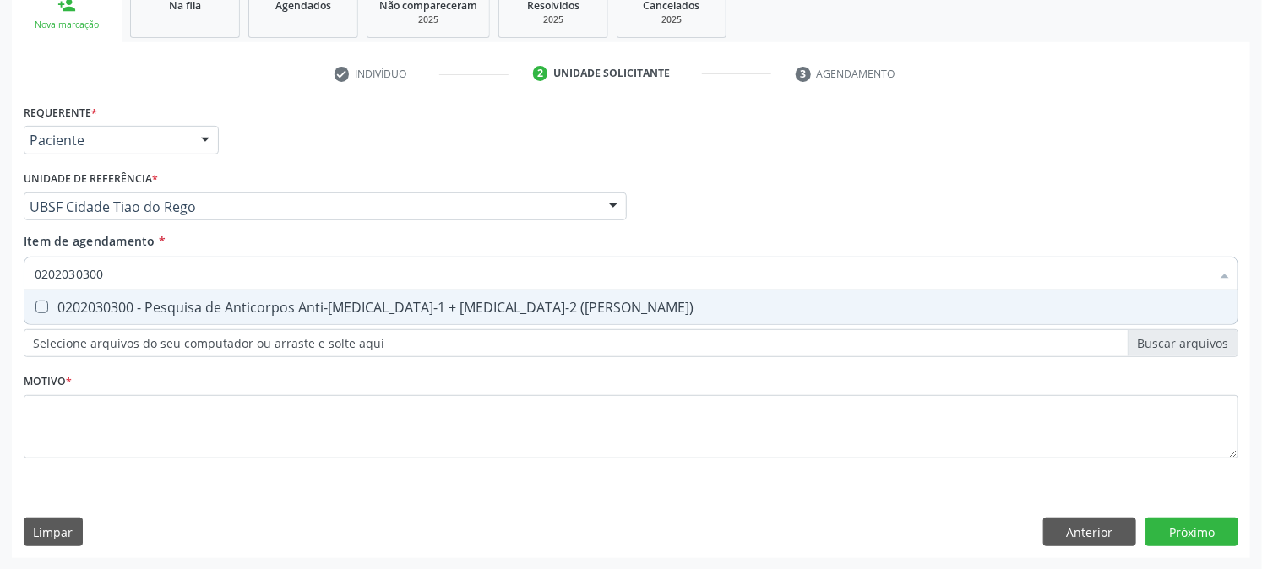
click at [68, 301] on div "0202030300 - Pesquisa de Anticorpos Anti-[MEDICAL_DATA]-1 + [MEDICAL_DATA]-2 ([…" at bounding box center [631, 308] width 1193 height 14
checkbox \(Elisa\) "true"
drag, startPoint x: 139, startPoint y: 280, endPoint x: 0, endPoint y: 307, distance: 141.3
click at [0, 307] on div "Acompanhamento Acompanhe a situação das marcações correntes e finalizadas Relat…" at bounding box center [631, 198] width 1262 height 744
checkbox \(Elisa\) "false"
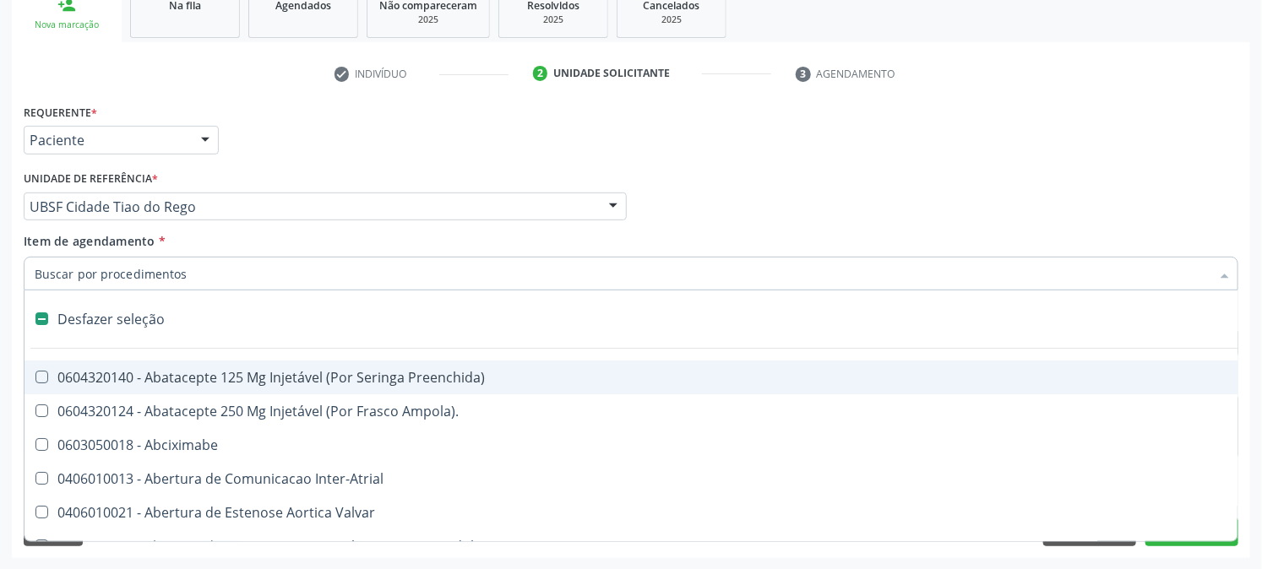
click at [206, 232] on div "Item de agendamento * Desfazer seleção 0604320140 - Abatacepte 125 Mg Injetável…" at bounding box center [631, 258] width 1215 height 53
checkbox Ampola\)\ "true"
checkbox Abciximabe "true"
checkbox Inter-Atrial "true"
checkbox Valvar "true"
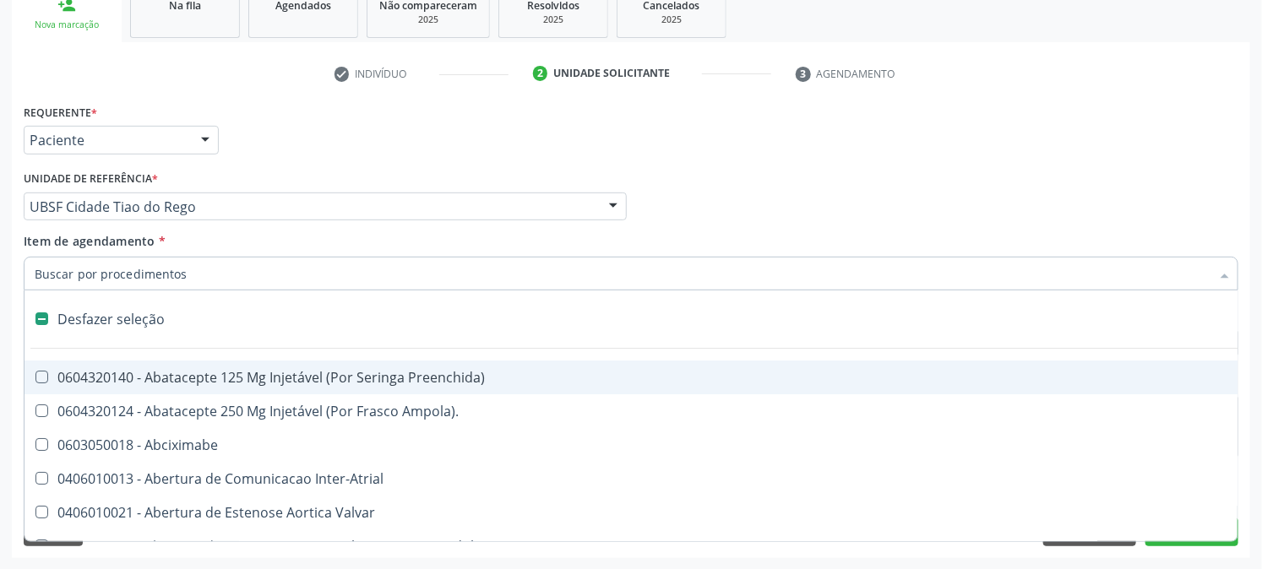
checkbox Adolescente\) "true"
checkbox Valvar "true"
checkbox Adolescente\) "true"
checkbox Paciente\) "true"
checkbox Urina "false"
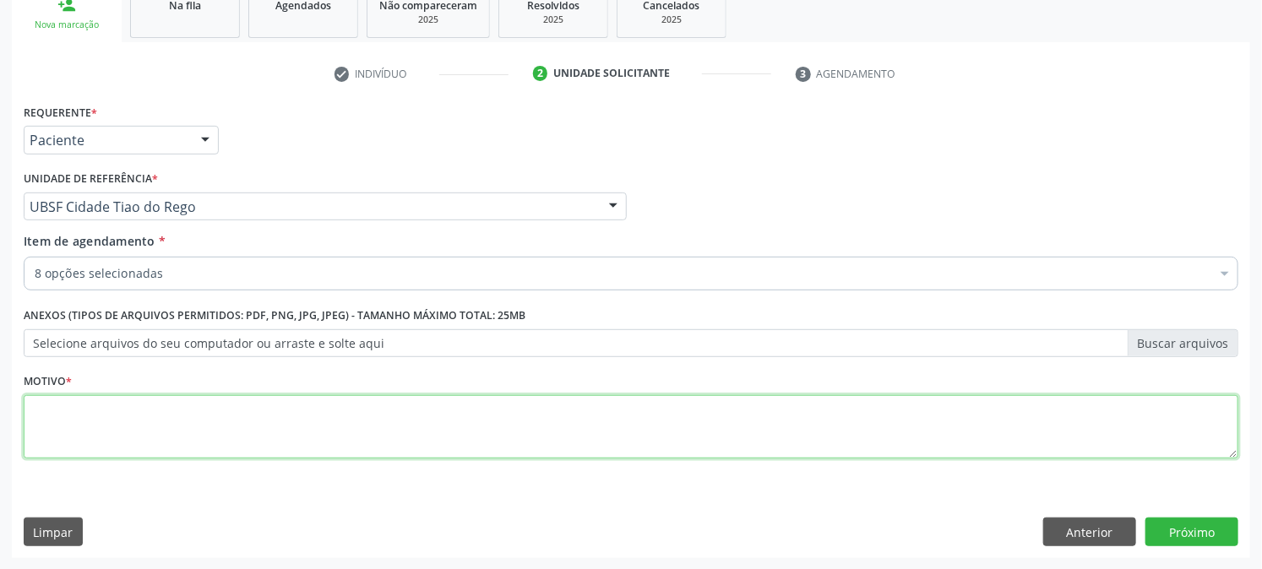
click at [193, 449] on textarea at bounding box center [631, 427] width 1215 height 64
type textarea "PRÉ [DATE]"
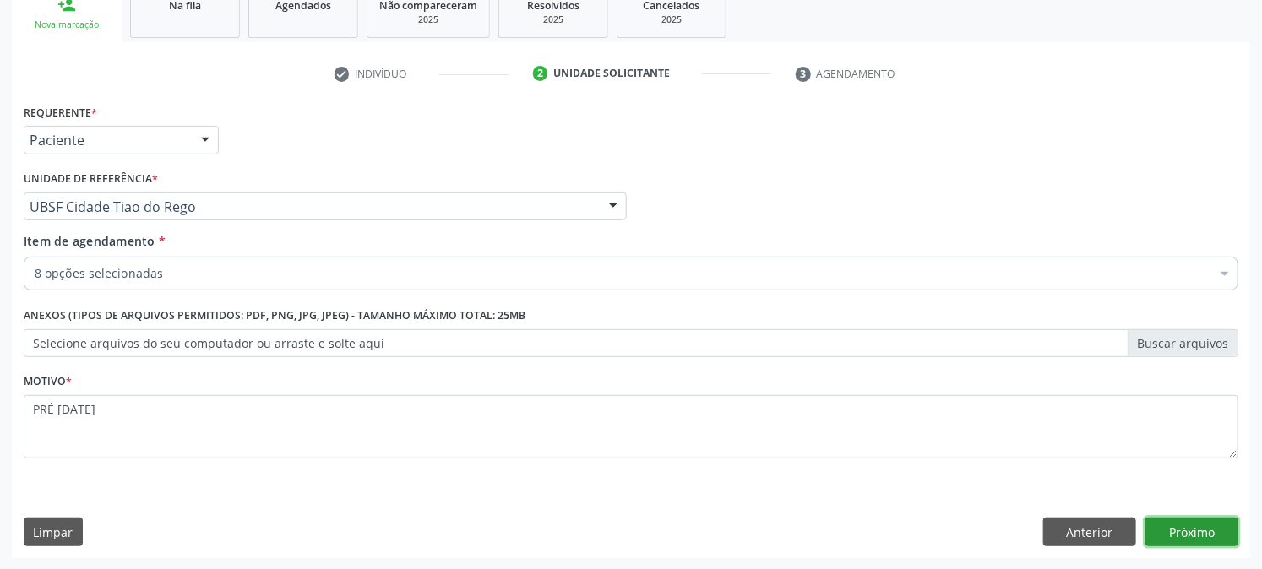
click at [1205, 528] on button "Próximo" at bounding box center [1191, 532] width 93 height 29
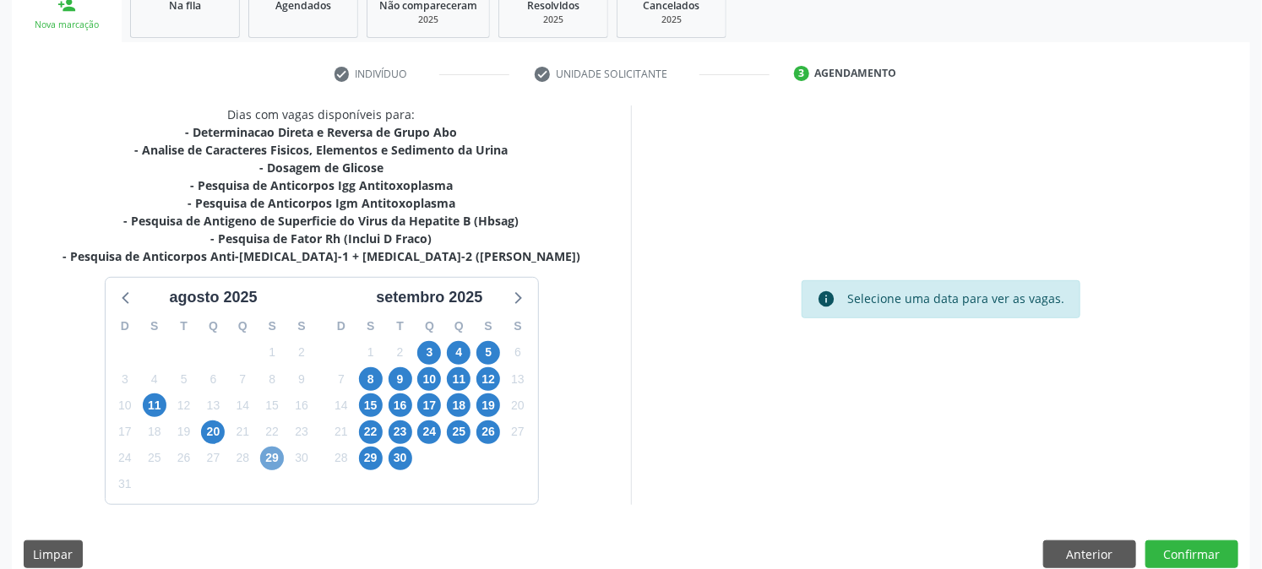
click at [264, 459] on span "29" at bounding box center [272, 459] width 24 height 24
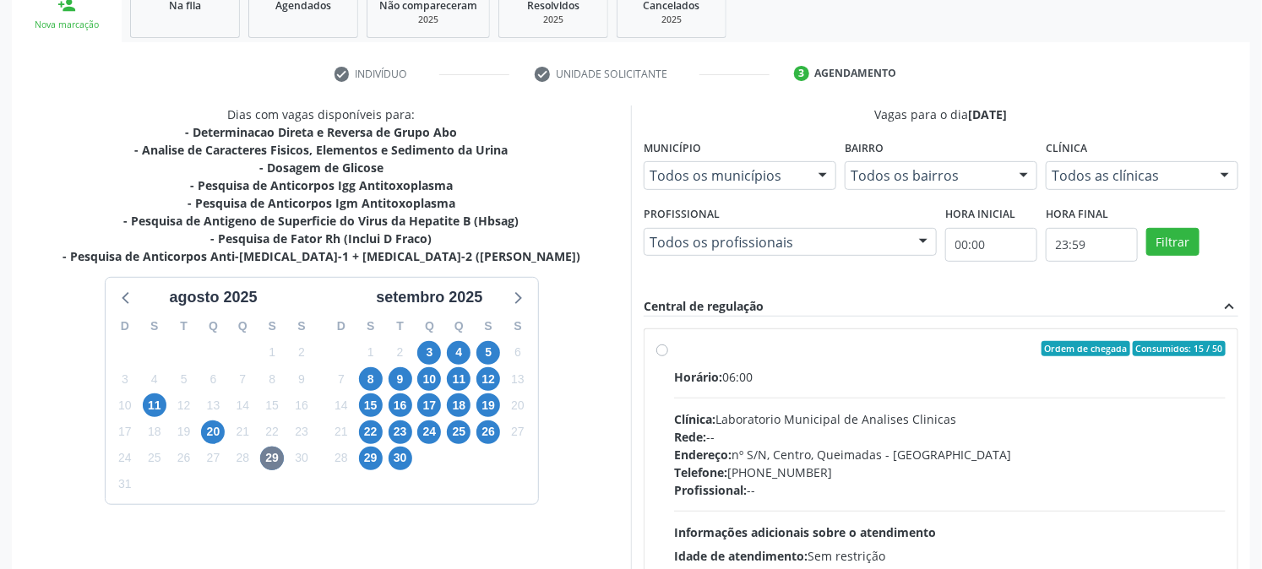
click at [729, 357] on label "Ordem de chegada Consumidos: 15 / 50 Horário: 06:00 Clínica: Laboratorio Munici…" at bounding box center [950, 470] width 552 height 259
radio input "true"
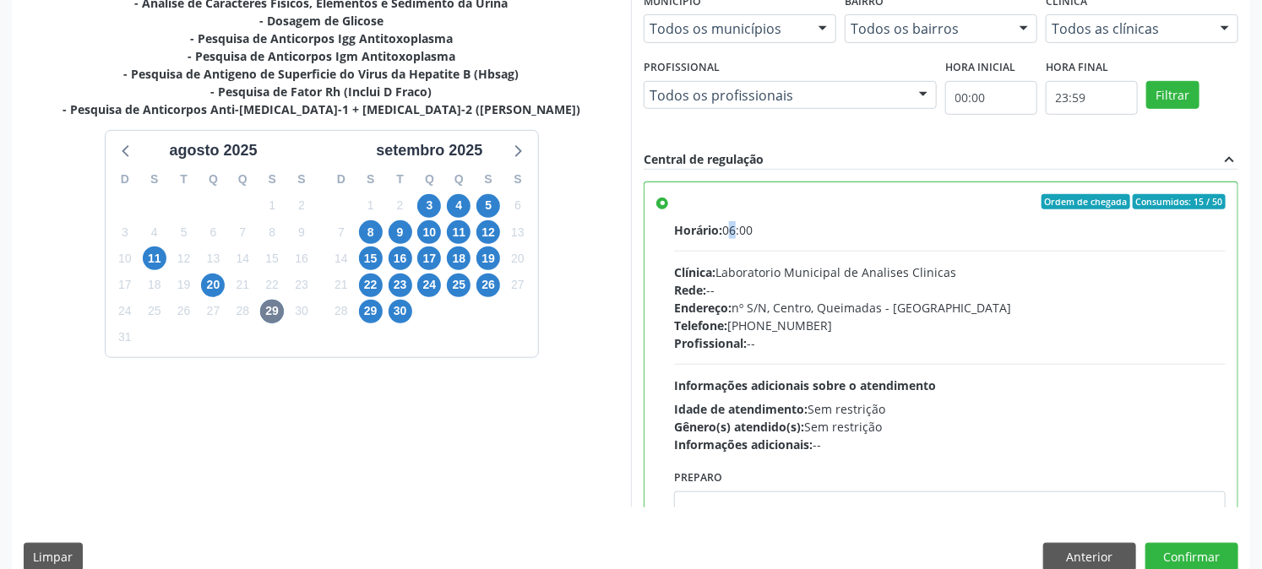
scroll to position [439, 0]
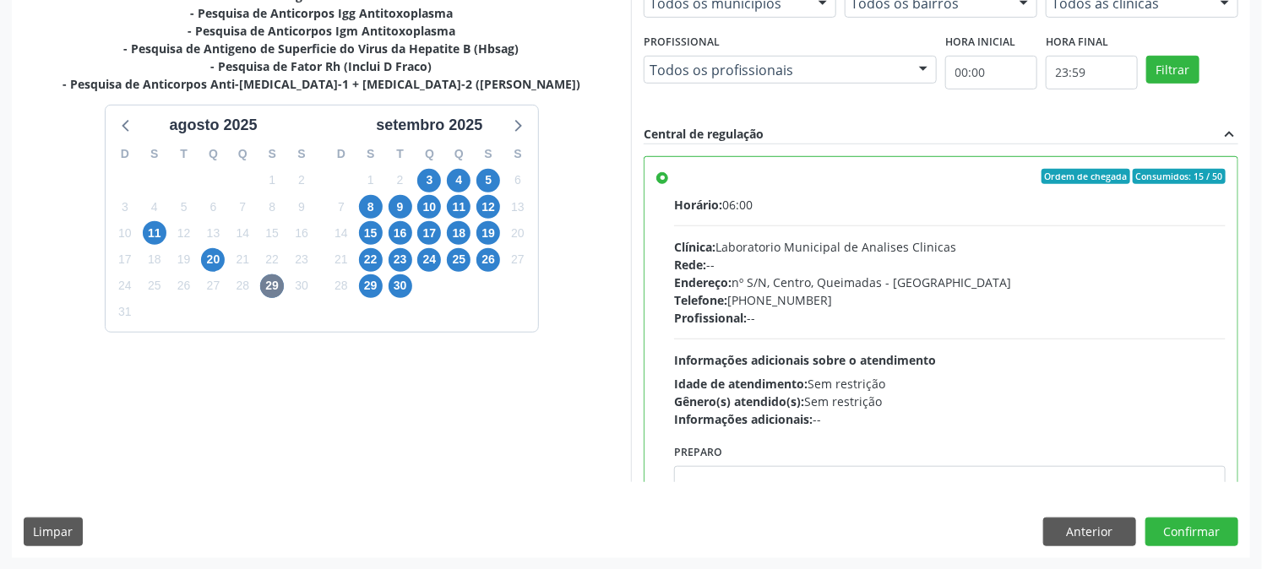
click at [1183, 516] on div "Dias com vagas disponíveis para: - Determinacao Direta e Reversa de Grupo Abo -…" at bounding box center [631, 245] width 1238 height 624
click at [1183, 526] on button "Confirmar" at bounding box center [1191, 532] width 93 height 29
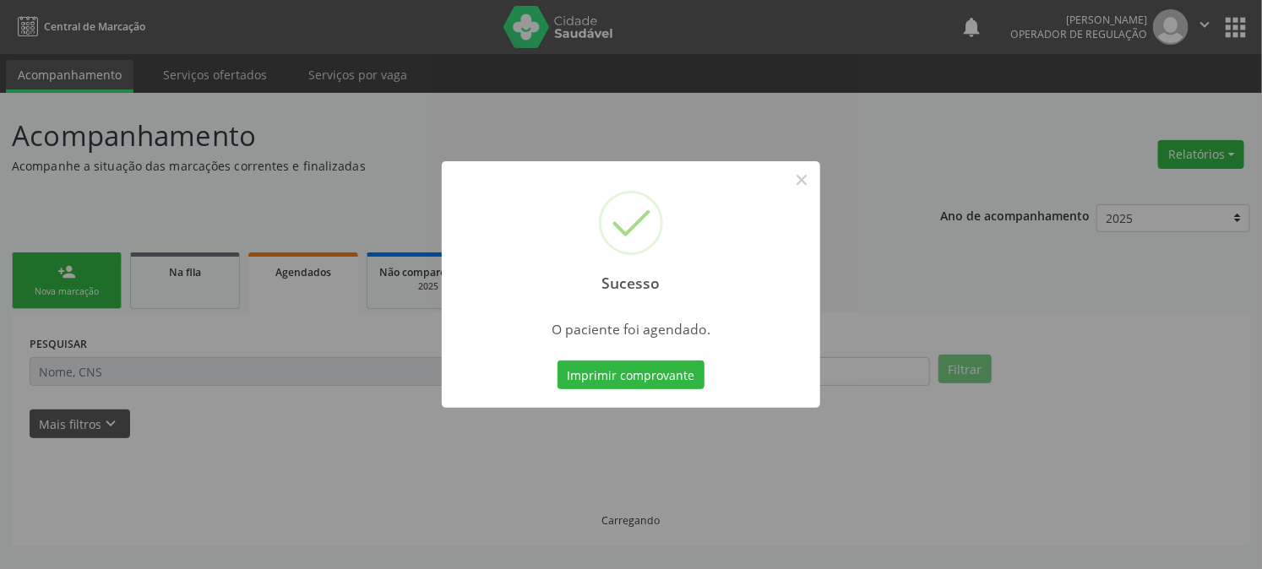
scroll to position [0, 0]
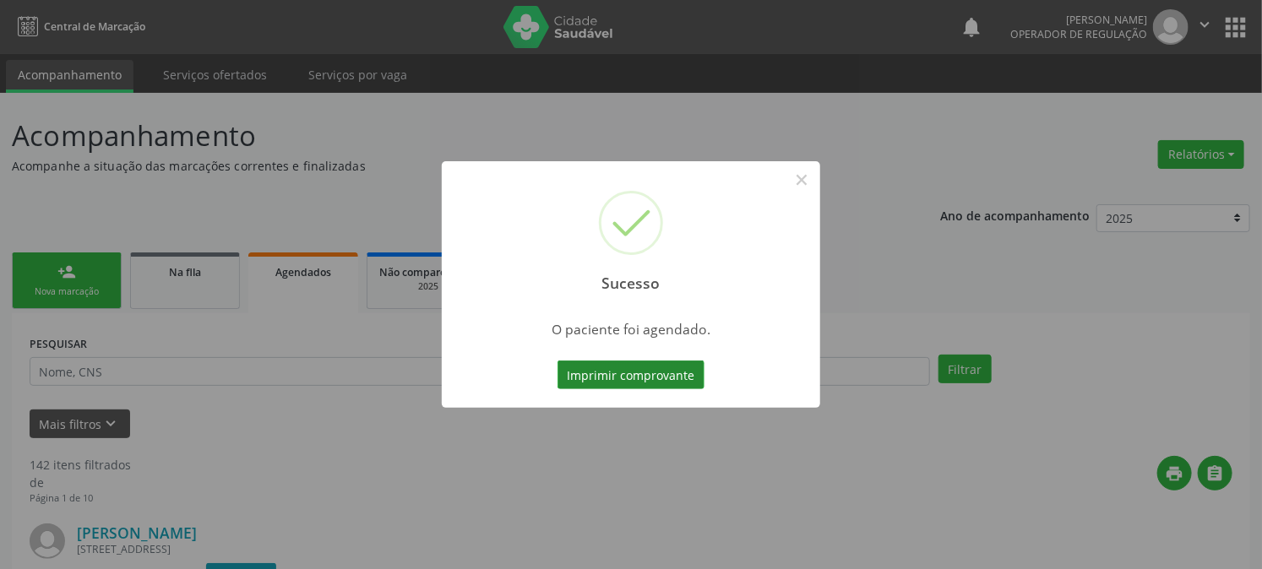
click at [621, 380] on button "Imprimir comprovante" at bounding box center [631, 375] width 147 height 29
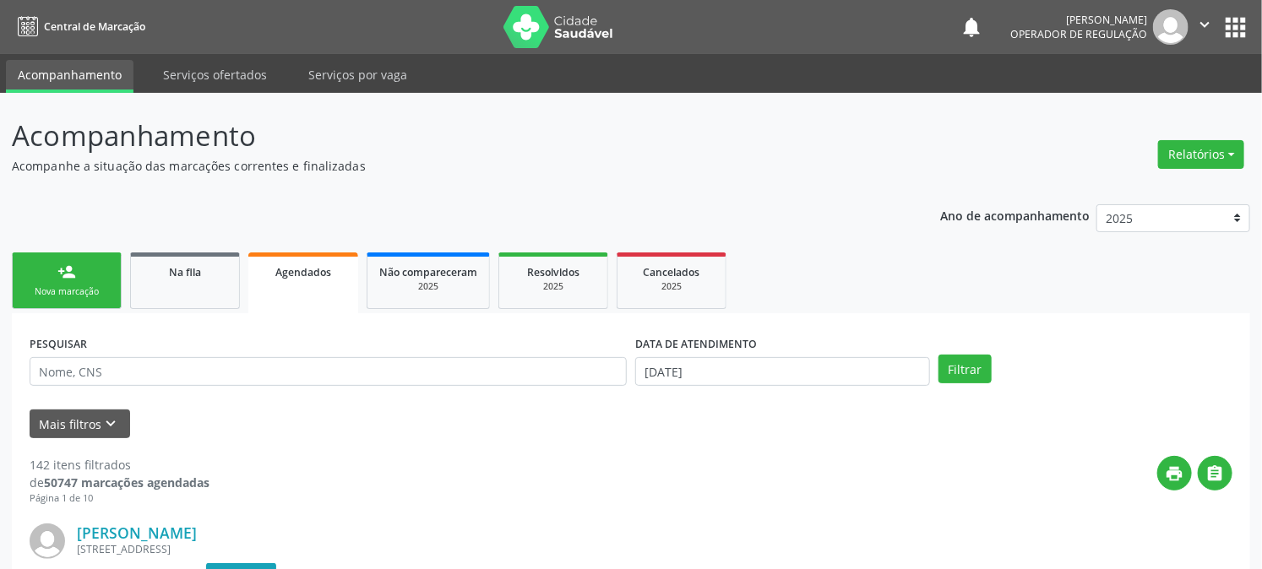
click at [69, 298] on link "person_add Nova marcação" at bounding box center [67, 281] width 110 height 57
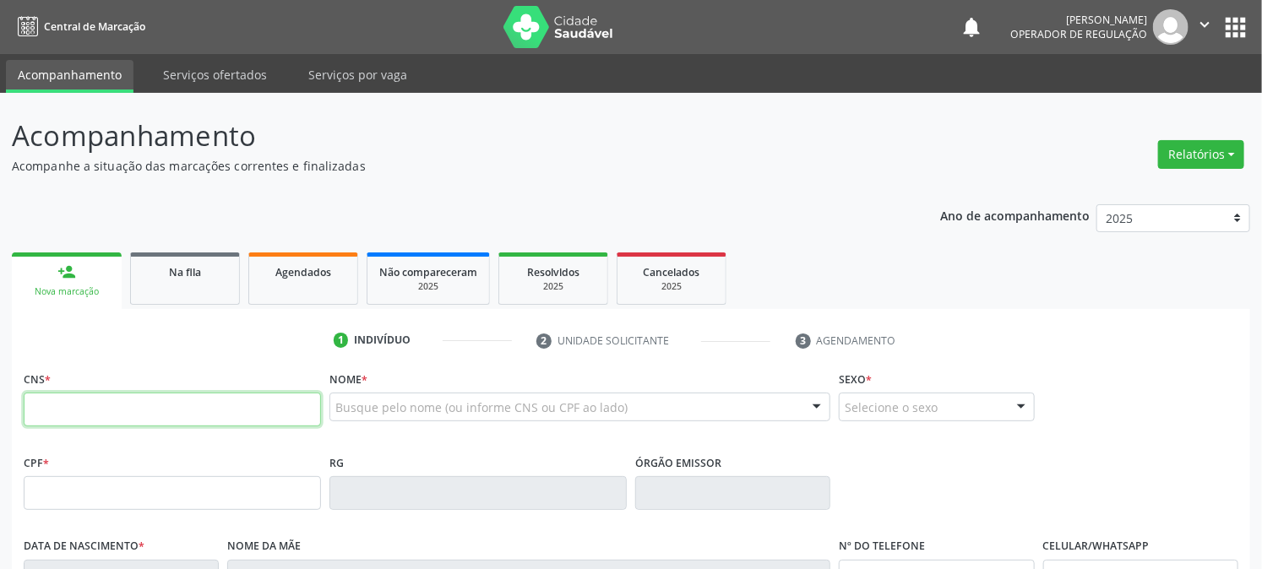
click at [113, 394] on input "text" at bounding box center [172, 410] width 297 height 34
type input "203 6788 4470 003"
click at [201, 415] on input "203 6788 4470 003" at bounding box center [172, 410] width 297 height 34
drag, startPoint x: 226, startPoint y: 410, endPoint x: 0, endPoint y: 416, distance: 225.6
click at [0, 416] on div "Acompanhamento Acompanhe a situação das marcações correntes e finalizadas Relat…" at bounding box center [631, 504] width 1262 height 823
